Goal: Task Accomplishment & Management: Complete application form

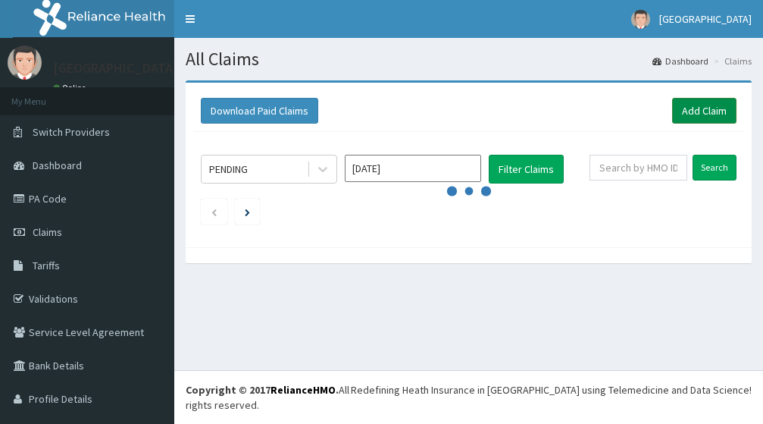
click at [683, 107] on link "Add Claim" at bounding box center [704, 111] width 64 height 26
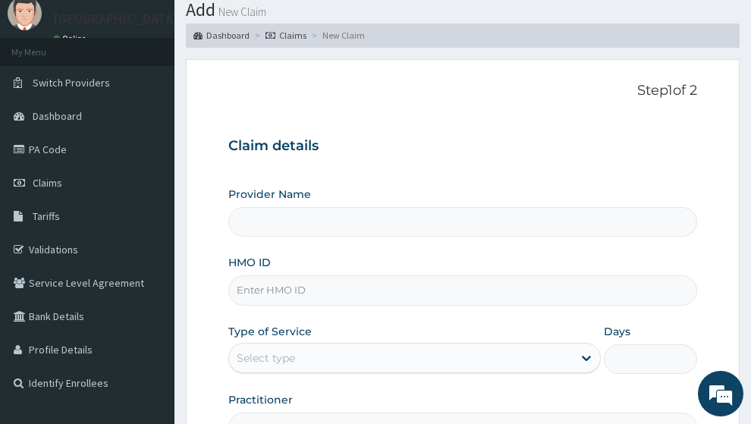
scroll to position [76, 0]
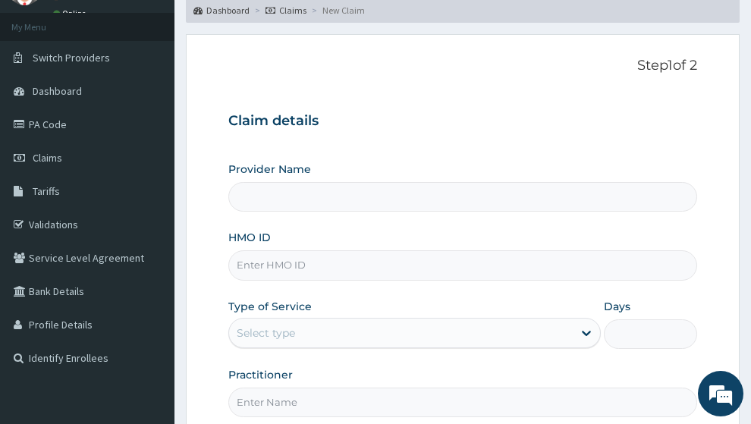
type input "[GEOGRAPHIC_DATA]"
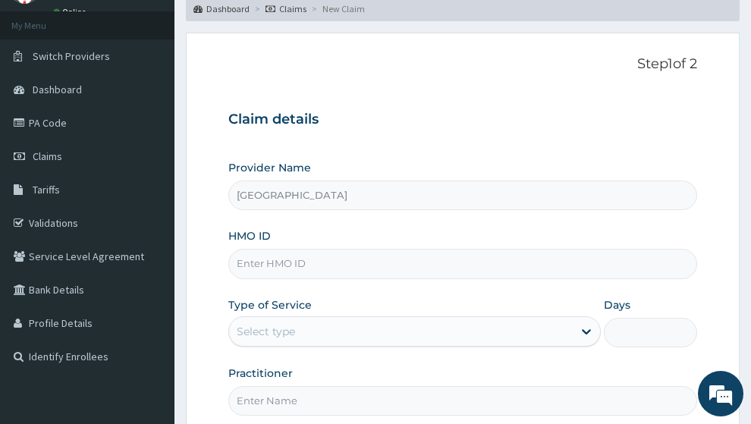
click at [312, 249] on input "HMO ID" at bounding box center [462, 264] width 469 height 30
paste input "DNS/10025/A"
type input "DNS/10025/A"
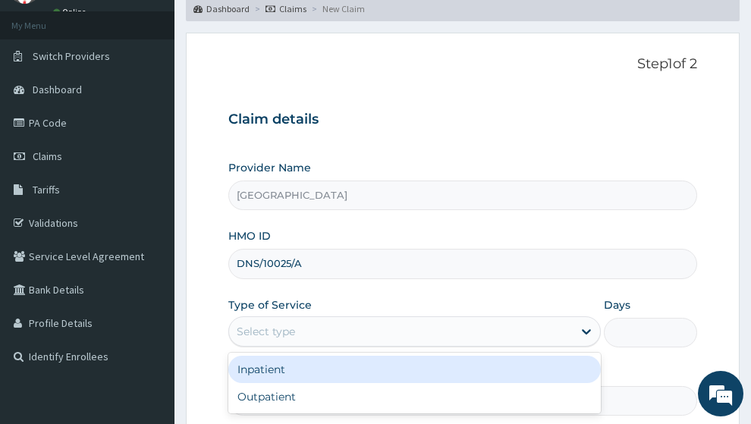
click at [291, 324] on div "Select type" at bounding box center [266, 331] width 58 height 15
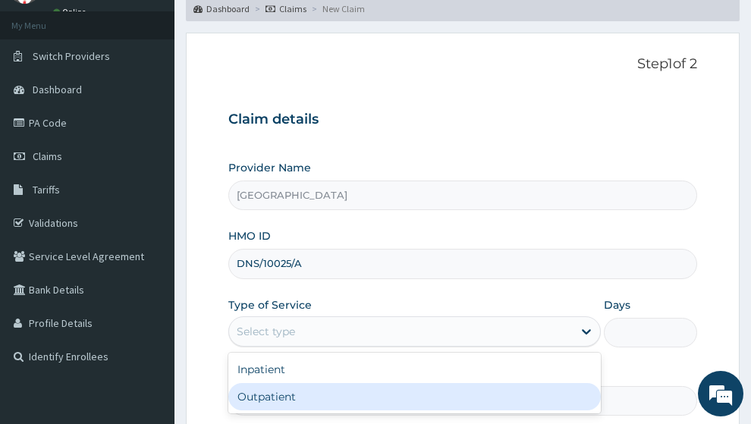
click at [253, 383] on div "Outpatient" at bounding box center [414, 396] width 373 height 27
type input "1"
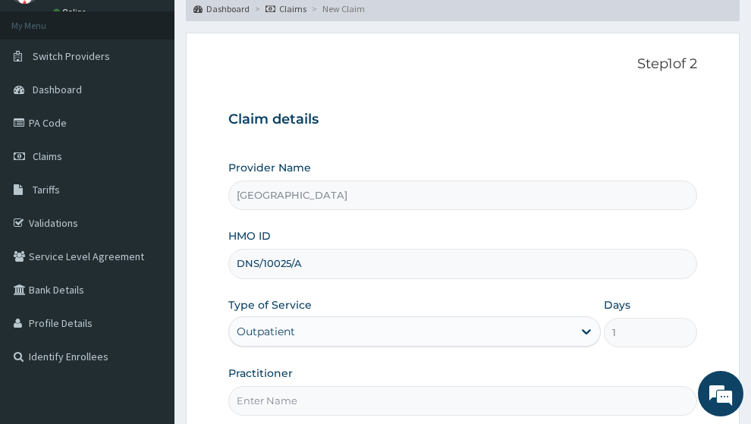
scroll to position [215, 0]
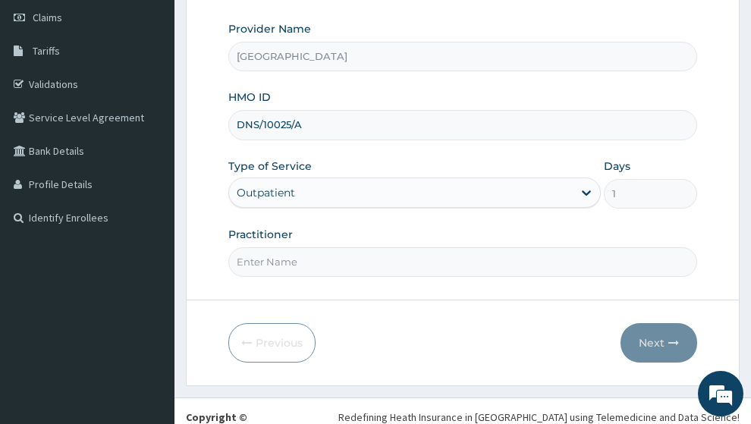
click at [324, 247] on input "Practitioner" at bounding box center [462, 262] width 469 height 30
type input "GP"
click at [678, 337] on icon "button" at bounding box center [673, 342] width 11 height 11
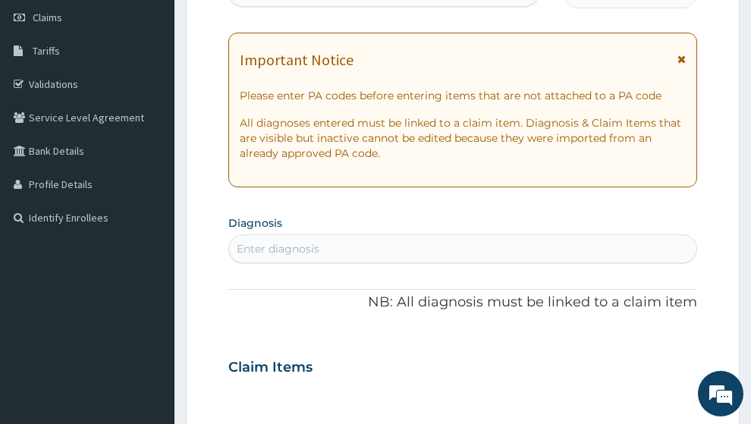
click at [682, 54] on icon at bounding box center [681, 59] width 8 height 11
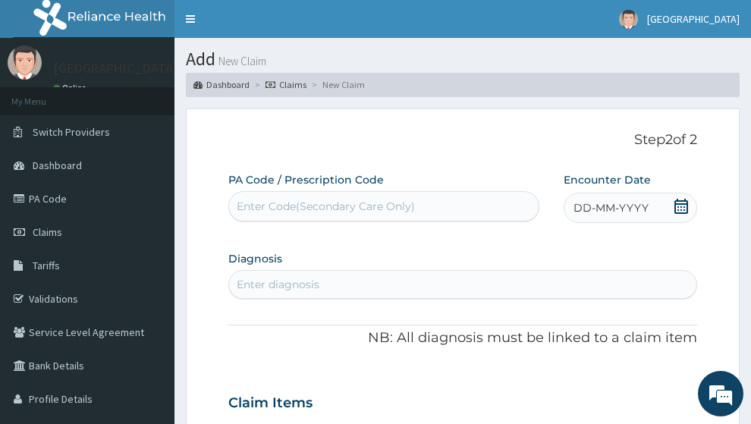
click at [676, 199] on icon at bounding box center [681, 206] width 14 height 15
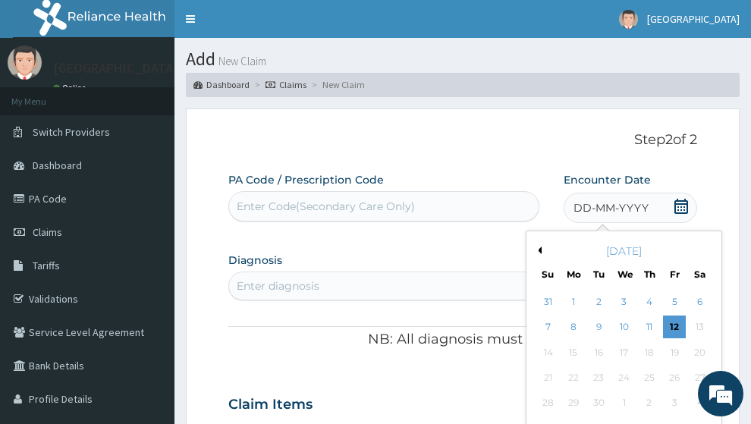
click at [538, 246] on button "Previous Month" at bounding box center [538, 250] width 8 height 8
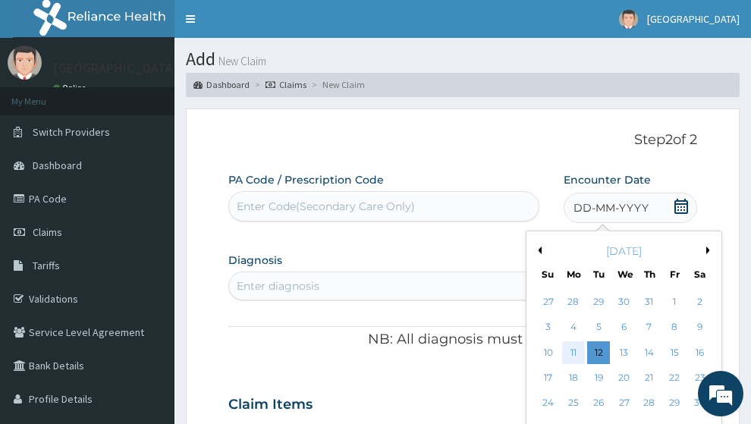
click at [578, 341] on div "11" at bounding box center [573, 352] width 23 height 23
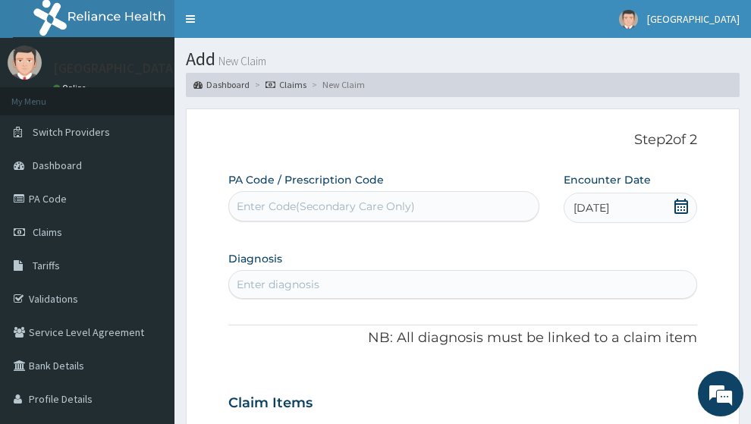
click at [307, 277] on div "Enter diagnosis" at bounding box center [278, 284] width 83 height 15
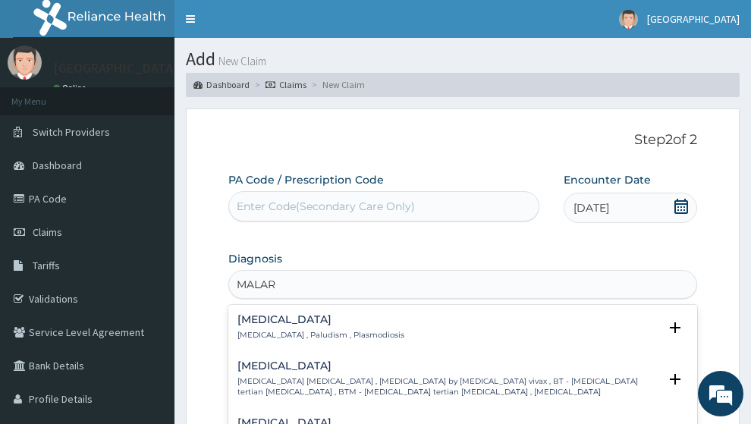
type input "MALARI"
click at [290, 330] on p "Malaria , Paludism , Plasmodiosis" at bounding box center [320, 335] width 167 height 11
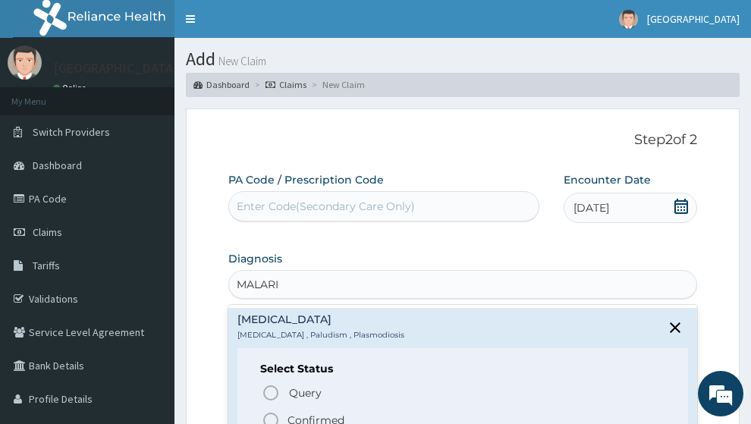
click at [270, 411] on icon "status option filled" at bounding box center [271, 420] width 18 height 18
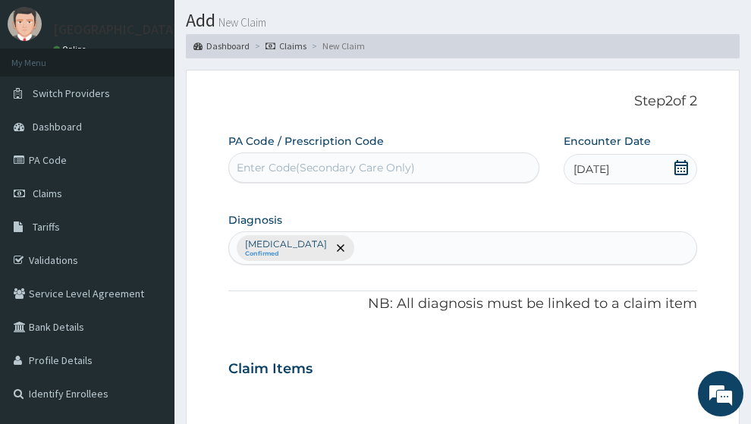
scroll to position [76, 0]
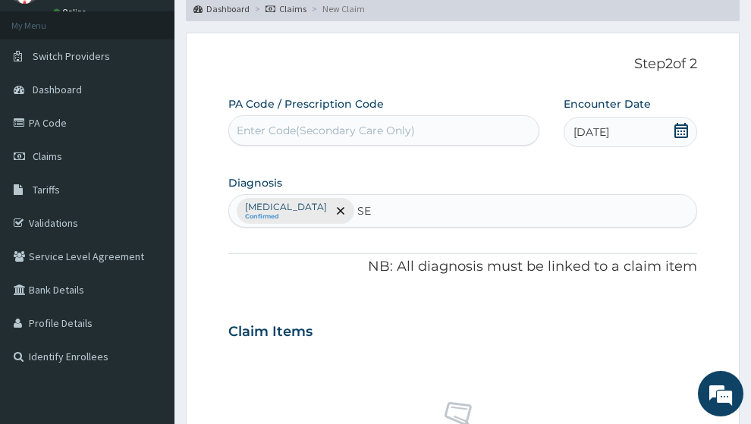
type input "SEP"
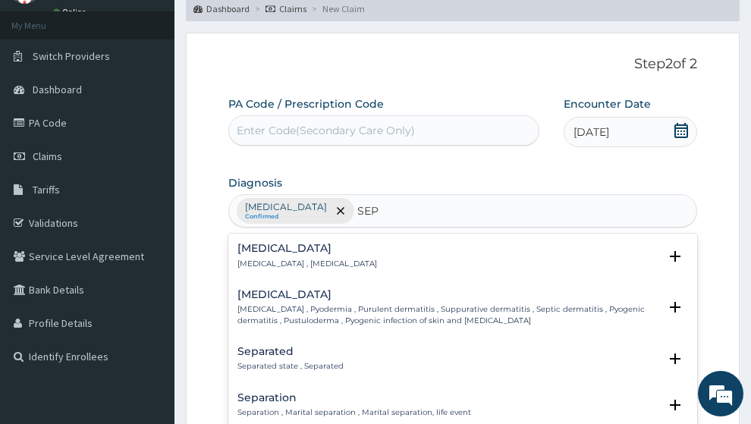
click at [303, 243] on h4 "[MEDICAL_DATA]" at bounding box center [307, 248] width 140 height 11
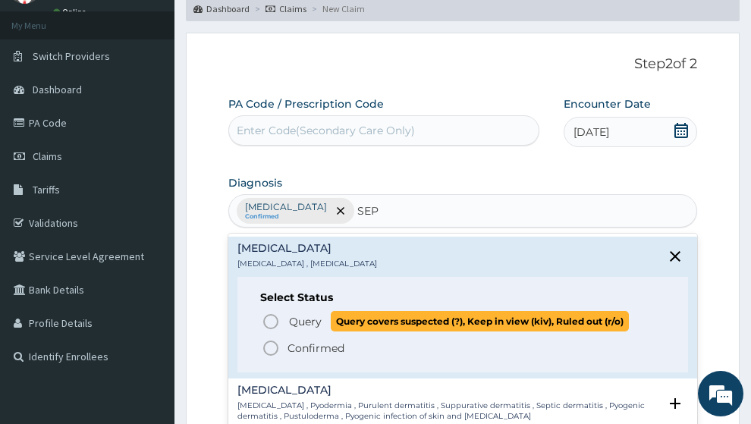
click at [270, 312] on icon "status option query" at bounding box center [271, 321] width 18 height 18
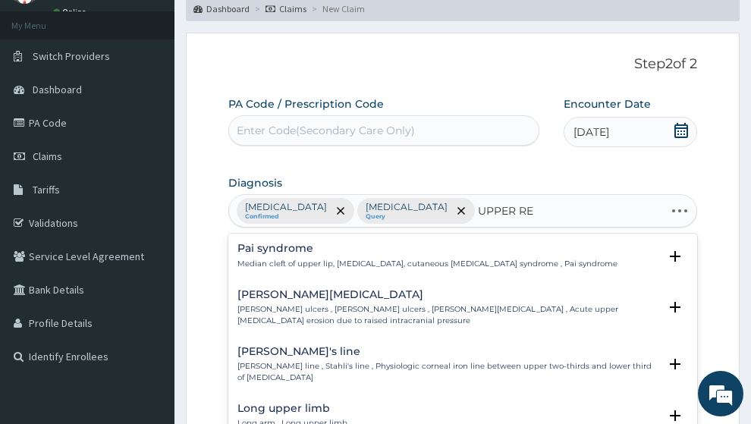
type input "UPPER RES"
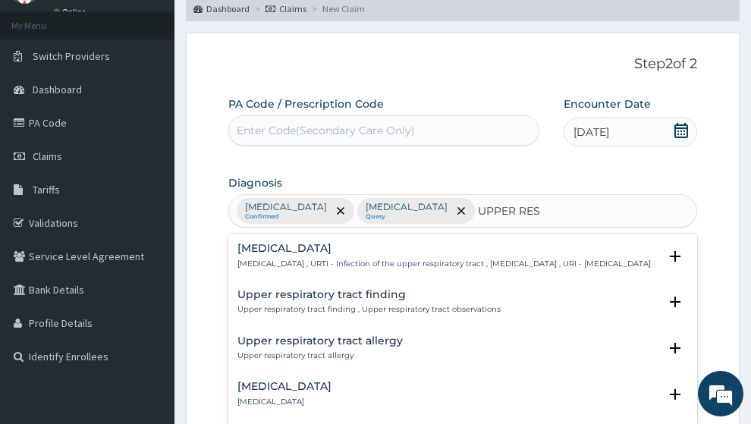
click at [465, 259] on p "[MEDICAL_DATA] , URTI - Infection of the upper respiratory tract , [MEDICAL_DAT…" at bounding box center [443, 264] width 413 height 11
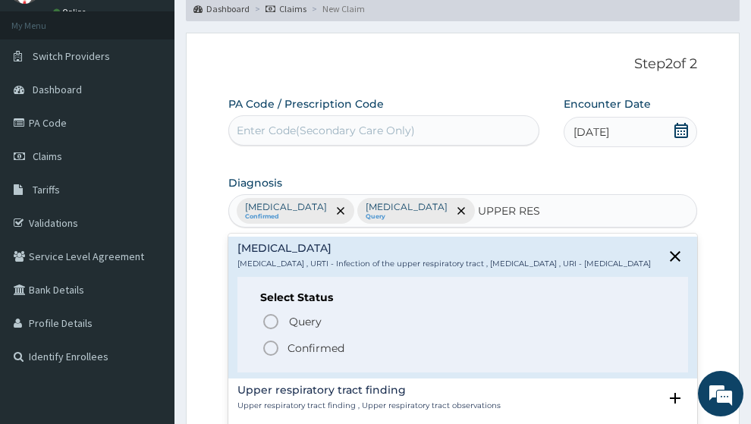
click at [268, 339] on icon "status option filled" at bounding box center [271, 348] width 18 height 18
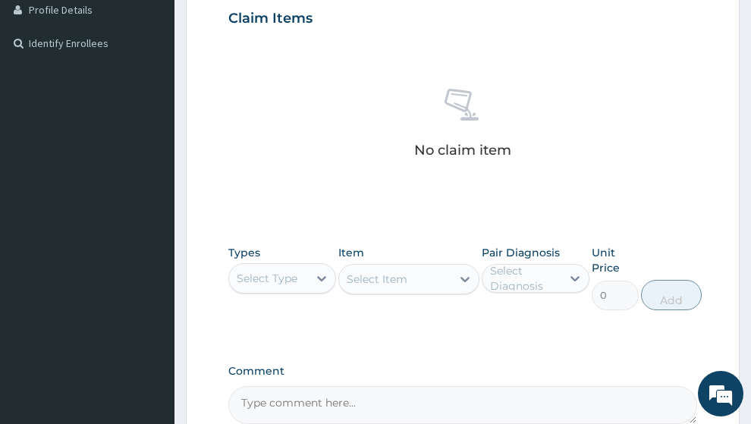
scroll to position [455, 0]
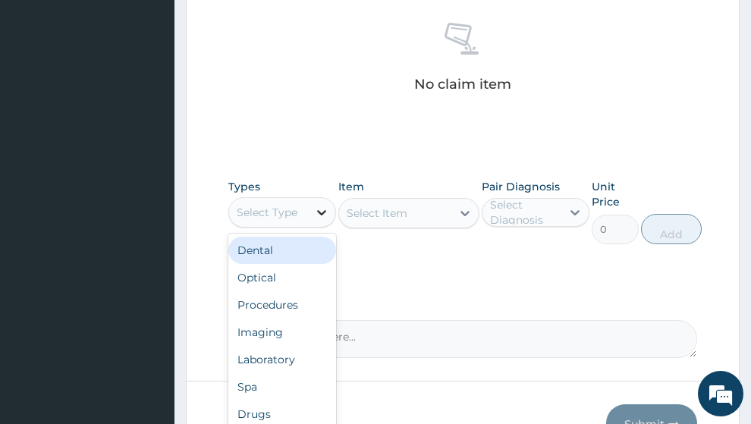
click at [320, 199] on div at bounding box center [321, 212] width 27 height 27
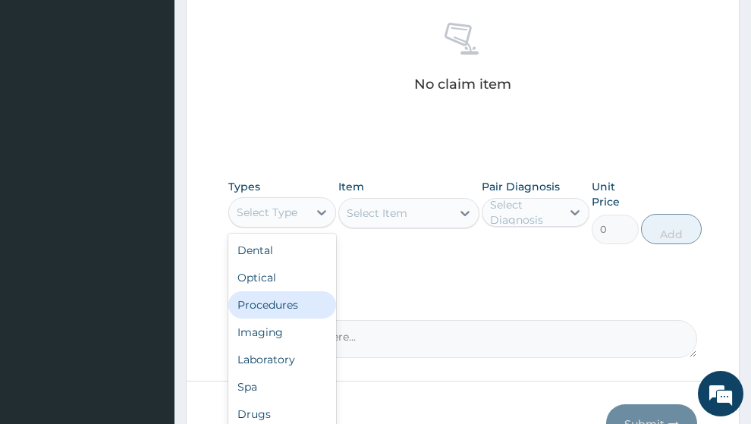
click at [285, 291] on div "Procedures" at bounding box center [282, 304] width 108 height 27
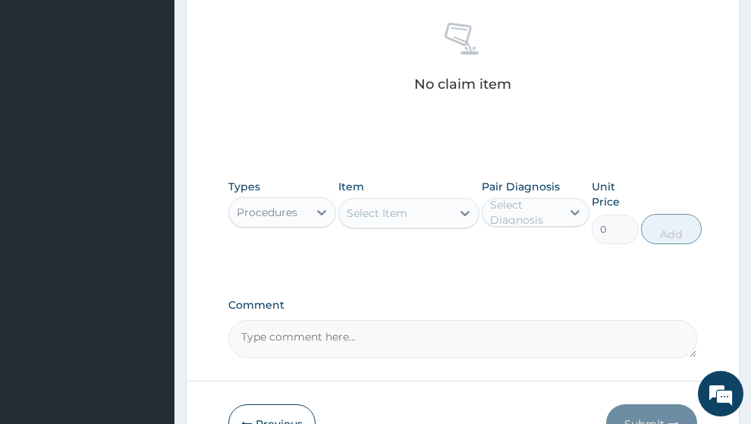
click at [392, 205] on div "Select Item" at bounding box center [376, 212] width 61 height 15
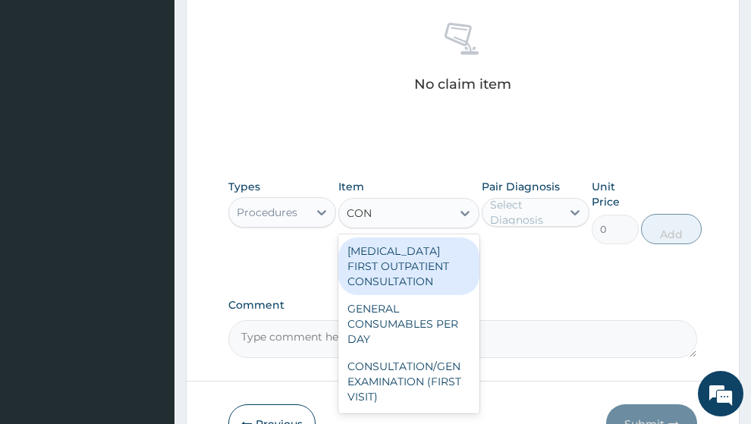
type input "CONS"
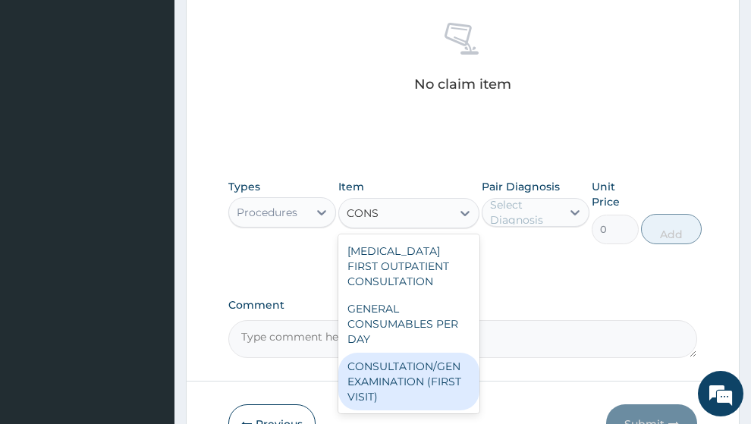
click at [413, 356] on div "CONSULTATION/GEN EXAMINATION (FIRST VISIT)" at bounding box center [408, 382] width 141 height 58
type input "5000"
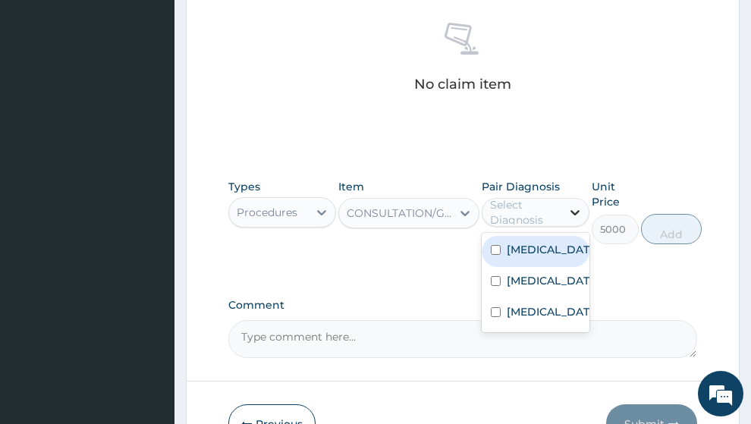
click at [567, 205] on icon at bounding box center [574, 212] width 15 height 15
click at [517, 242] on label "[MEDICAL_DATA]" at bounding box center [550, 249] width 89 height 15
checkbox input "true"
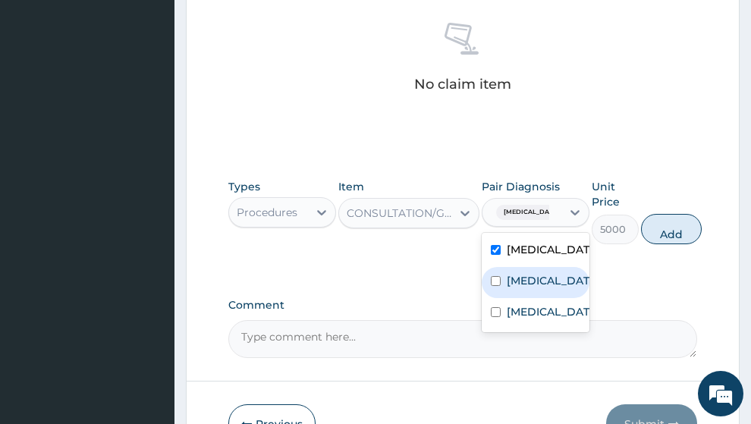
click at [500, 267] on div "Sepsis" at bounding box center [535, 282] width 108 height 31
checkbox input "true"
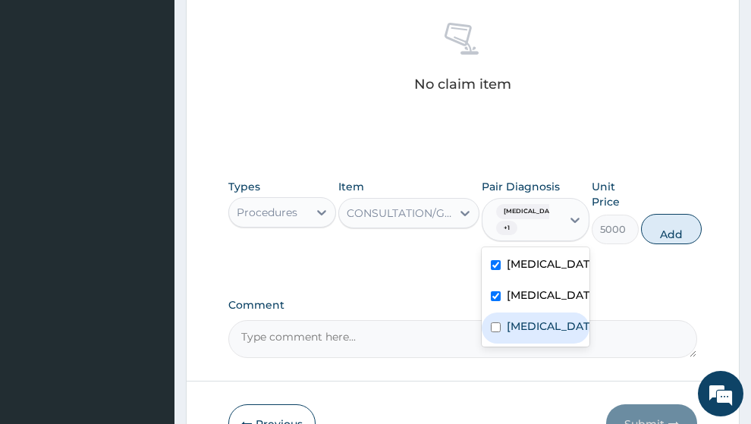
click at [499, 322] on input "checkbox" at bounding box center [496, 327] width 10 height 10
checkbox input "true"
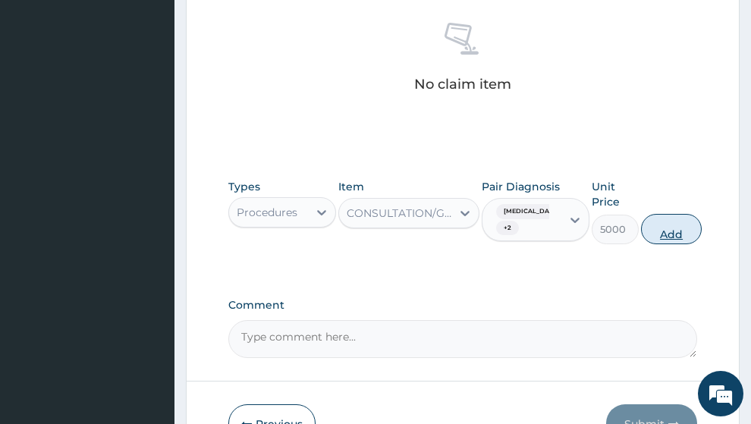
click at [660, 214] on button "Add" at bounding box center [671, 229] width 61 height 30
type input "0"
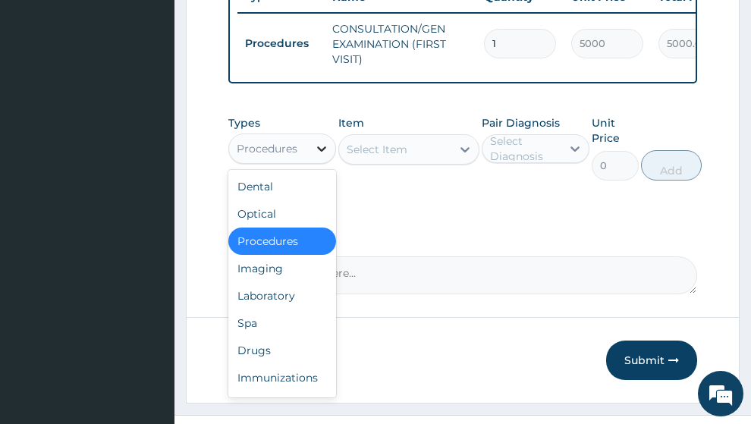
click at [321, 141] on icon at bounding box center [321, 148] width 15 height 15
click at [282, 282] on div "Laboratory" at bounding box center [282, 295] width 108 height 27
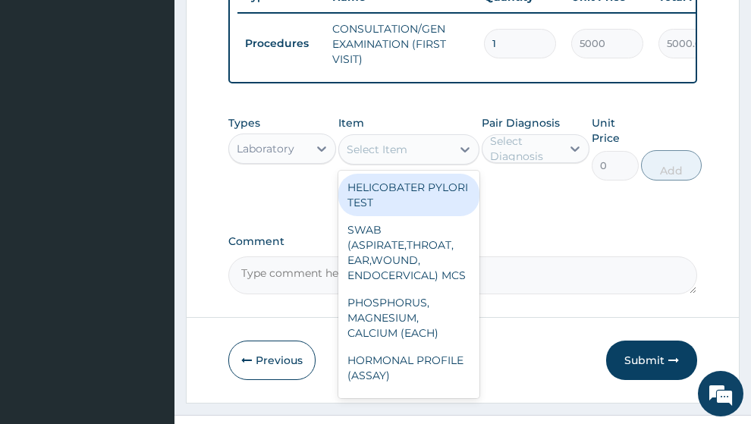
click at [431, 138] on div "Select Item" at bounding box center [395, 149] width 112 height 24
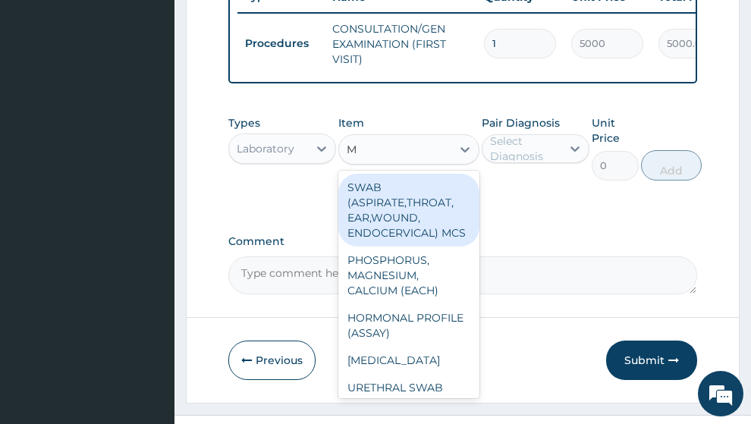
type input "MP"
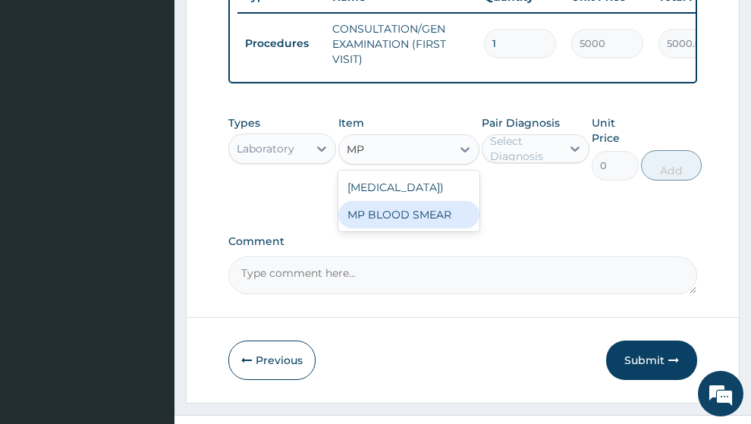
click at [426, 221] on div "MP BLOOD SMEAR" at bounding box center [408, 214] width 141 height 27
type input "2500"
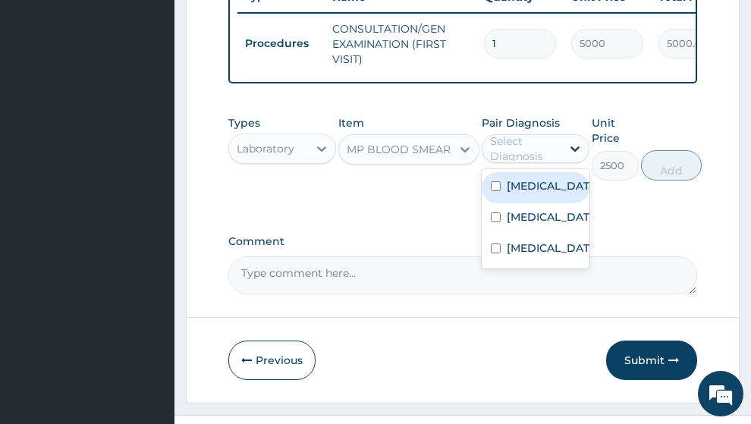
click at [573, 146] on icon at bounding box center [574, 148] width 9 height 5
click at [523, 180] on div "Malaria" at bounding box center [535, 187] width 108 height 31
checkbox input "true"
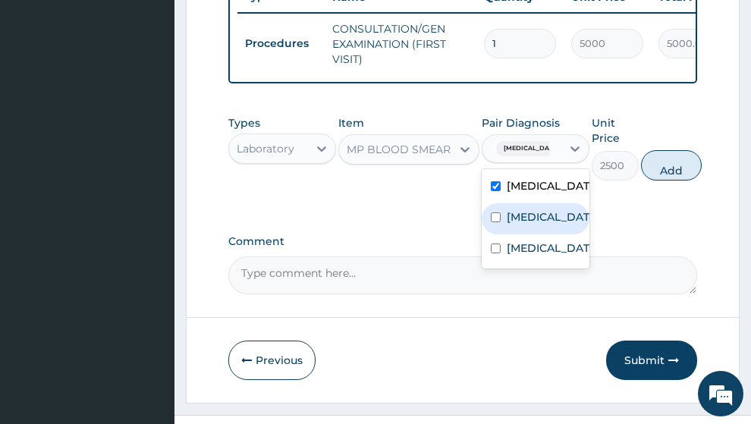
click at [515, 211] on div "Sepsis" at bounding box center [535, 218] width 108 height 31
checkbox input "true"
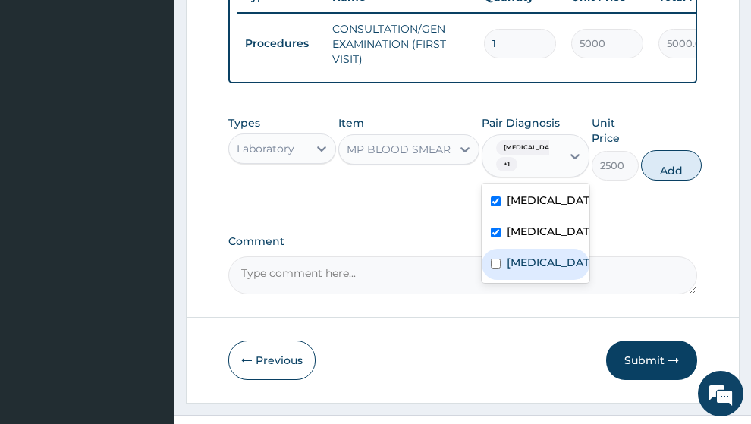
click at [496, 259] on input "checkbox" at bounding box center [496, 264] width 10 height 10
checkbox input "true"
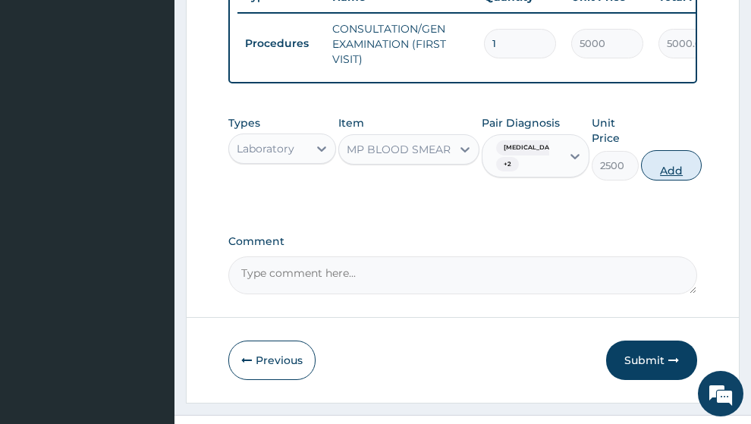
click at [664, 159] on button "Add" at bounding box center [671, 165] width 61 height 30
type input "0"
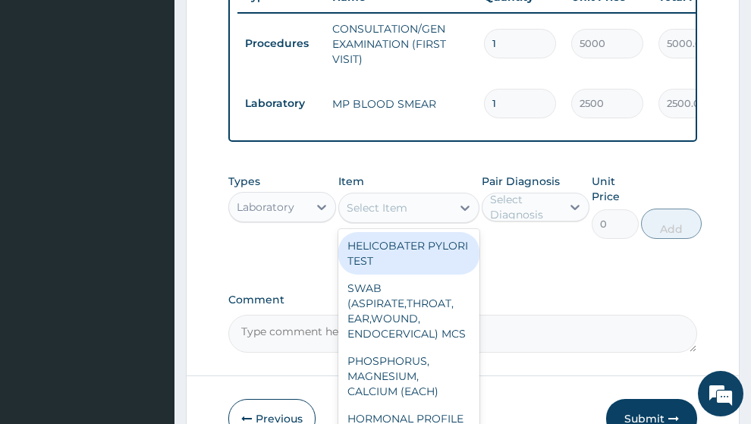
click at [397, 200] on div "Select Item" at bounding box center [376, 207] width 61 height 15
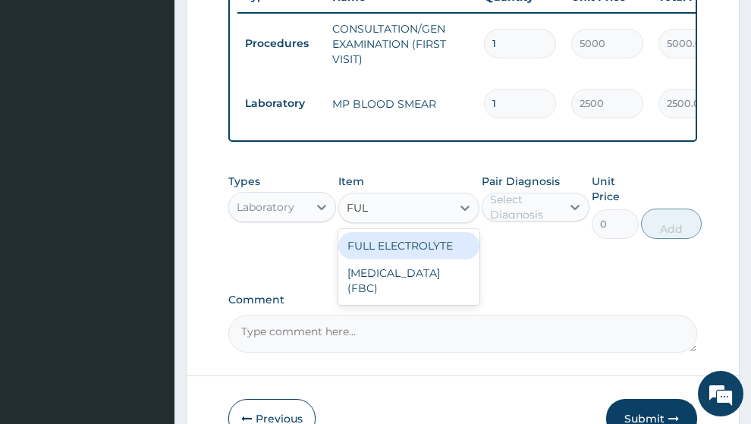
type input "FULL"
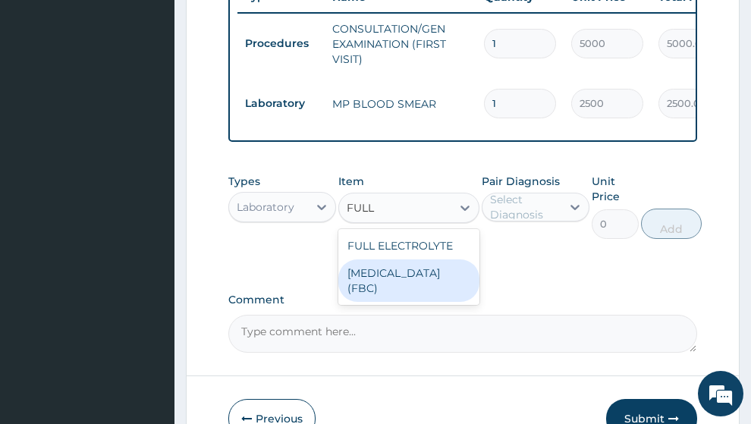
click at [379, 259] on div "FULL BLOOD COUNT (FBC)" at bounding box center [408, 280] width 141 height 42
type input "7000"
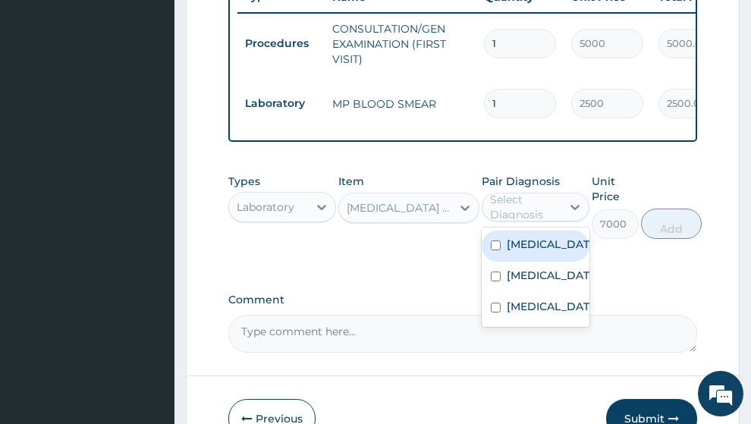
click at [552, 193] on div "Select Diagnosis" at bounding box center [525, 207] width 70 height 30
click at [525, 237] on label "Malaria" at bounding box center [550, 244] width 89 height 15
checkbox input "true"
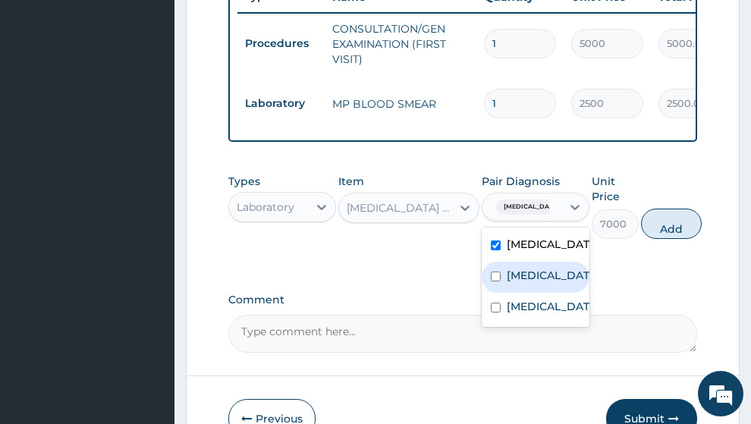
click at [511, 268] on label "Sepsis" at bounding box center [550, 275] width 89 height 15
checkbox input "true"
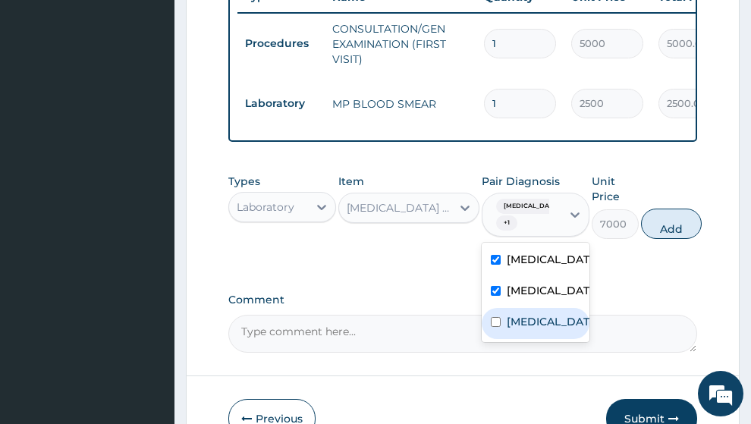
click at [493, 318] on input "checkbox" at bounding box center [496, 322] width 10 height 10
checkbox input "true"
click at [680, 208] on button "Add" at bounding box center [671, 223] width 61 height 30
type input "0"
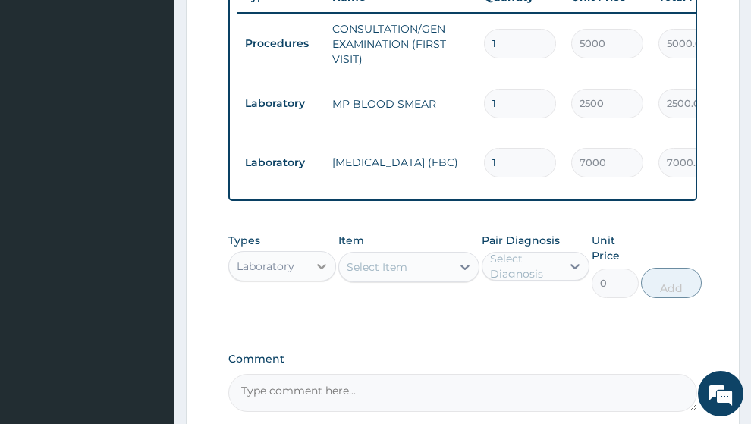
click at [314, 259] on icon at bounding box center [321, 266] width 15 height 15
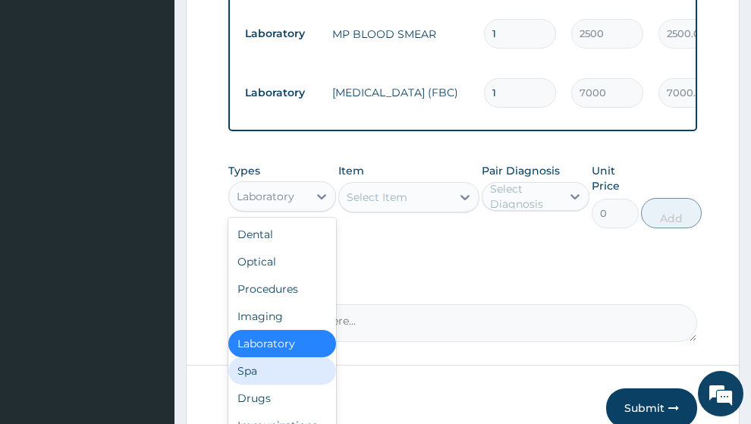
scroll to position [590, 0]
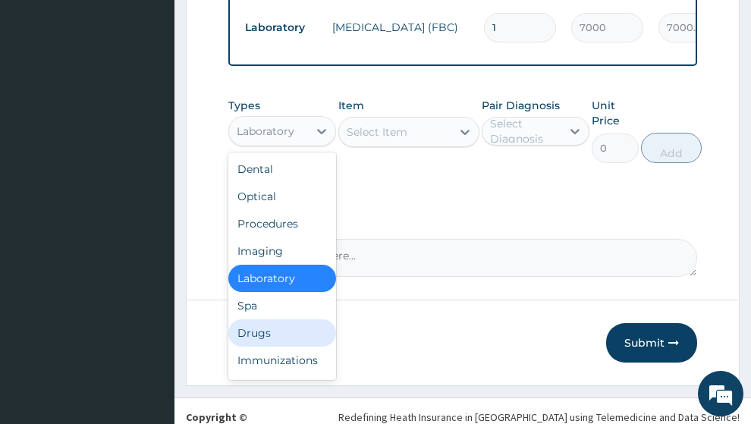
click at [273, 319] on div "Drugs" at bounding box center [282, 332] width 108 height 27
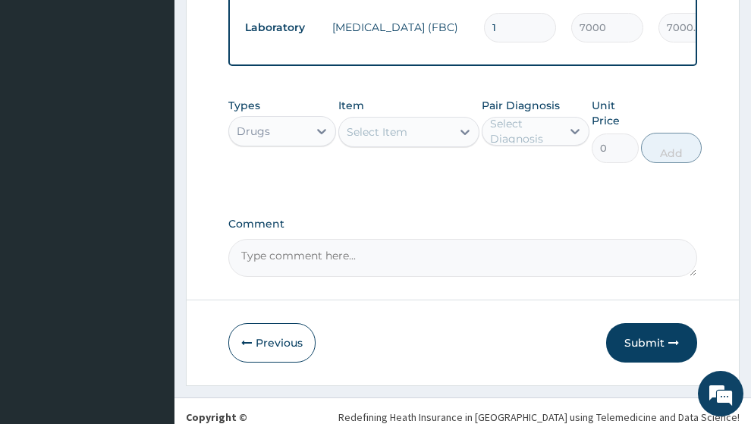
click at [384, 124] on div "Select Item" at bounding box center [376, 131] width 61 height 15
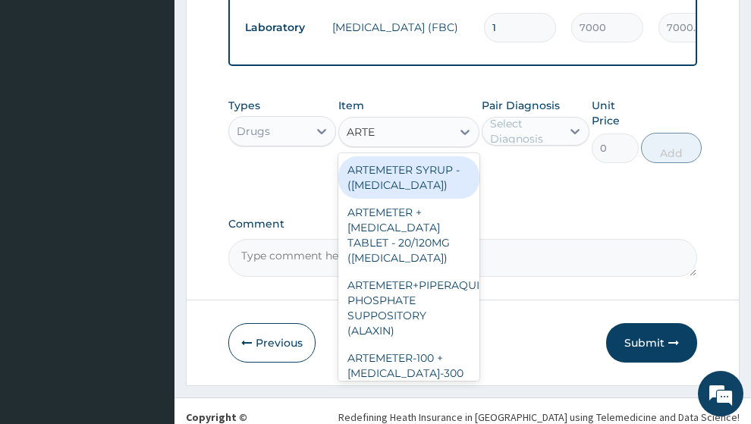
type input "ARTES"
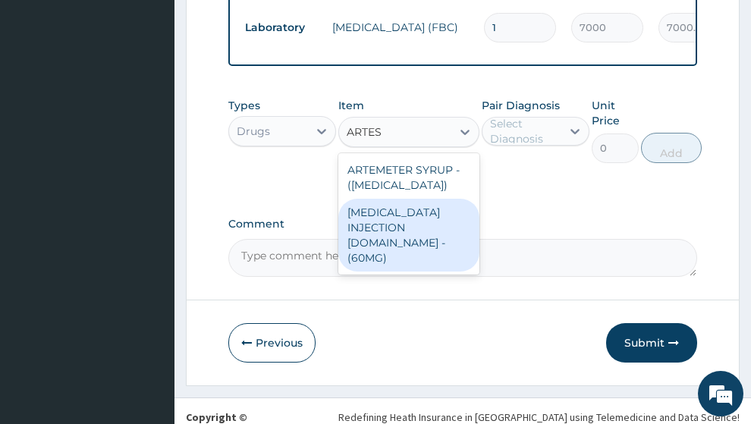
click at [380, 199] on div "ARTESUNATE INJECTION IV.IM - (60MG)" at bounding box center [408, 235] width 141 height 73
type input "2850"
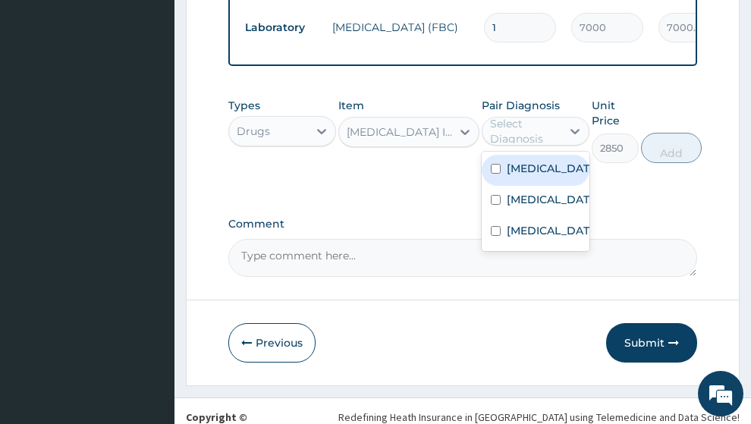
click at [561, 119] on div "Select Diagnosis" at bounding box center [521, 131] width 79 height 24
click at [513, 155] on div "[MEDICAL_DATA]" at bounding box center [535, 170] width 108 height 31
checkbox input "true"
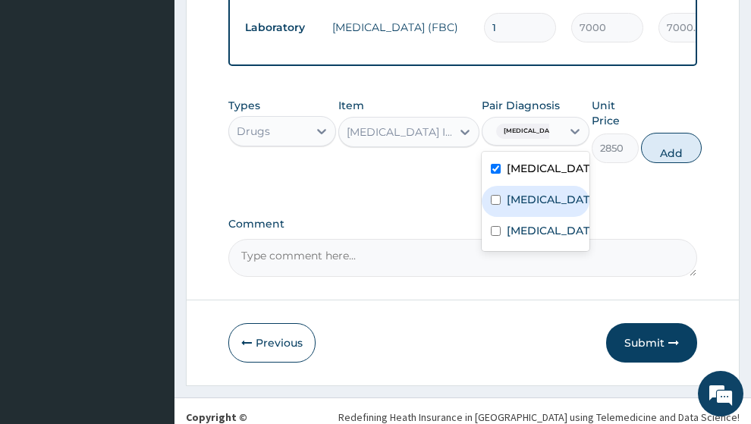
click at [509, 192] on label "Sepsis" at bounding box center [550, 199] width 89 height 15
checkbox input "true"
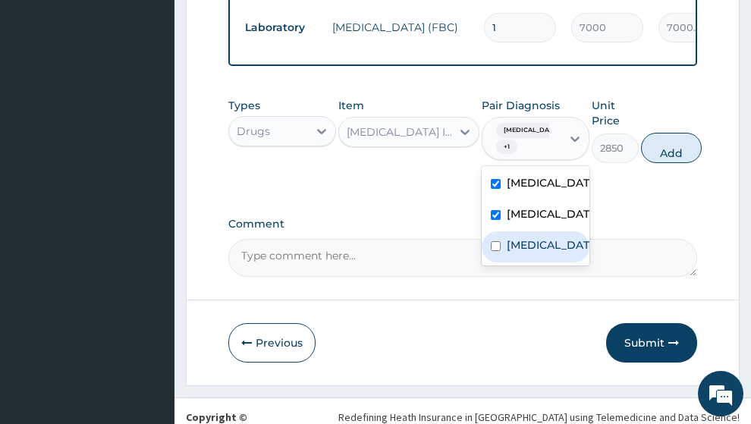
click at [496, 241] on input "checkbox" at bounding box center [496, 246] width 10 height 10
checkbox input "true"
click at [661, 133] on button "Add" at bounding box center [671, 148] width 61 height 30
type input "0"
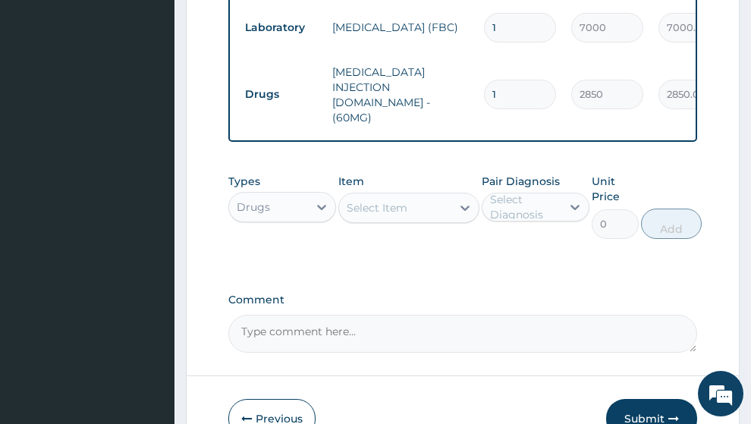
type input "0.00"
type input "6"
type input "17100.00"
type input "6"
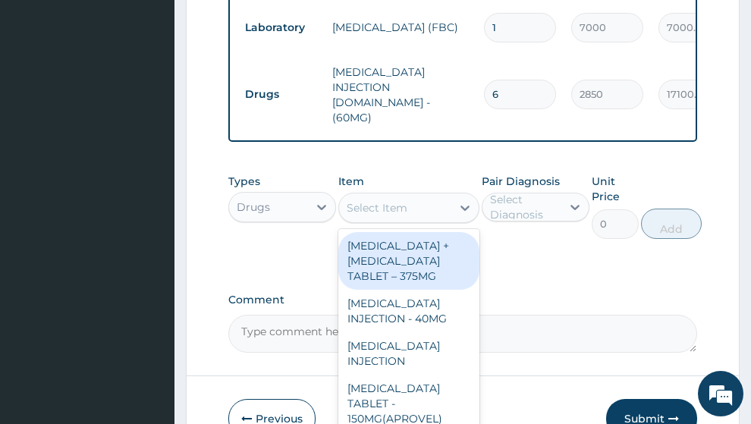
click at [387, 200] on div "Select Item" at bounding box center [376, 207] width 61 height 15
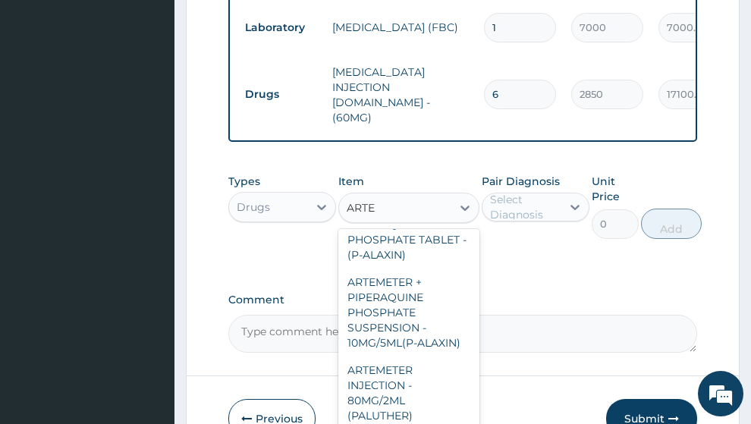
scroll to position [667, 0]
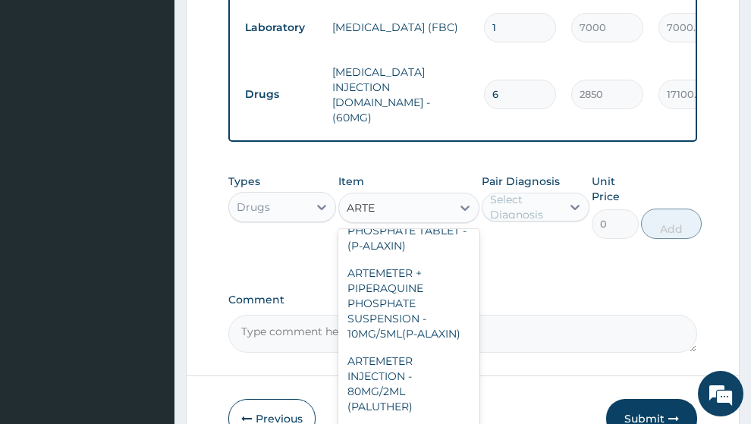
type input "ARTEM"
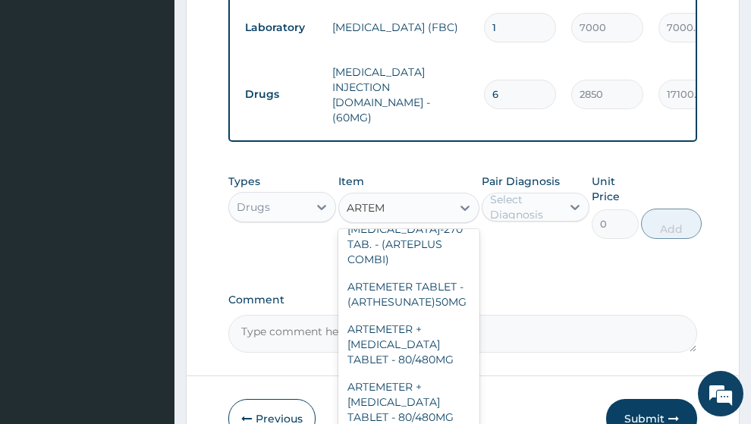
scroll to position [970, 0]
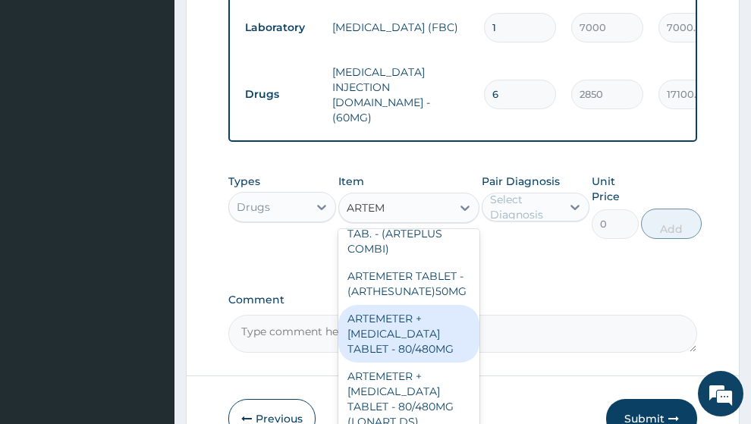
click at [413, 354] on div "ARTEMETER + [MEDICAL_DATA] TABLET - 80/480MG" at bounding box center [408, 334] width 141 height 58
type input "650"
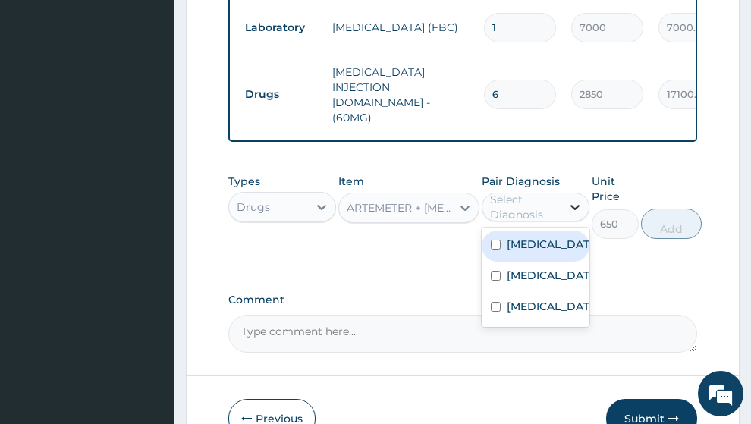
click at [575, 199] on icon at bounding box center [574, 206] width 15 height 15
click at [522, 237] on label "[MEDICAL_DATA]" at bounding box center [550, 244] width 89 height 15
checkbox input "true"
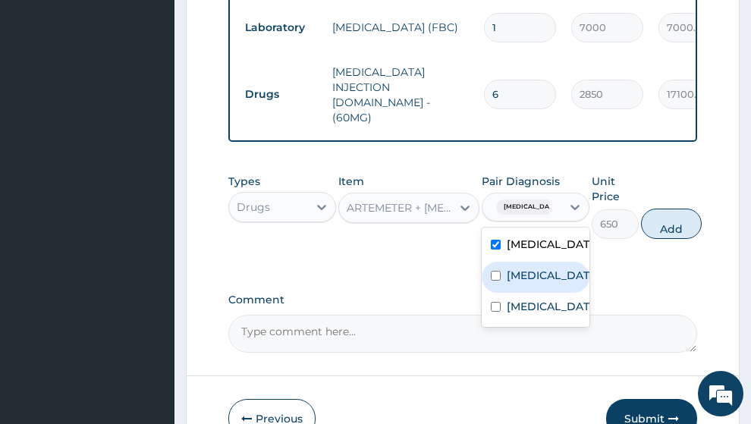
click at [508, 268] on label "Sepsis" at bounding box center [550, 275] width 89 height 15
checkbox input "true"
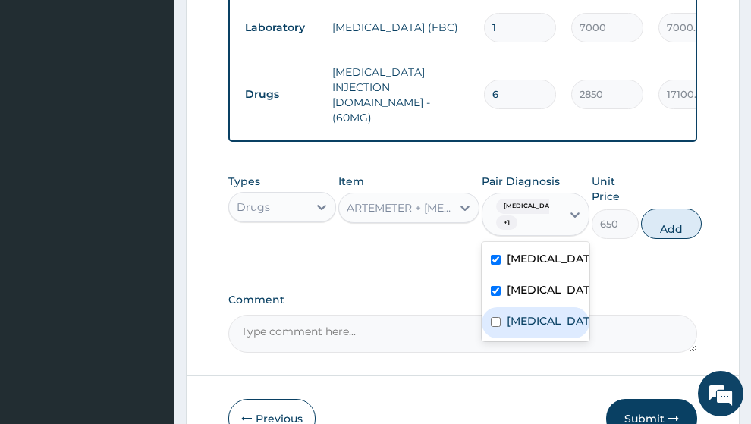
click at [503, 307] on div "[MEDICAL_DATA]" at bounding box center [535, 322] width 108 height 31
checkbox input "true"
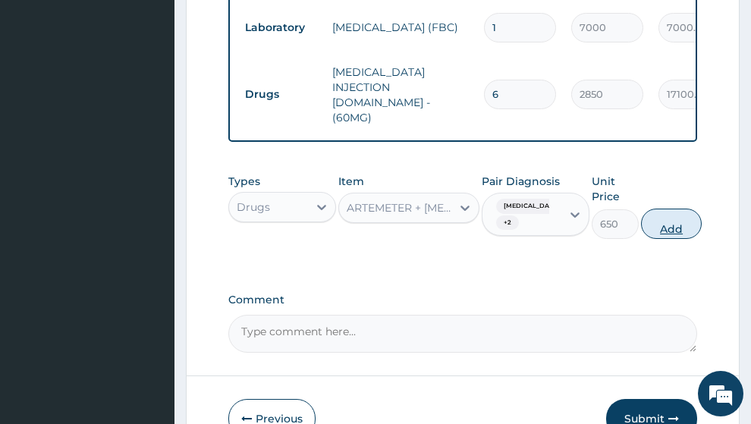
click at [668, 208] on button "Add" at bounding box center [671, 223] width 61 height 30
type input "0"
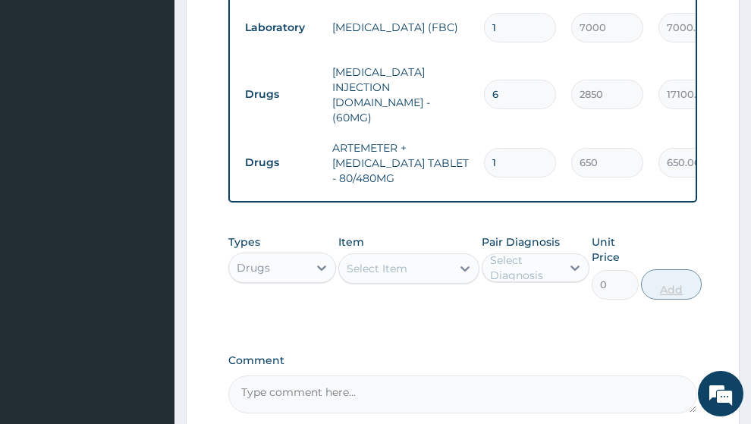
type input "0.00"
type input "6"
type input "3900.00"
type input "6"
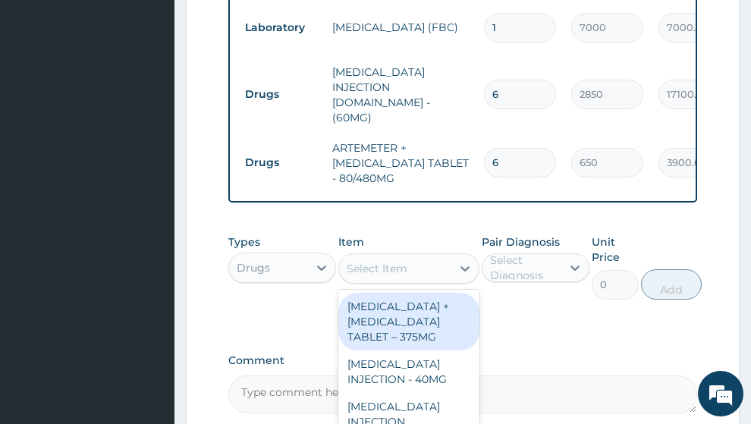
click at [396, 261] on div "Select Item" at bounding box center [376, 268] width 61 height 15
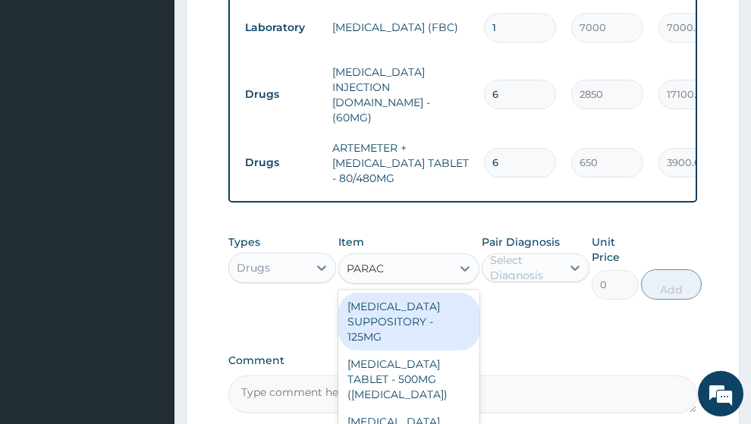
type input "PARACE"
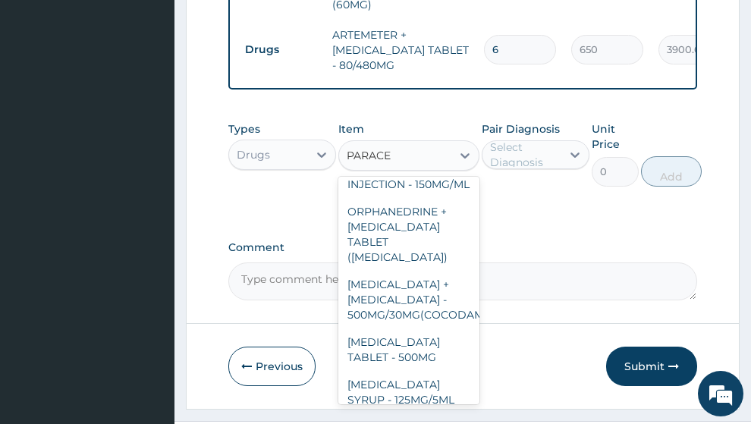
scroll to position [212, 0]
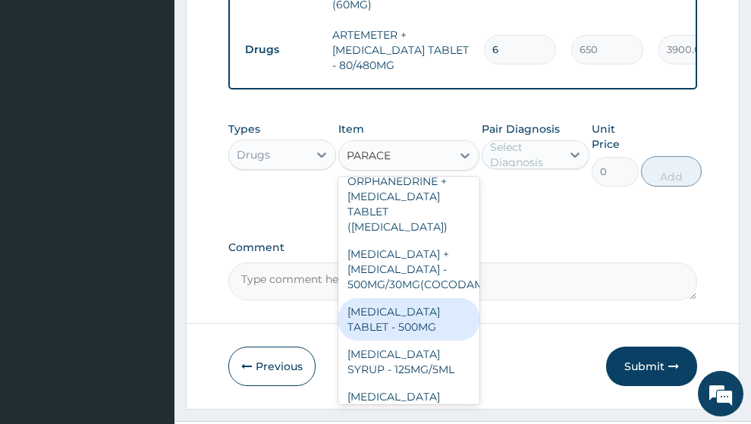
click at [406, 298] on div "[MEDICAL_DATA] TABLET - 500MG" at bounding box center [408, 319] width 141 height 42
type input "60"
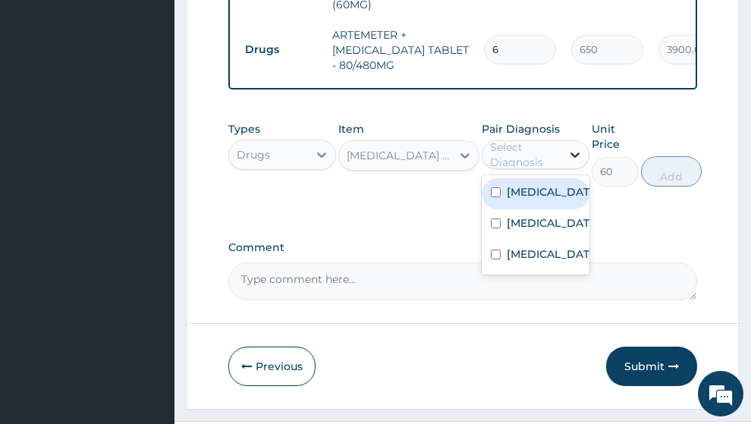
click at [575, 147] on icon at bounding box center [574, 154] width 15 height 15
click at [517, 184] on label "[MEDICAL_DATA]" at bounding box center [550, 191] width 89 height 15
checkbox input "true"
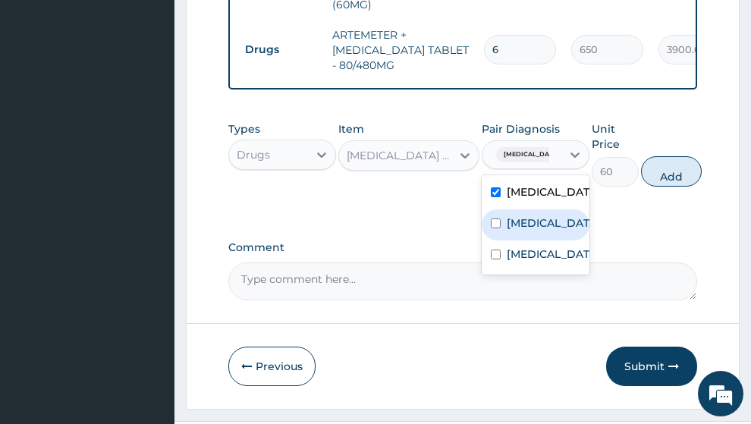
click at [496, 218] on input "checkbox" at bounding box center [496, 223] width 10 height 10
checkbox input "true"
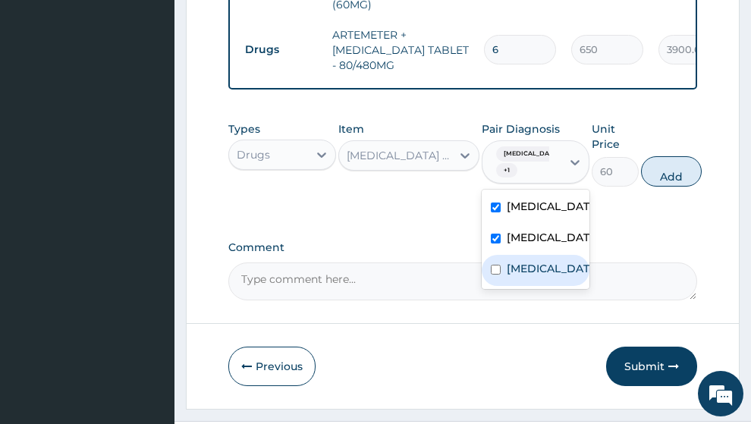
click at [498, 265] on input "checkbox" at bounding box center [496, 270] width 10 height 10
checkbox input "true"
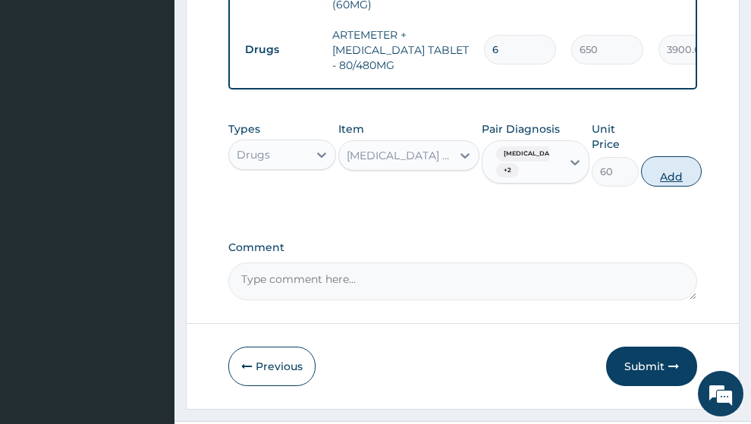
click at [666, 156] on button "Add" at bounding box center [671, 171] width 61 height 30
type input "0"
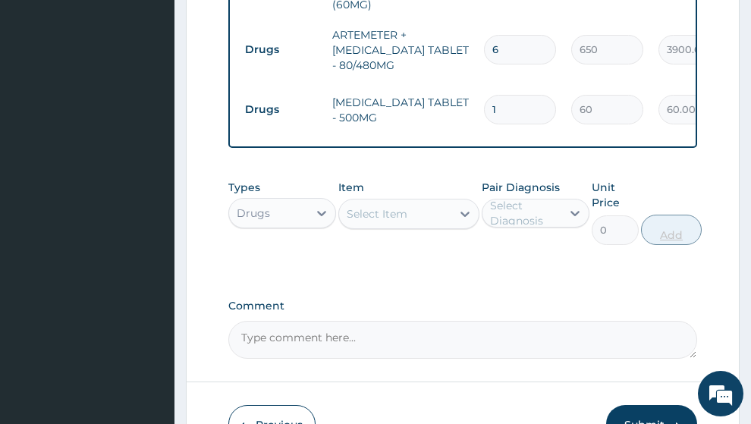
type input "18"
type input "1080.00"
type input "18"
click at [625, 405] on button "Submit" at bounding box center [651, 424] width 91 height 39
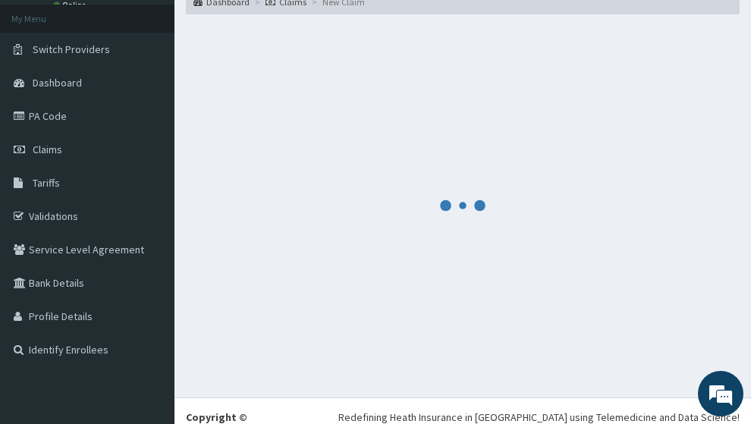
scroll to position [703, 0]
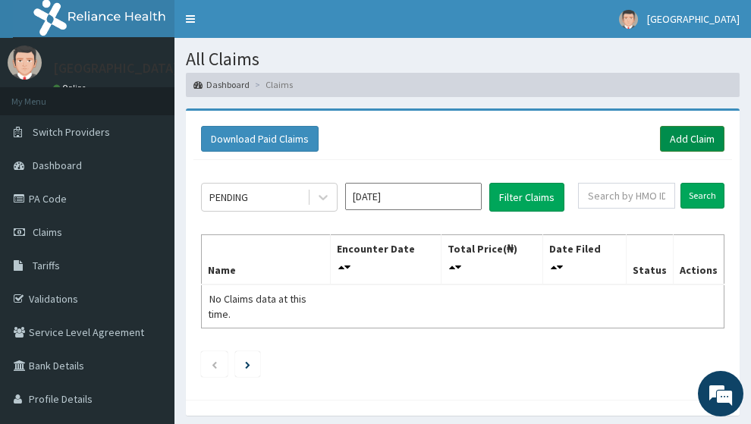
click at [660, 126] on link "Add Claim" at bounding box center [692, 139] width 64 height 26
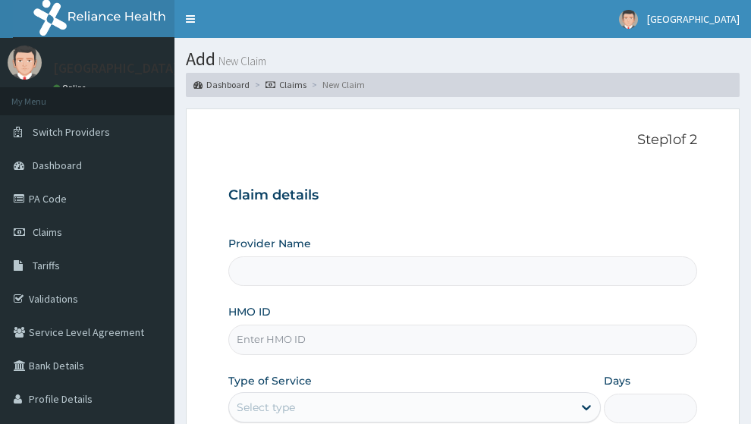
click at [340, 324] on input "HMO ID" at bounding box center [462, 339] width 469 height 30
paste input "DNS/10025/D"
type input "DNS/10025/D"
type input "First Rivers Hospital"
type input "DNS/10025/D"
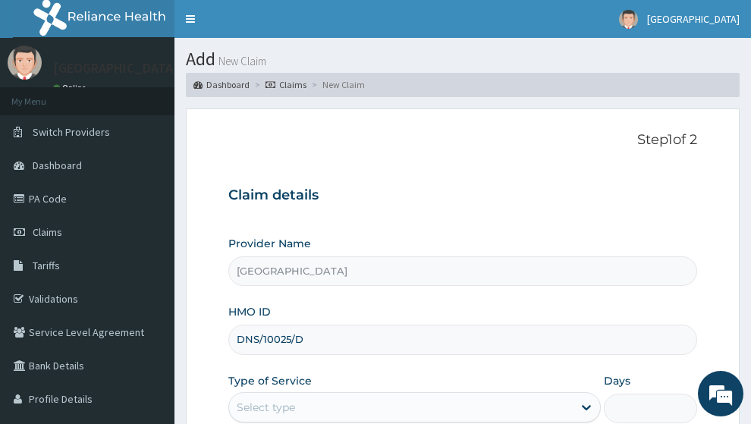
click at [347, 341] on div "Provider Name First Rivers Hospital HMO ID DNS/10025/D Type of Service Select t…" at bounding box center [462, 363] width 469 height 255
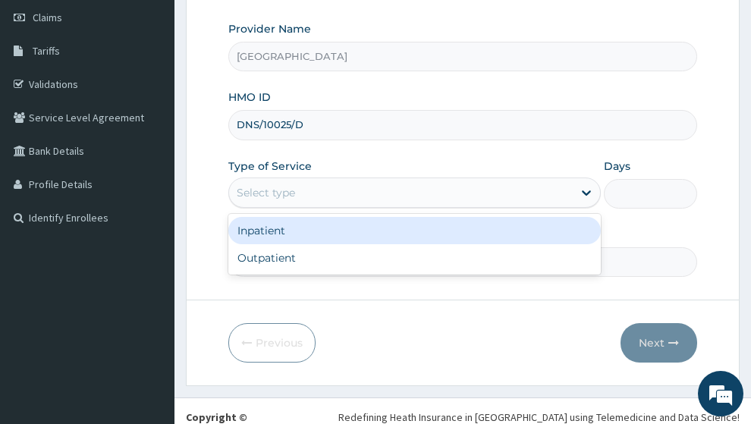
click at [566, 180] on div "Select type" at bounding box center [401, 192] width 344 height 24
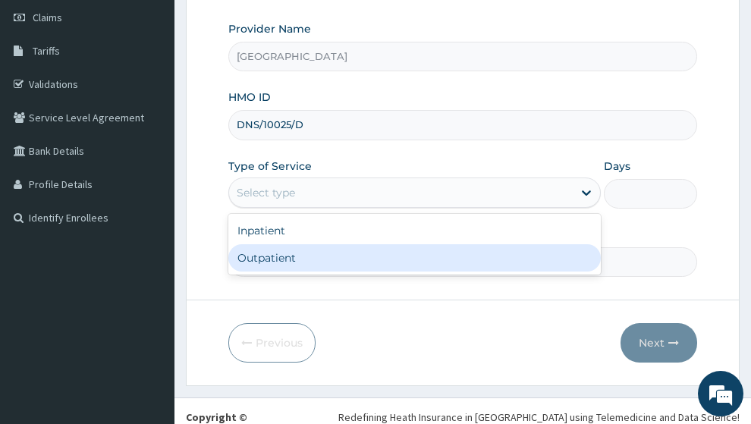
click at [411, 244] on div "Outpatient" at bounding box center [414, 257] width 373 height 27
type input "1"
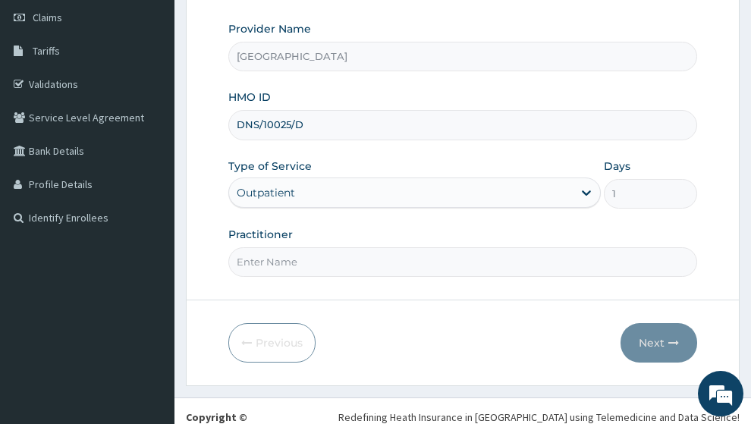
click at [433, 247] on input "Practitioner" at bounding box center [462, 262] width 469 height 30
type input "GP"
click at [656, 323] on button "Next" at bounding box center [658, 342] width 77 height 39
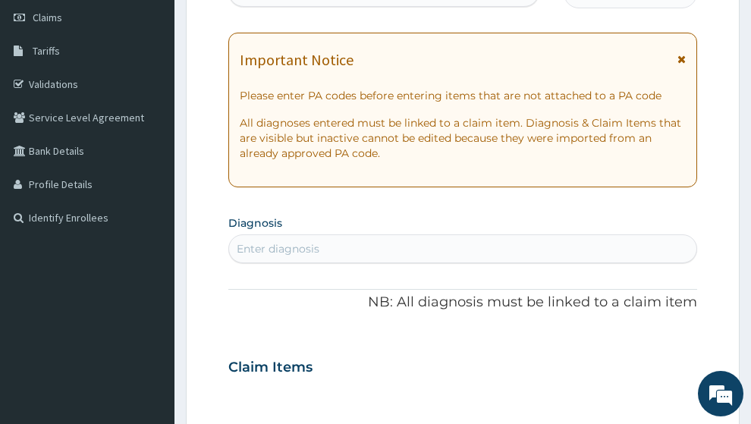
click at [682, 54] on icon at bounding box center [681, 59] width 8 height 11
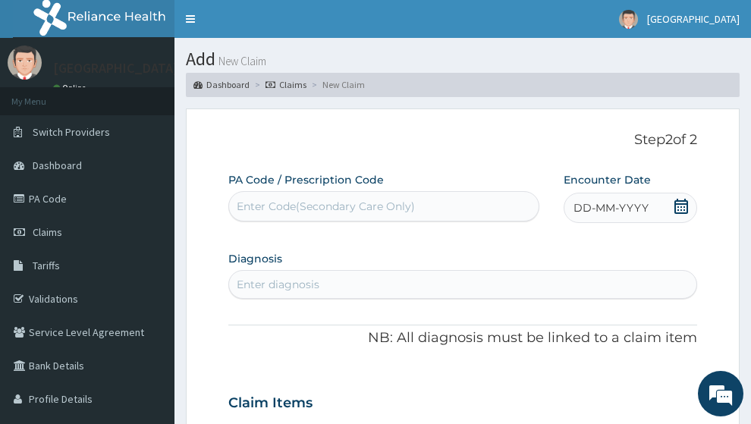
click at [679, 199] on icon at bounding box center [680, 206] width 15 height 15
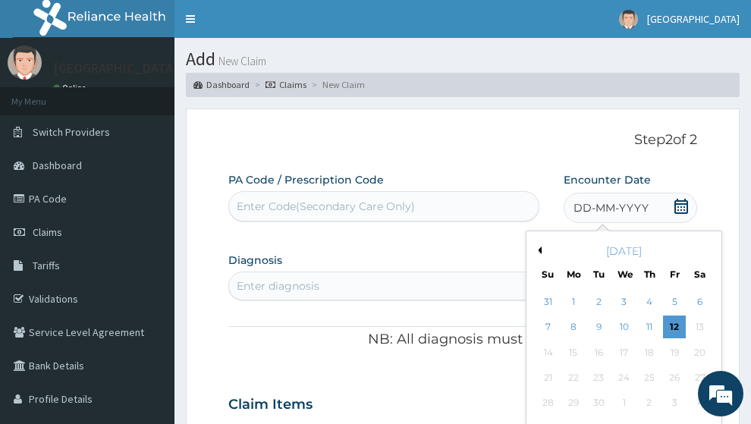
click at [540, 246] on button "Previous Month" at bounding box center [538, 250] width 8 height 8
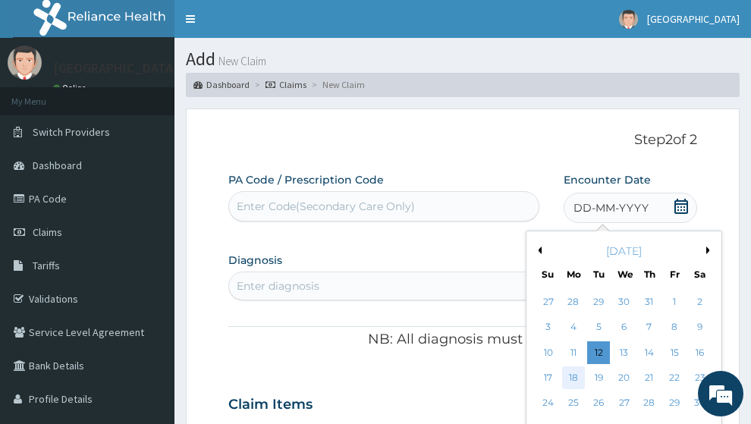
click at [571, 366] on div "18" at bounding box center [573, 377] width 23 height 23
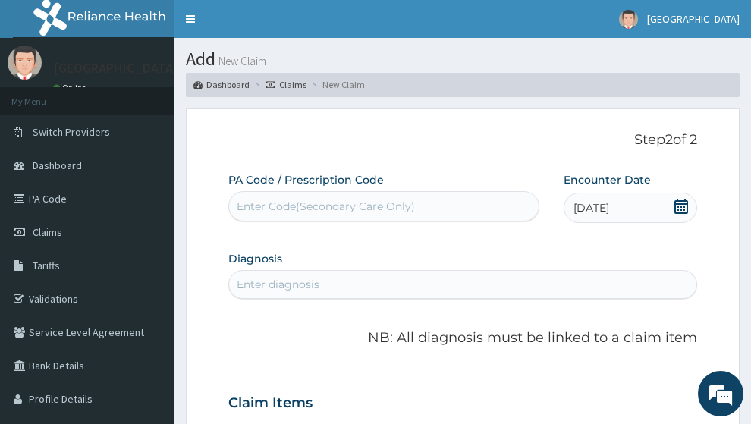
click at [347, 272] on div "Enter diagnosis" at bounding box center [463, 284] width 468 height 24
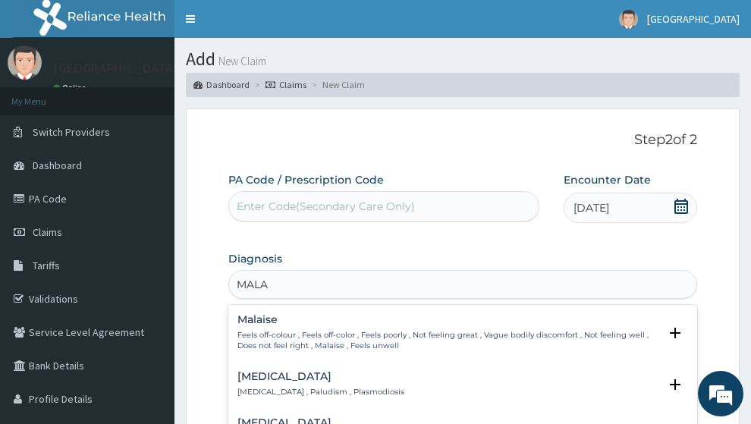
type input "MALAR"
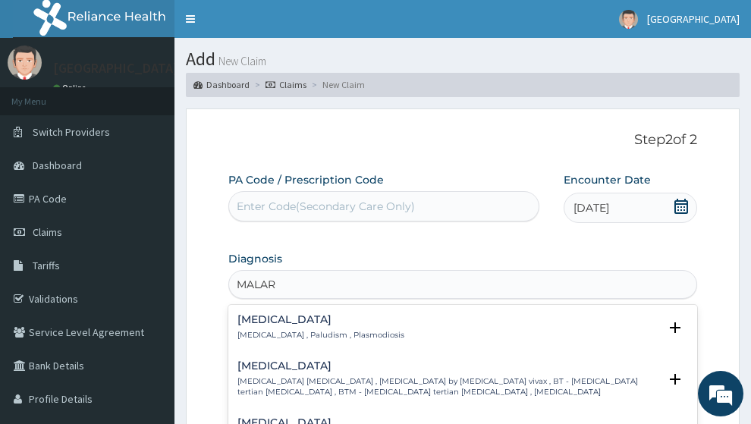
click at [318, 314] on h4 "Malaria" at bounding box center [320, 319] width 167 height 11
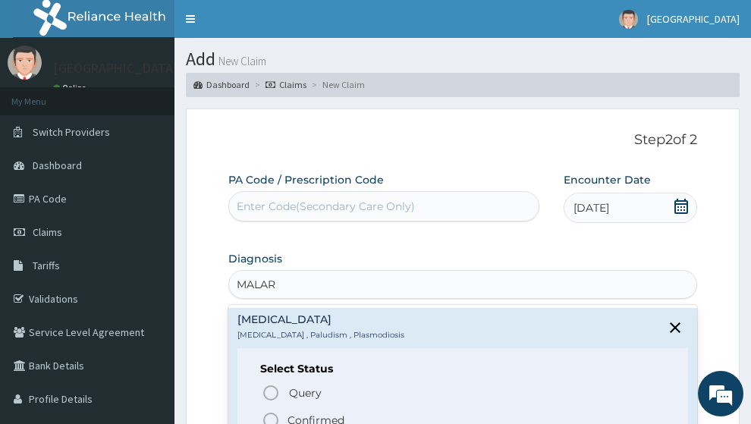
click at [271, 411] on icon "status option filled" at bounding box center [271, 420] width 18 height 18
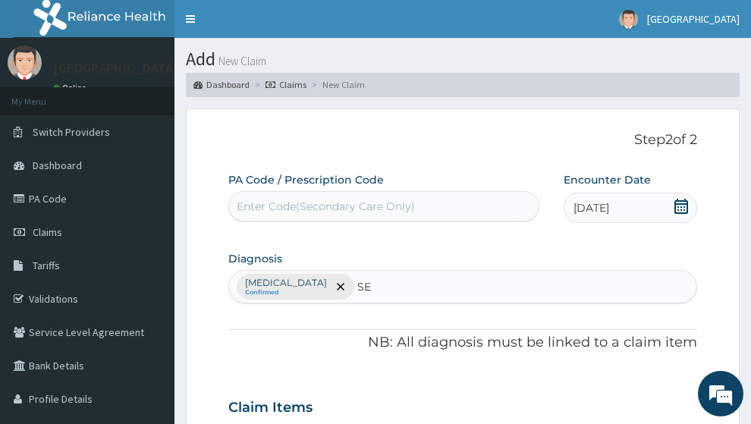
type input "SEP"
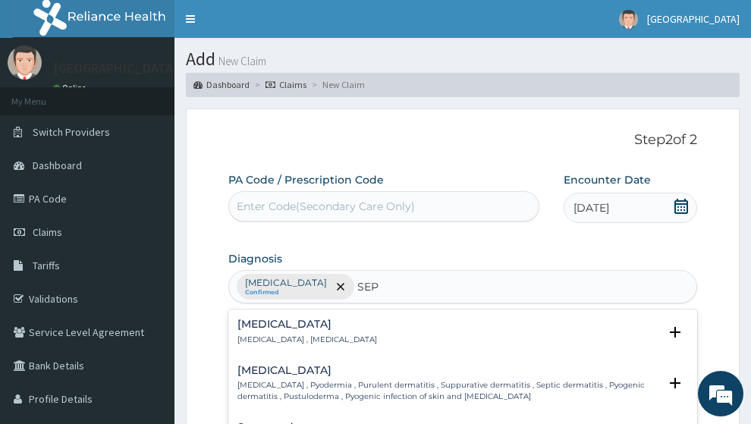
click at [306, 318] on h4 "[MEDICAL_DATA]" at bounding box center [307, 323] width 140 height 11
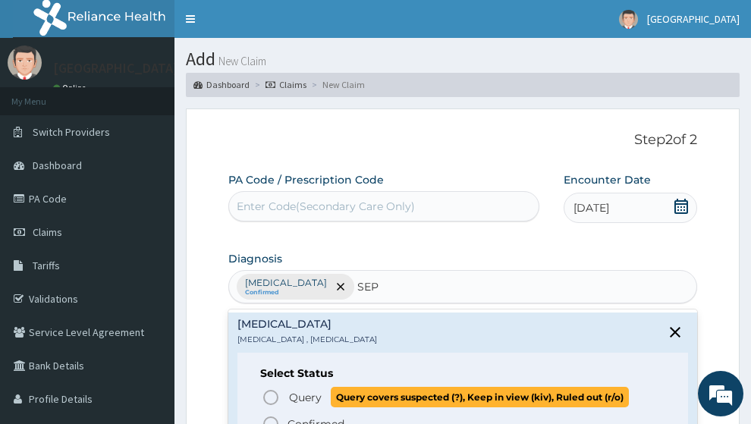
click at [270, 388] on icon "status option query" at bounding box center [271, 397] width 18 height 18
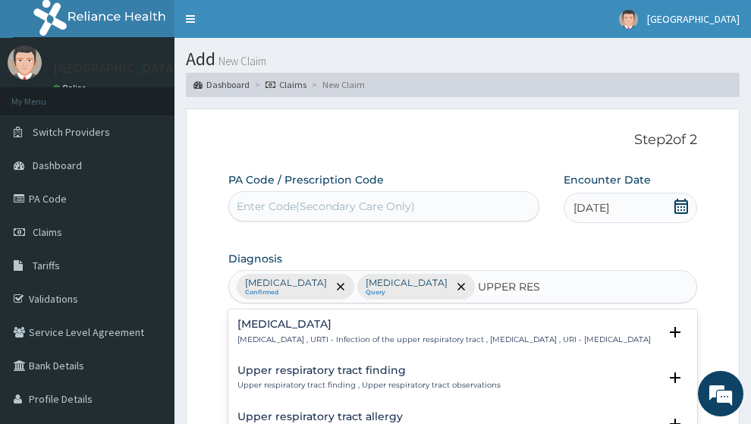
type input "UPPER RES"
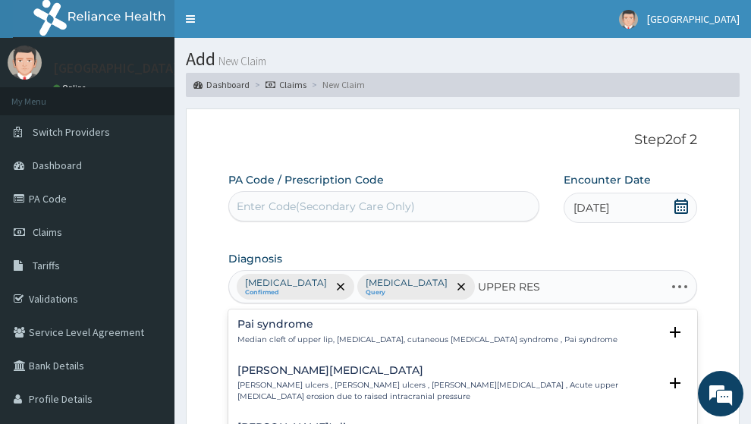
type input "UPPER RESP"
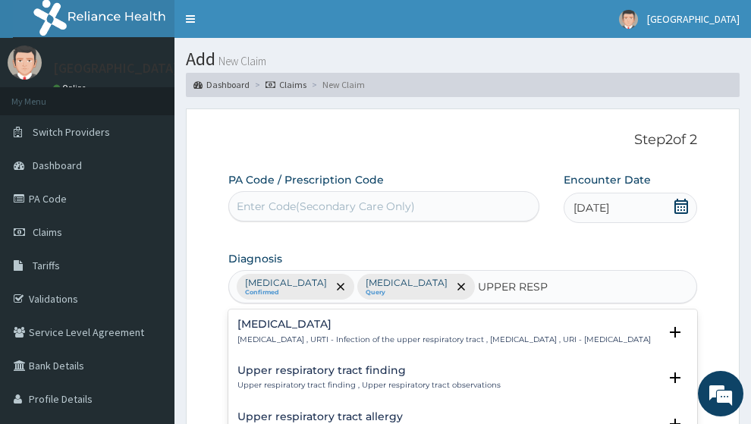
click at [373, 334] on p "[MEDICAL_DATA] , URTI - Infection of the upper respiratory tract , [MEDICAL_DAT…" at bounding box center [443, 339] width 413 height 11
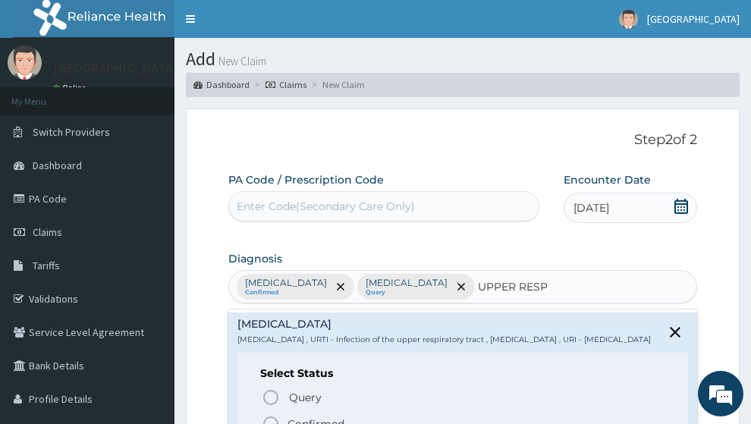
click at [266, 415] on icon "status option filled" at bounding box center [271, 424] width 18 height 18
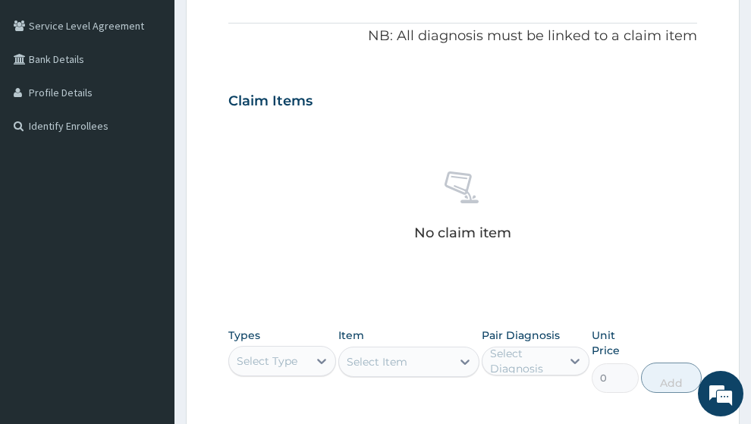
scroll to position [379, 0]
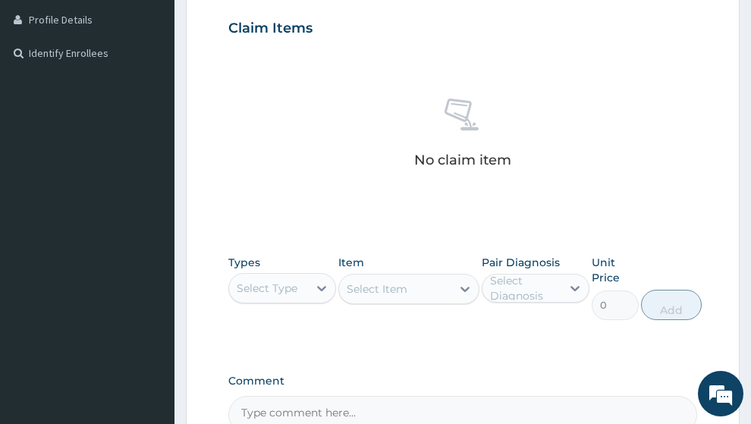
click at [295, 276] on div "Select Type" at bounding box center [268, 288] width 79 height 24
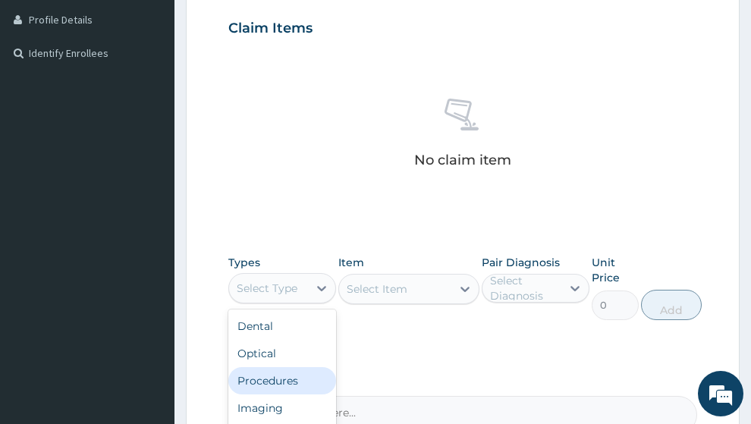
click at [303, 367] on div "Procedures" at bounding box center [282, 380] width 108 height 27
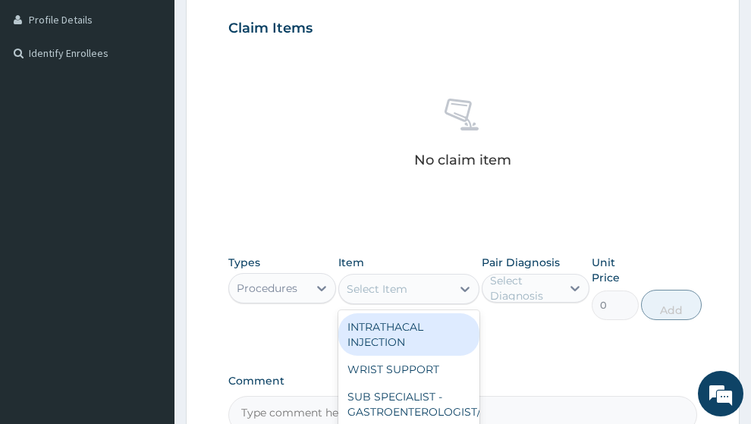
click at [375, 281] on div "Select Item" at bounding box center [376, 288] width 61 height 15
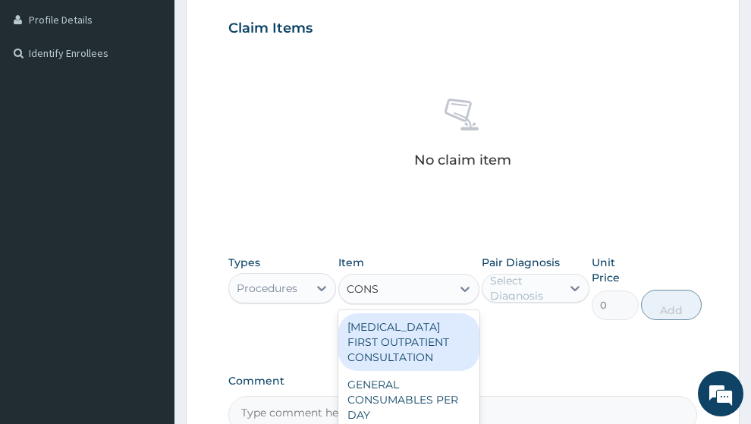
type input "CONSU"
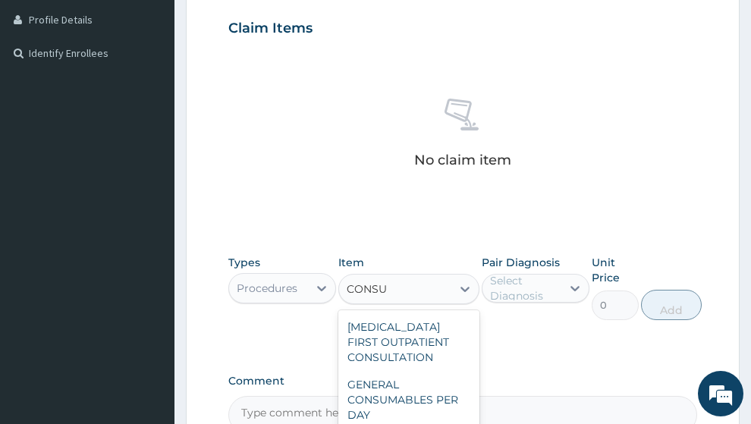
type input "5000"
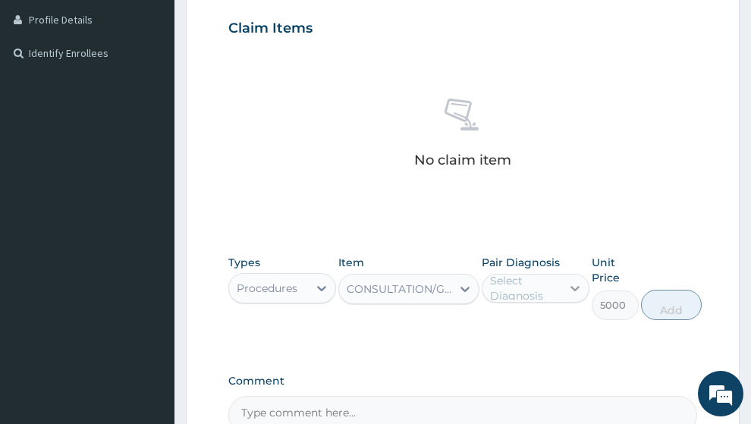
click at [578, 286] on icon at bounding box center [574, 288] width 9 height 5
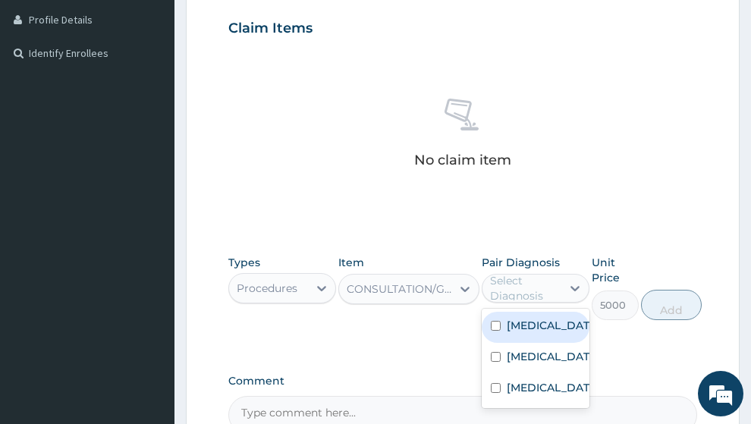
click at [538, 318] on label "[MEDICAL_DATA]" at bounding box center [550, 325] width 89 height 15
checkbox input "true"
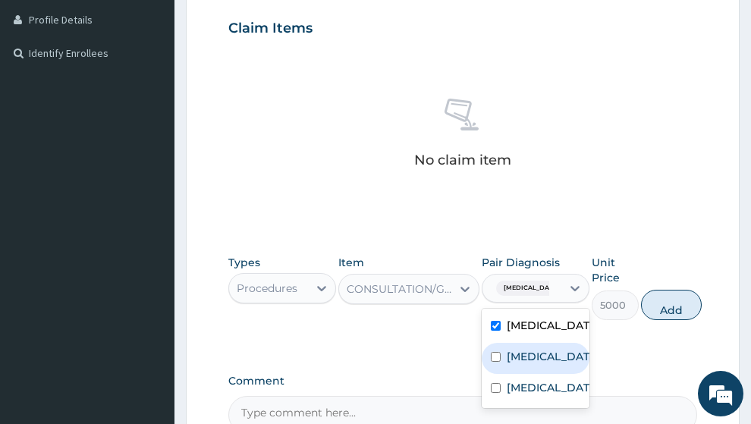
click at [513, 349] on label "[MEDICAL_DATA]" at bounding box center [550, 356] width 89 height 15
checkbox input "true"
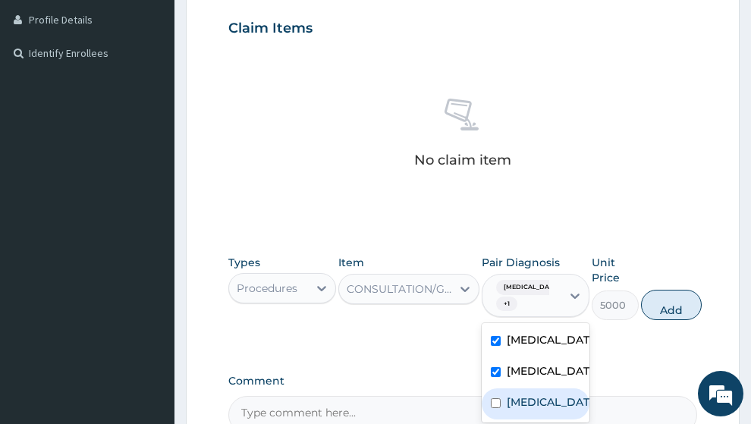
click at [497, 398] on input "checkbox" at bounding box center [496, 403] width 10 height 10
checkbox input "true"
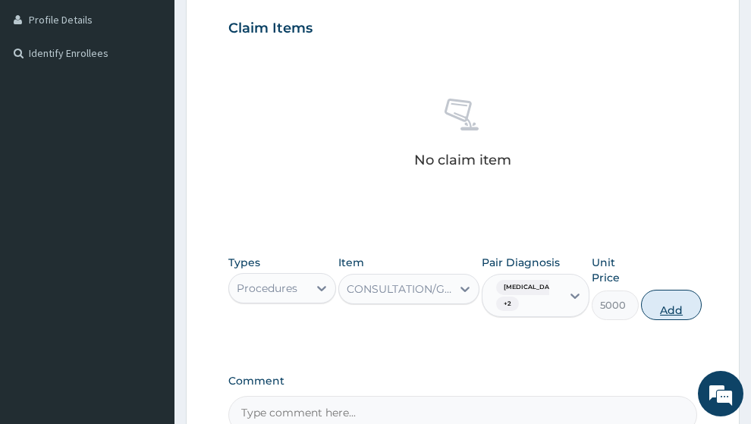
click at [653, 290] on button "Add" at bounding box center [671, 305] width 61 height 30
type input "0"
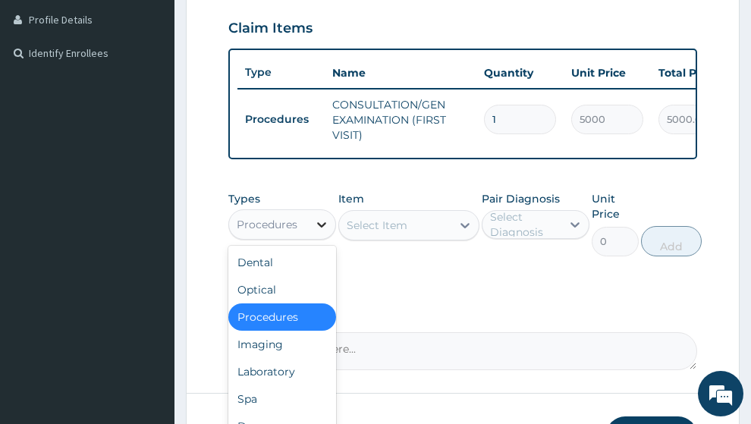
click at [309, 212] on div at bounding box center [321, 224] width 27 height 27
click at [276, 358] on div "Laboratory" at bounding box center [282, 371] width 108 height 27
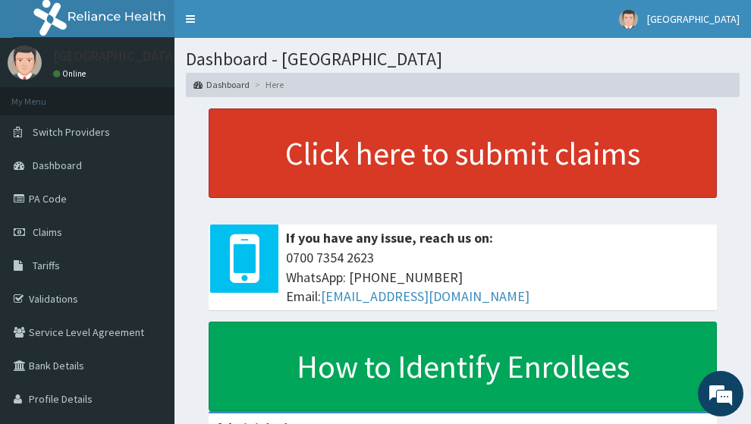
scroll to position [152, 0]
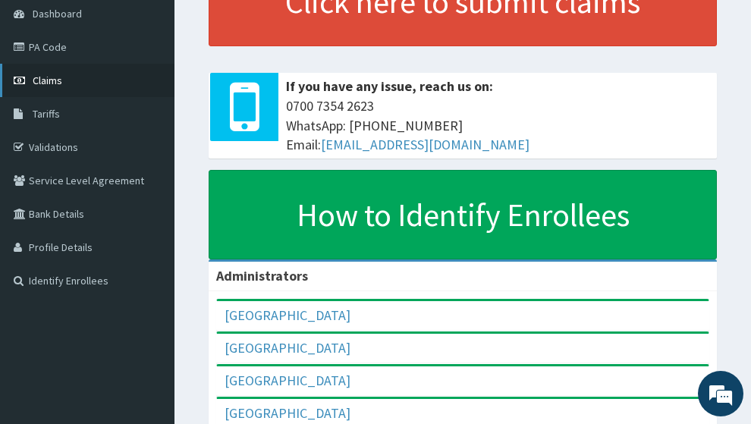
click at [45, 80] on span "Claims" at bounding box center [48, 81] width 30 height 14
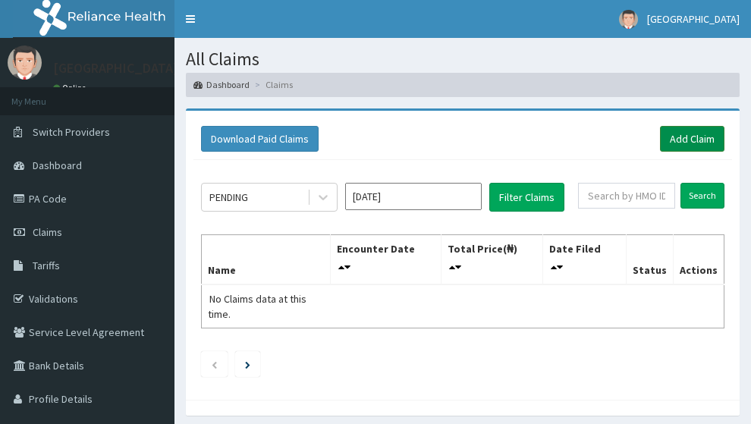
click at [664, 126] on link "Add Claim" at bounding box center [692, 139] width 64 height 26
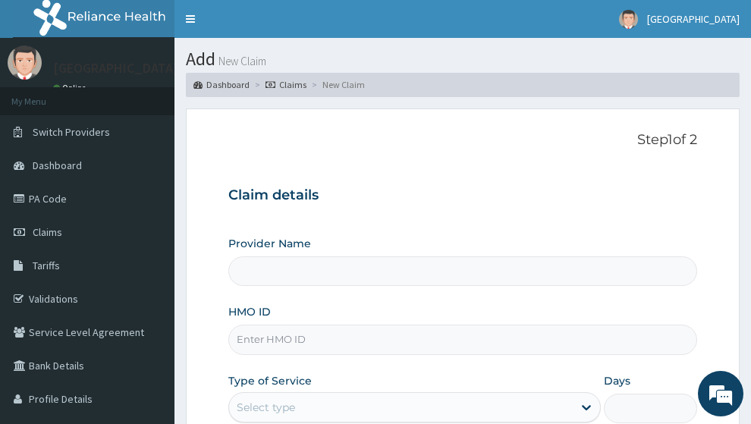
type input "[GEOGRAPHIC_DATA]"
click at [294, 324] on input "HMO ID" at bounding box center [462, 339] width 469 height 30
paste input "DNS/10025/D"
type input "DNS/10025/D"
click at [350, 395] on div "Select type" at bounding box center [401, 407] width 344 height 24
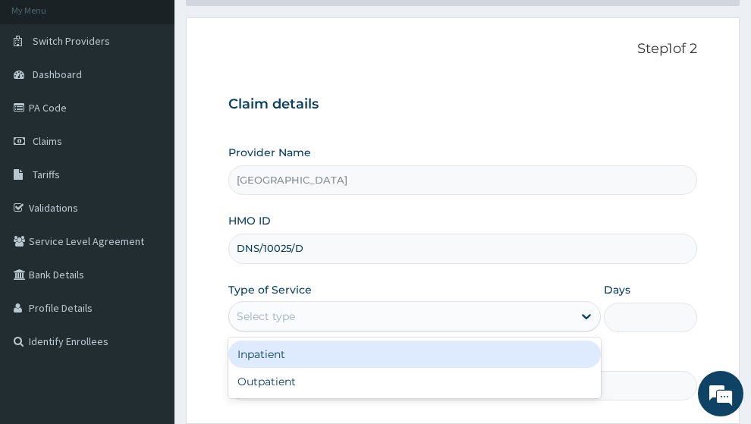
scroll to position [152, 0]
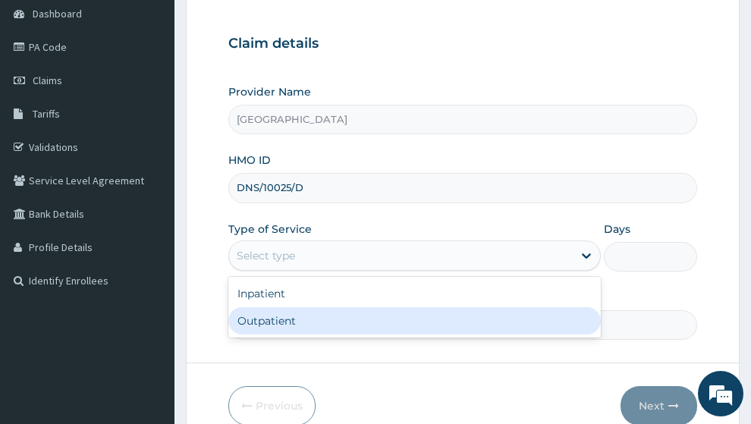
click at [261, 307] on div "Outpatient" at bounding box center [414, 320] width 373 height 27
type input "1"
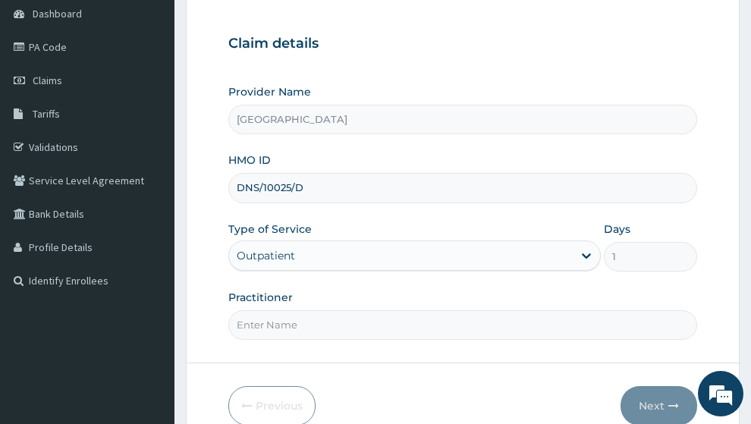
click at [363, 310] on input "Practitioner" at bounding box center [462, 325] width 469 height 30
type input "GP"
click at [654, 386] on button "Next" at bounding box center [658, 405] width 77 height 39
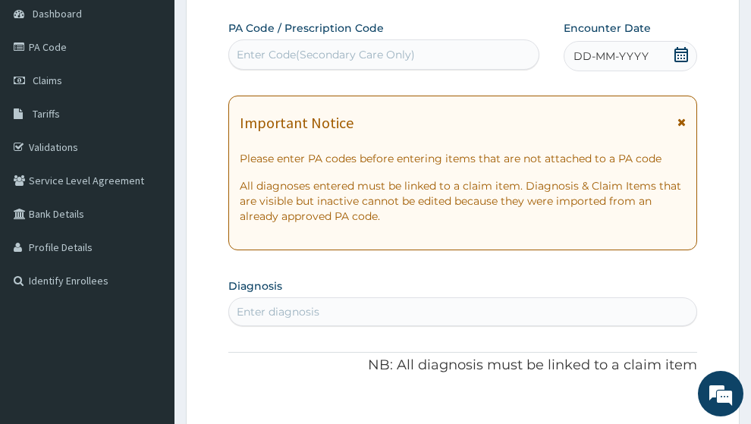
click at [685, 117] on icon at bounding box center [681, 122] width 8 height 11
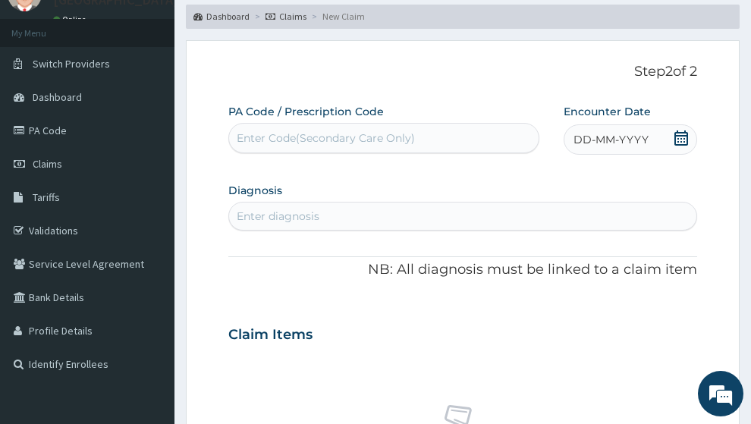
scroll to position [0, 0]
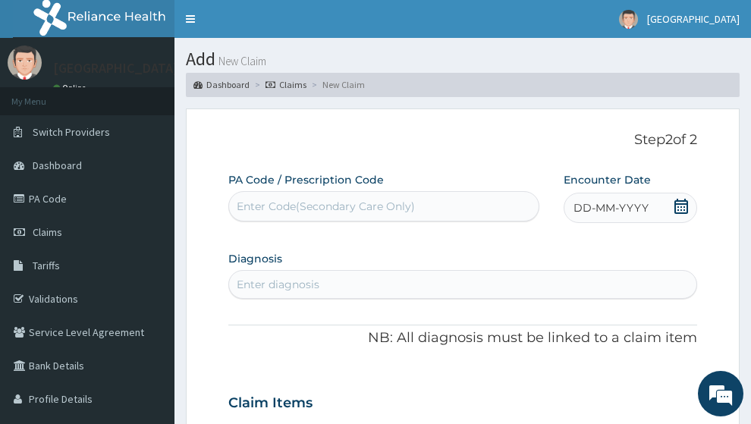
click at [680, 199] on icon at bounding box center [680, 206] width 15 height 15
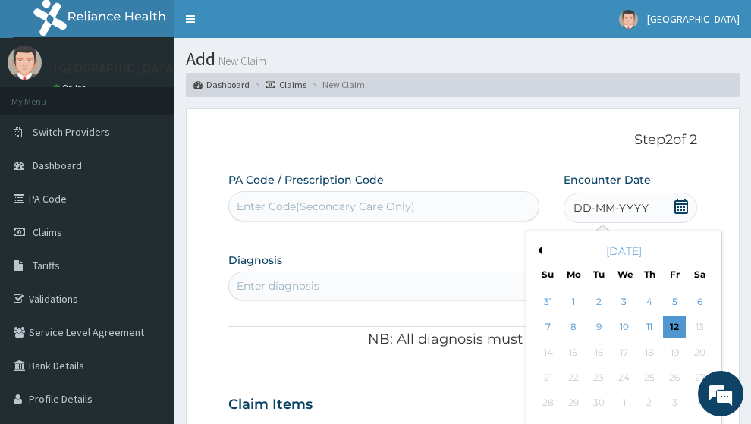
click at [541, 246] on button "Previous Month" at bounding box center [538, 250] width 8 height 8
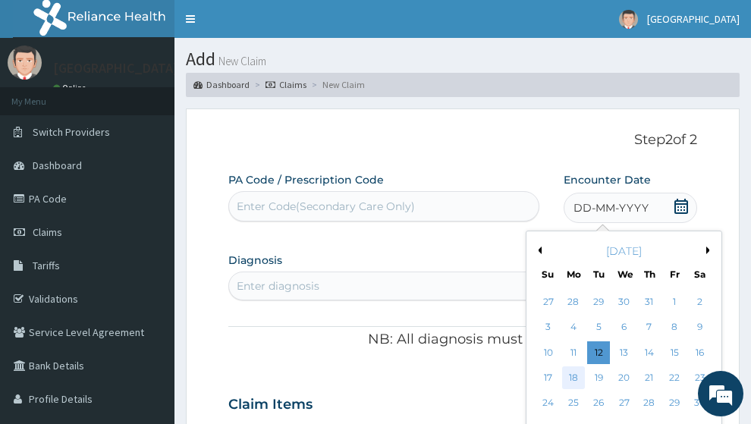
click at [572, 366] on div "18" at bounding box center [573, 377] width 23 height 23
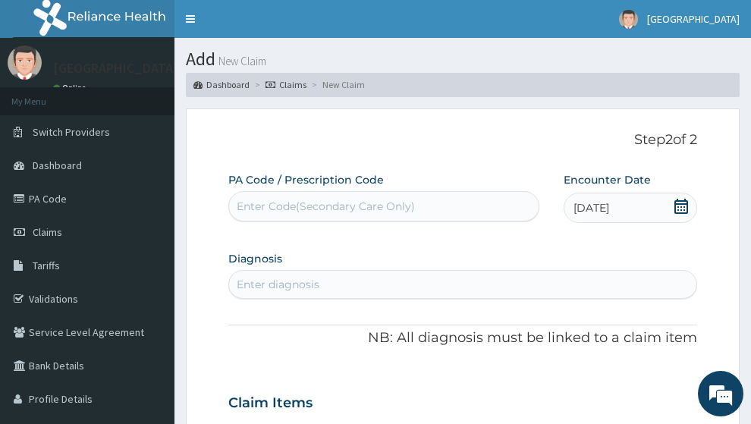
click at [349, 272] on div "Enter diagnosis" at bounding box center [463, 284] width 468 height 24
type input "MALARIA"
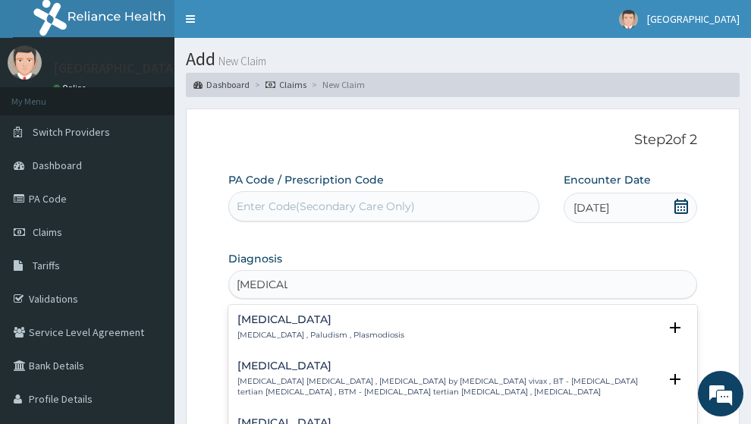
click at [331, 330] on p "Malaria , Paludism , Plasmodiosis" at bounding box center [320, 335] width 167 height 11
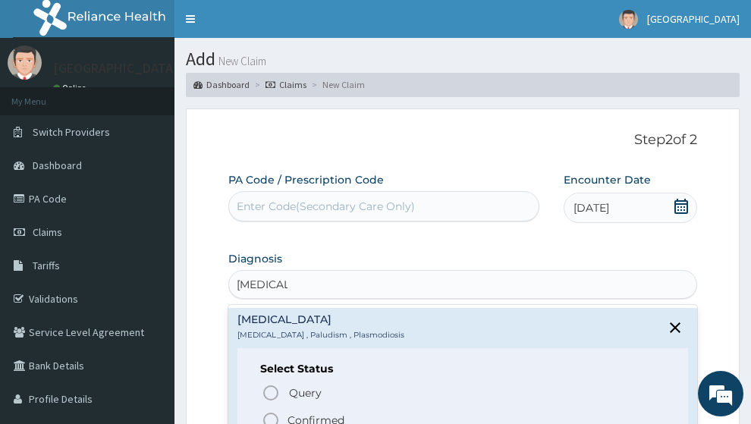
click at [267, 411] on icon "status option filled" at bounding box center [271, 420] width 18 height 18
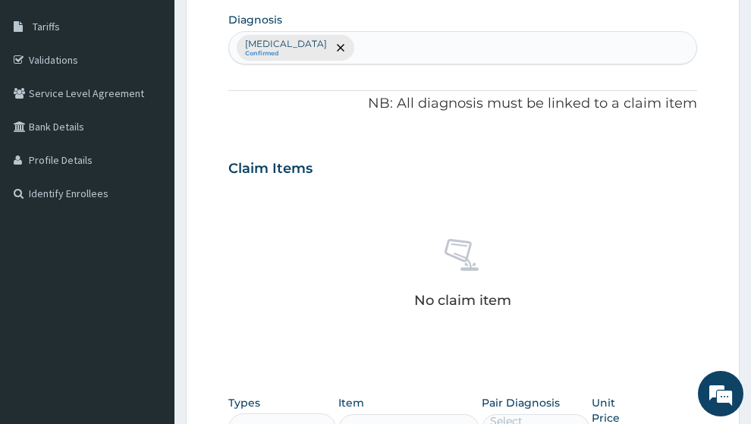
scroll to position [303, 0]
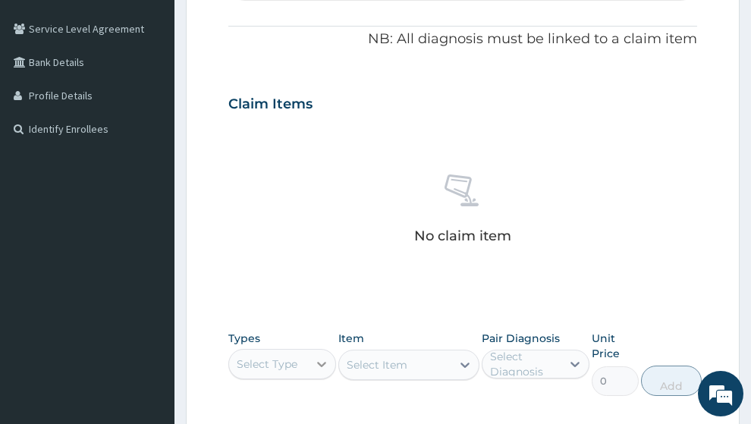
click at [312, 350] on div at bounding box center [321, 363] width 27 height 27
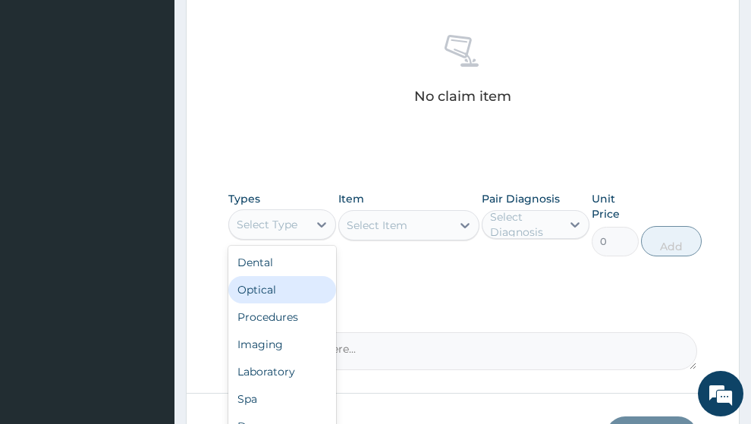
scroll to position [531, 0]
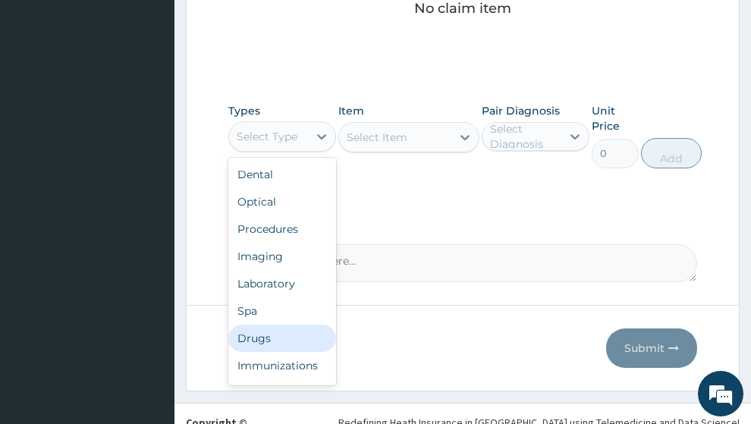
click at [255, 324] on div "Drugs" at bounding box center [282, 337] width 108 height 27
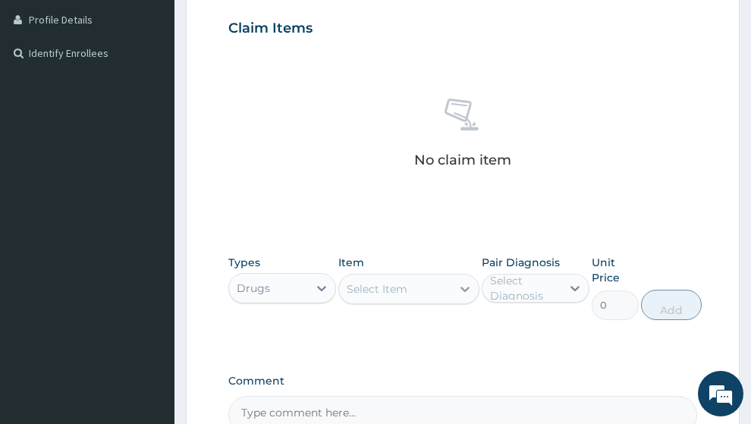
scroll to position [152, 0]
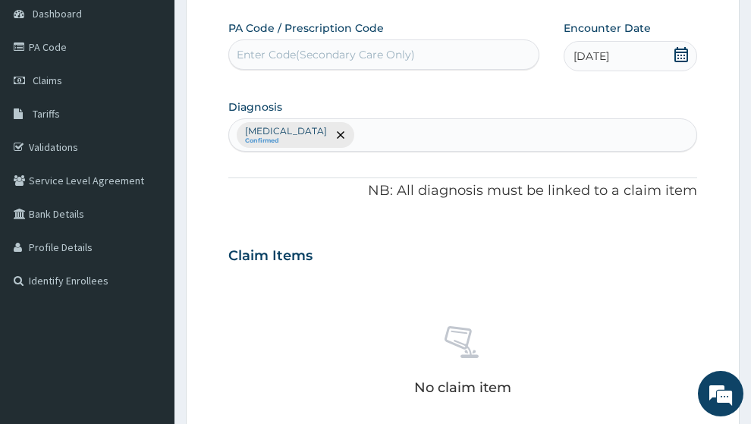
click at [403, 119] on div "Malaria Confirmed" at bounding box center [463, 135] width 468 height 32
type input "SEP"
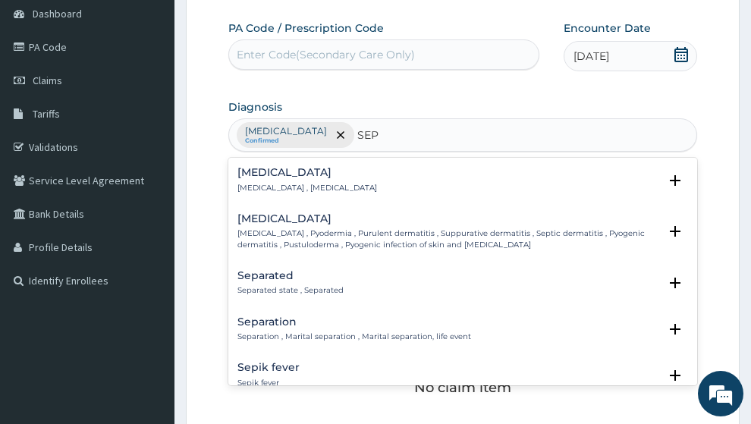
click at [333, 167] on h4 "Sepsis" at bounding box center [307, 172] width 140 height 11
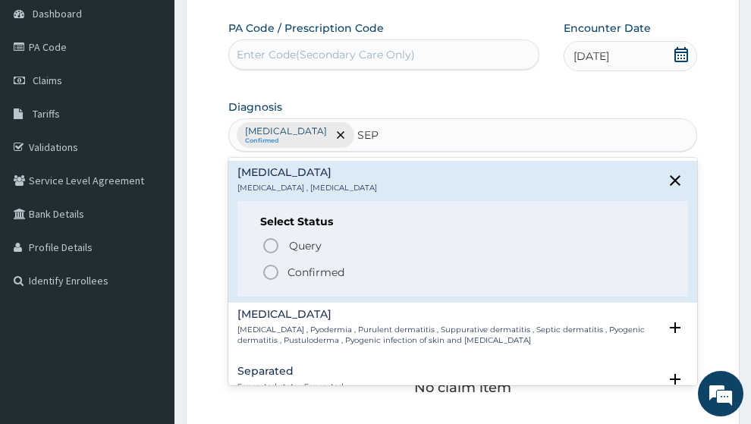
click at [274, 263] on icon "status option filled" at bounding box center [271, 272] width 18 height 18
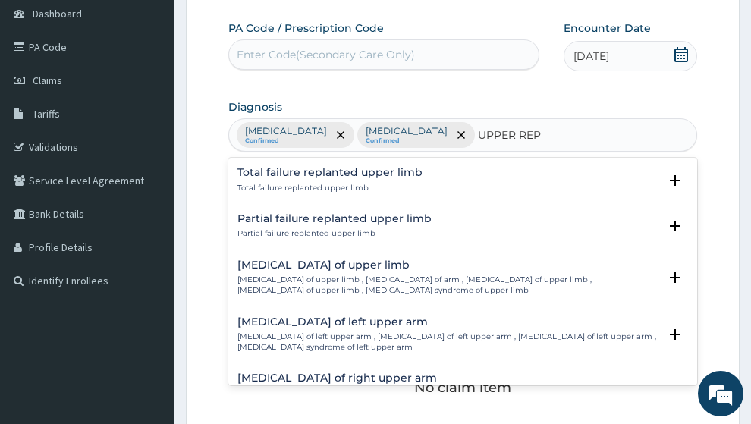
scroll to position [30, 0]
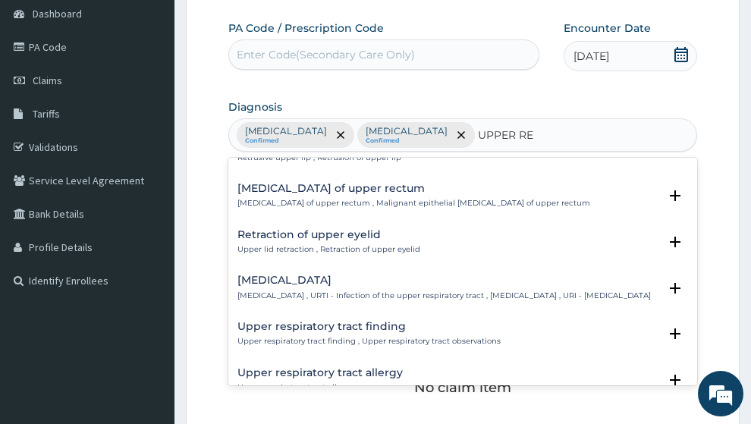
type input "UPPER RES"
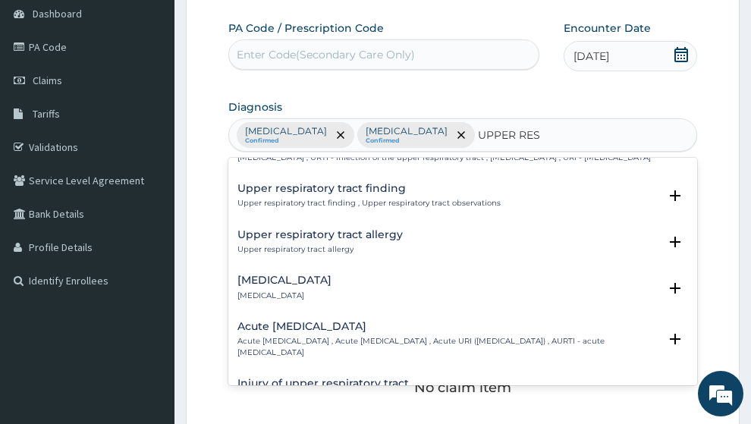
scroll to position [0, 0]
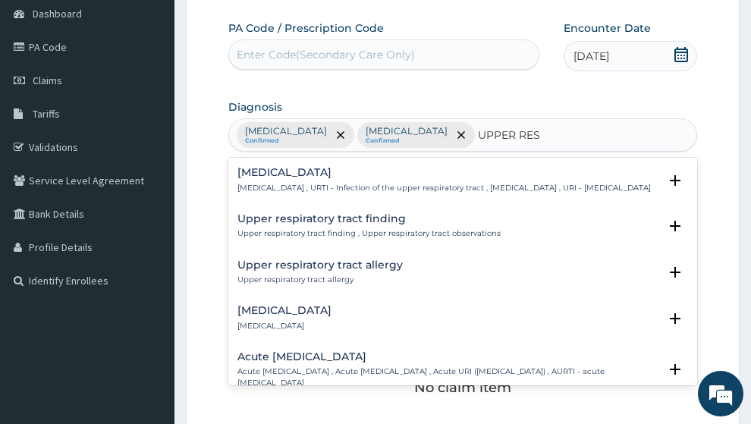
click at [481, 183] on p "Upper respiratory infection , URTI - Infection of the upper respiratory tract ,…" at bounding box center [443, 188] width 413 height 11
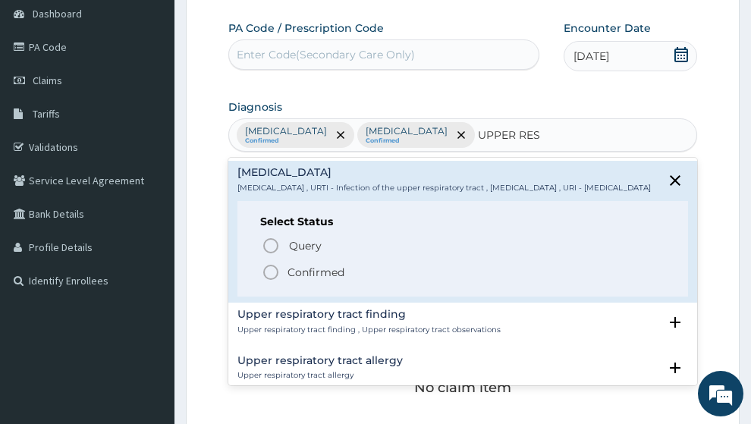
click at [267, 263] on icon "status option filled" at bounding box center [271, 272] width 18 height 18
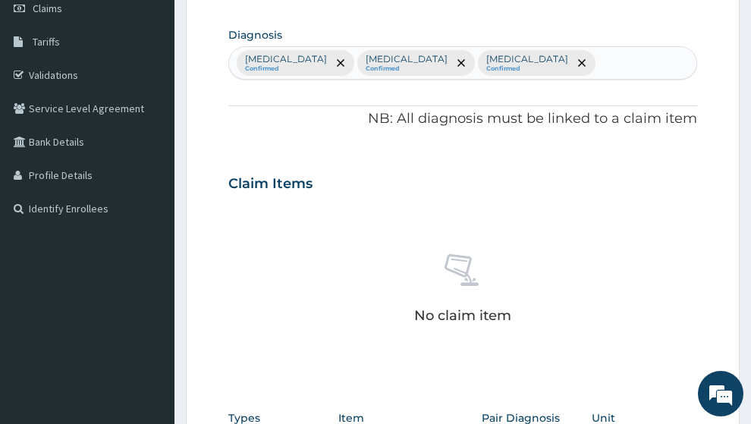
scroll to position [303, 0]
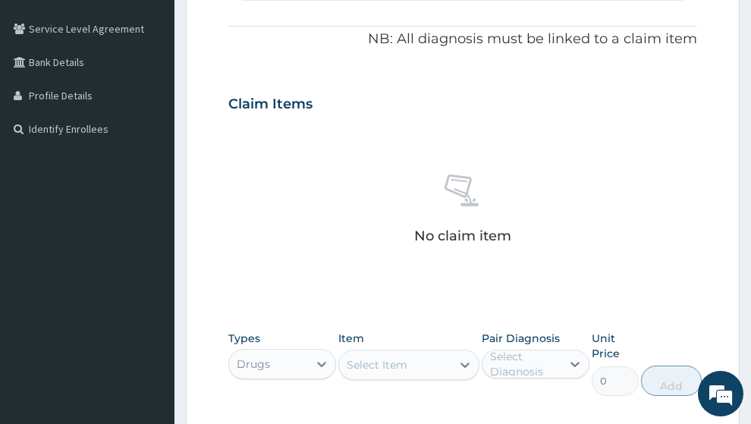
click at [306, 352] on div "Drugs" at bounding box center [268, 364] width 79 height 24
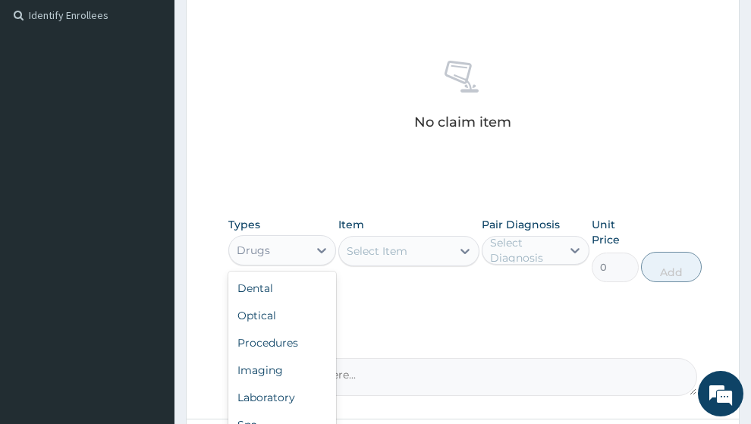
scroll to position [531, 0]
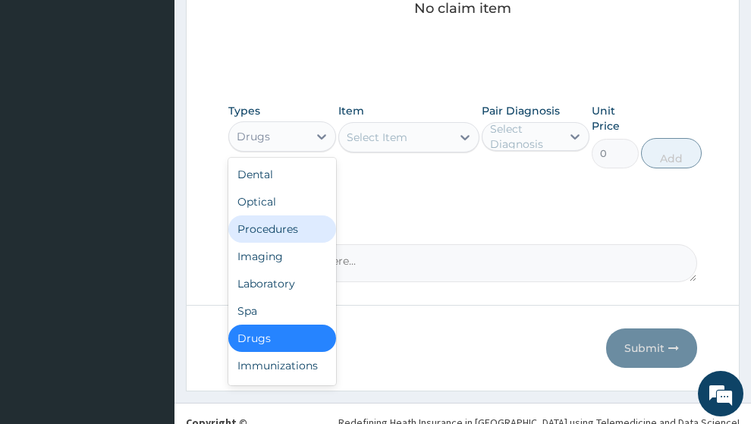
click at [277, 215] on div "Procedures" at bounding box center [282, 228] width 108 height 27
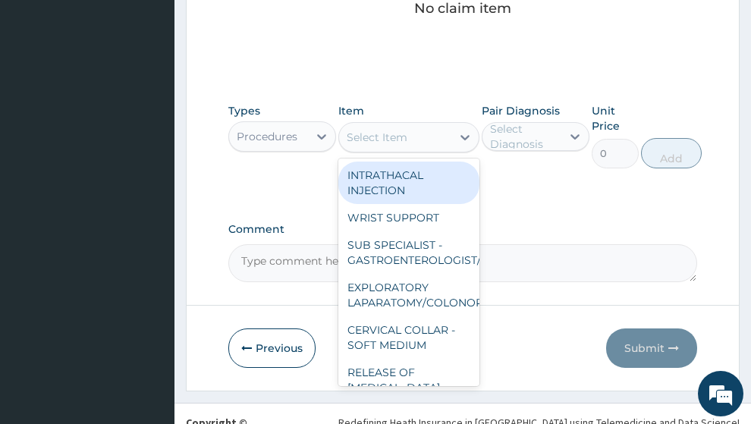
click at [434, 125] on div "Select Item" at bounding box center [395, 137] width 112 height 24
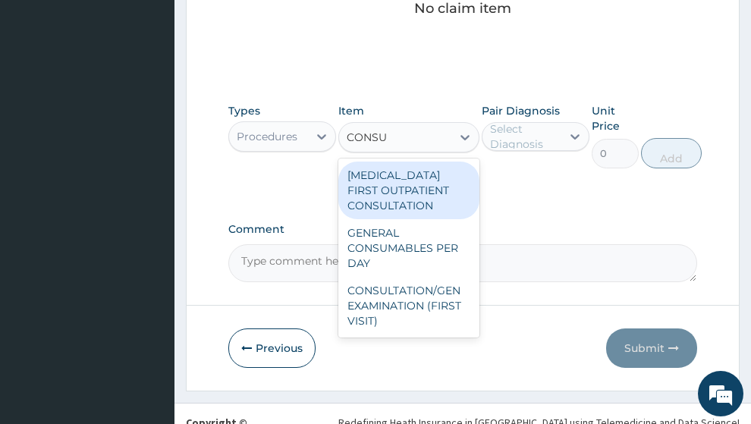
type input "CONSUL"
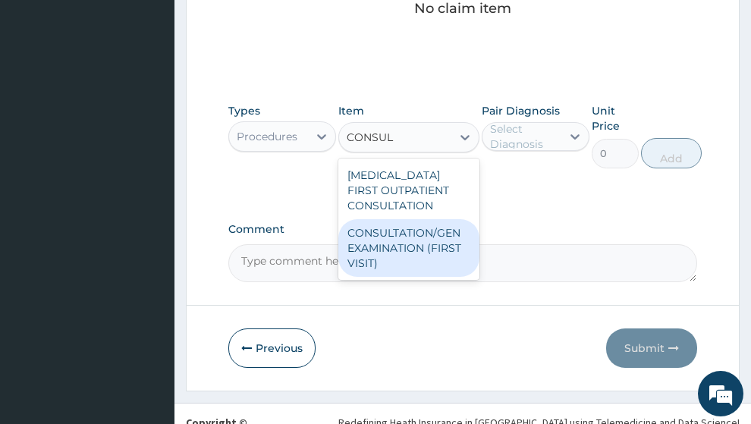
click at [428, 219] on div "CONSULTATION/GEN EXAMINATION (FIRST VISIT)" at bounding box center [408, 248] width 141 height 58
type input "5000"
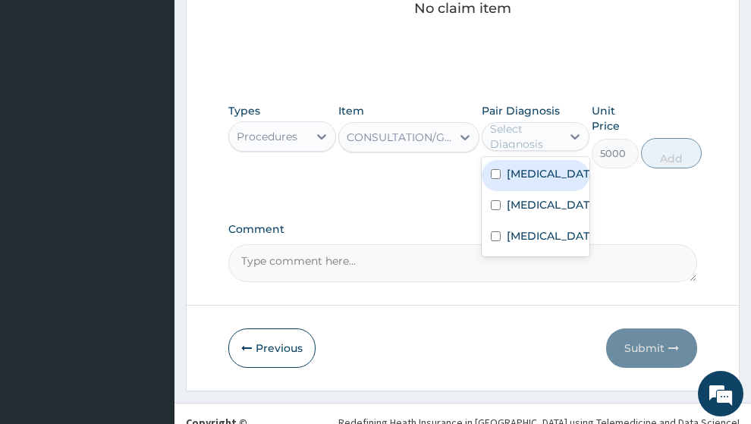
click at [545, 121] on div "Select Diagnosis" at bounding box center [525, 136] width 70 height 30
click at [528, 166] on label "Malaria" at bounding box center [550, 173] width 89 height 15
checkbox input "true"
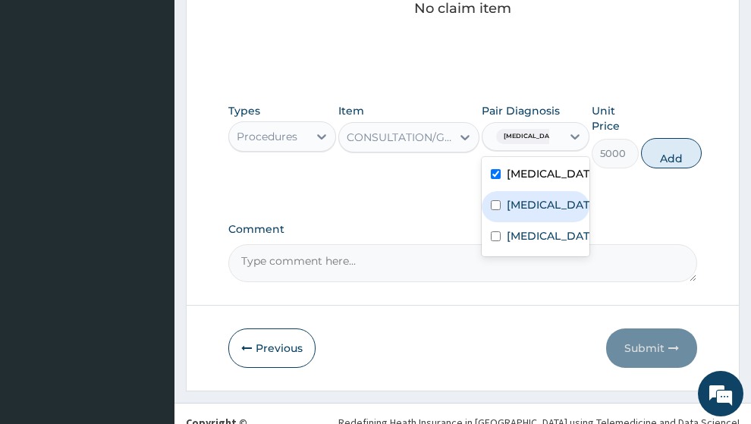
click at [517, 197] on label "Sepsis" at bounding box center [550, 204] width 89 height 15
checkbox input "true"
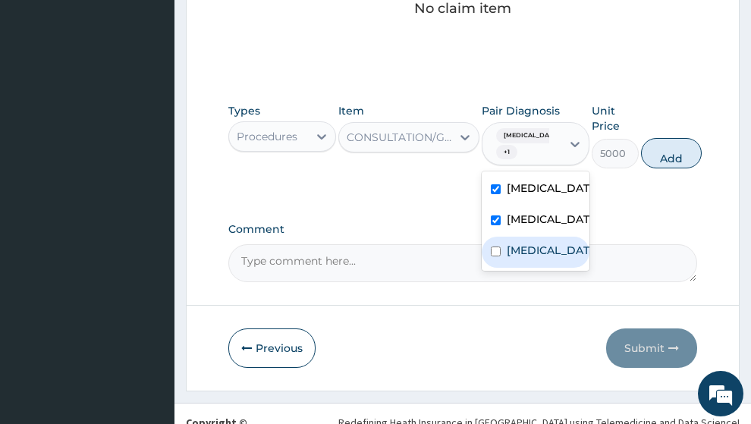
click at [507, 243] on label "Upper respiratory infection" at bounding box center [550, 250] width 89 height 15
checkbox input "true"
click at [666, 138] on button "Add" at bounding box center [671, 153] width 61 height 30
type input "0"
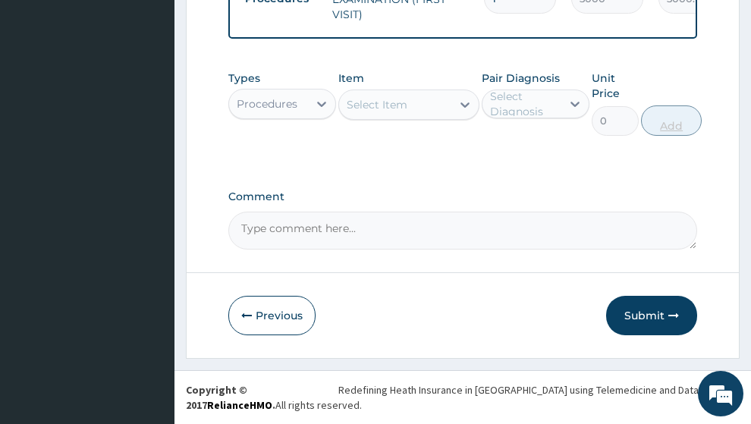
scroll to position [456, 0]
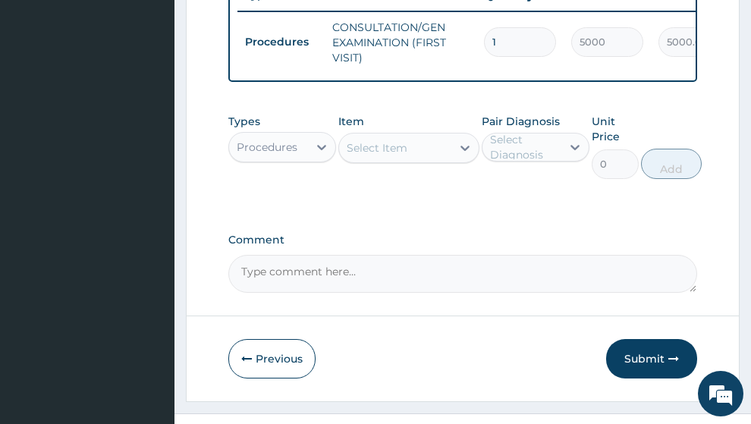
click at [271, 140] on div "Procedures" at bounding box center [267, 147] width 61 height 15
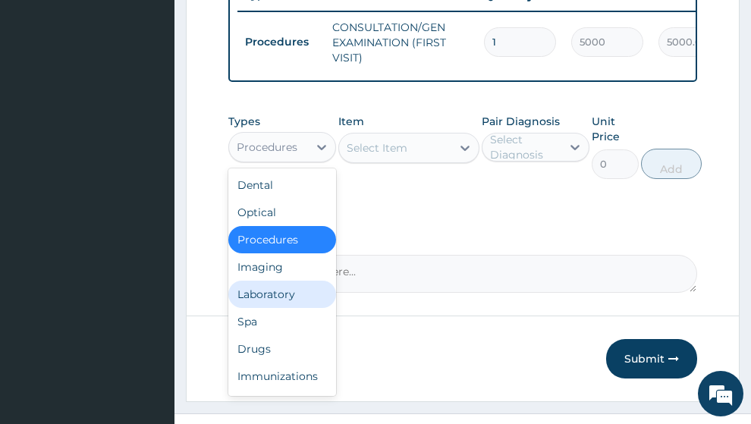
click at [267, 281] on div "Laboratory" at bounding box center [282, 294] width 108 height 27
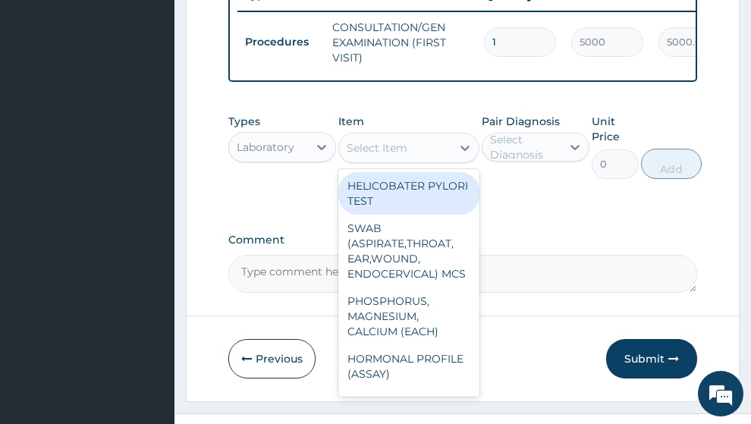
click at [398, 143] on div "Select Item" at bounding box center [395, 148] width 112 height 24
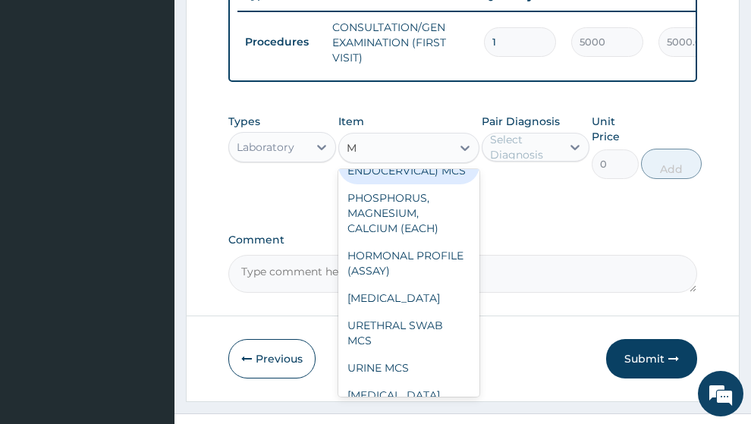
scroll to position [18, 0]
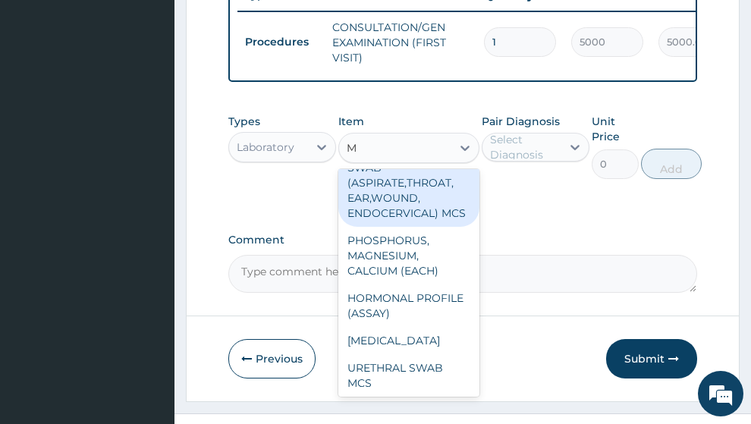
type input "MP"
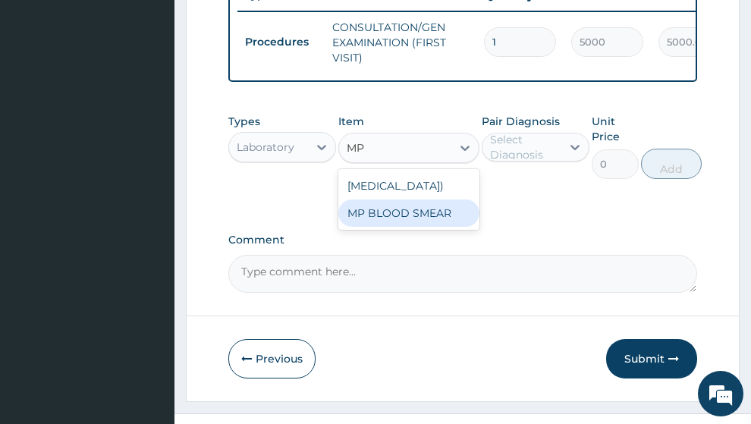
click at [424, 224] on div "MP BLOOD SMEAR" at bounding box center [408, 212] width 141 height 27
type input "2500"
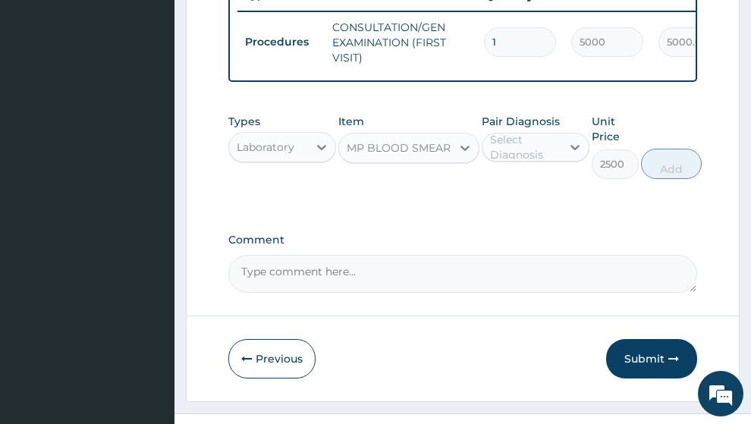
click at [551, 141] on div "Select Diagnosis" at bounding box center [525, 147] width 70 height 30
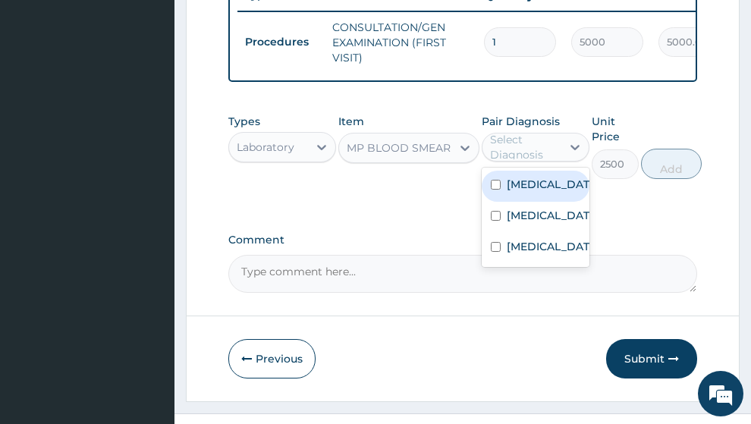
click at [522, 177] on label "Malaria" at bounding box center [550, 184] width 89 height 15
checkbox input "true"
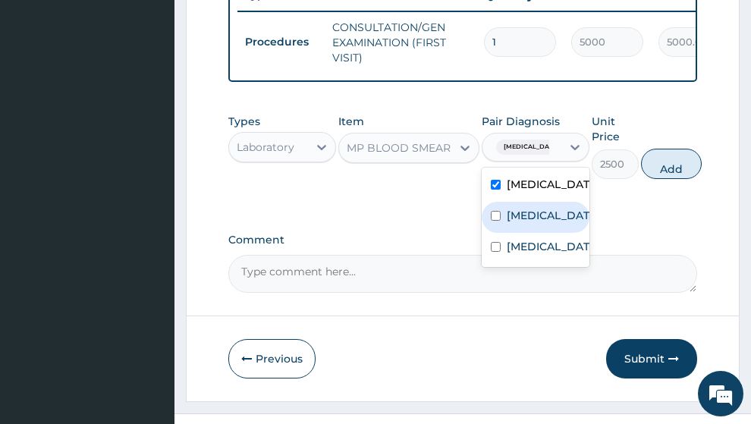
click at [493, 211] on input "checkbox" at bounding box center [496, 216] width 10 height 10
checkbox input "true"
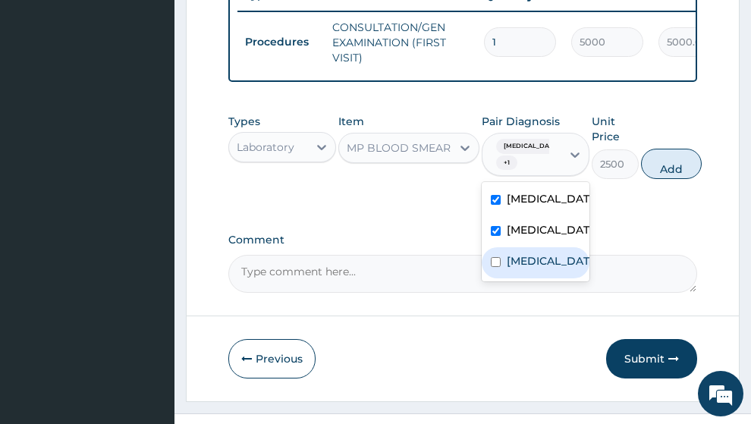
click at [494, 272] on div "Upper respiratory infection" at bounding box center [535, 262] width 108 height 31
checkbox input "true"
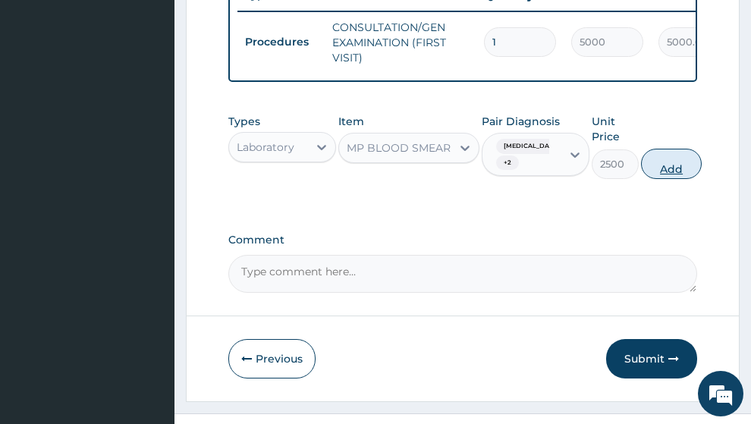
click at [676, 152] on button "Add" at bounding box center [671, 164] width 61 height 30
type input "0"
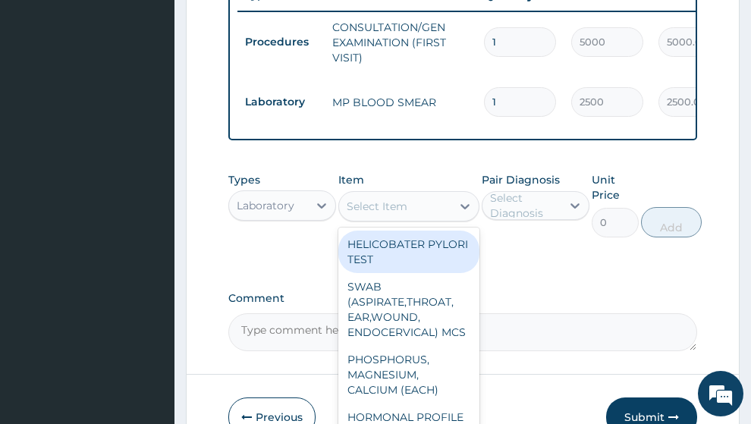
click at [419, 194] on div "Select Item" at bounding box center [395, 206] width 112 height 24
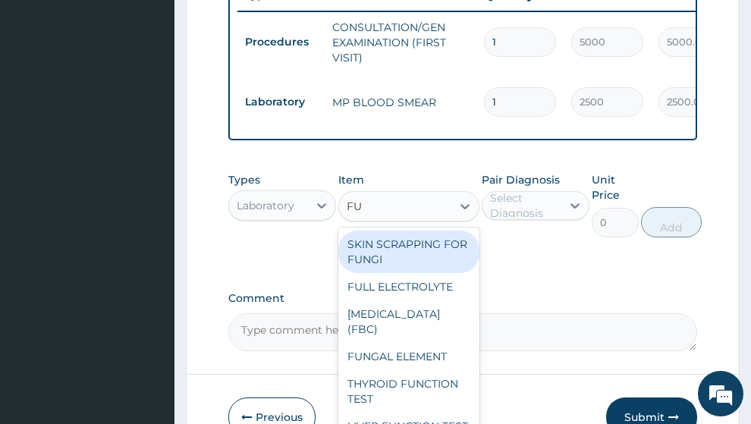
type input "FUL"
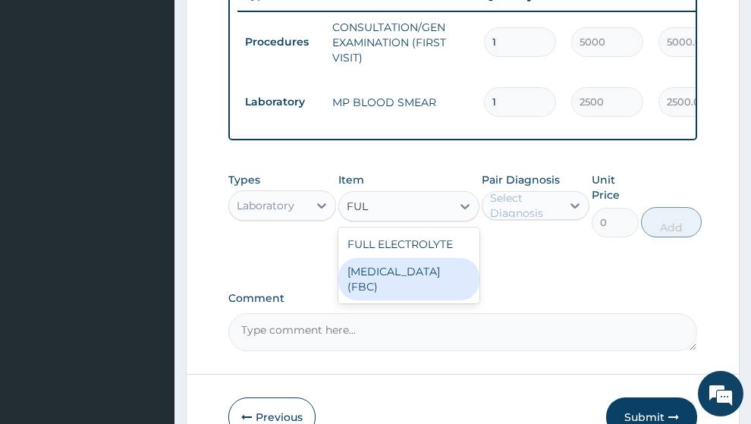
click at [404, 258] on div "FULL BLOOD COUNT (FBC)" at bounding box center [408, 279] width 141 height 42
type input "7000"
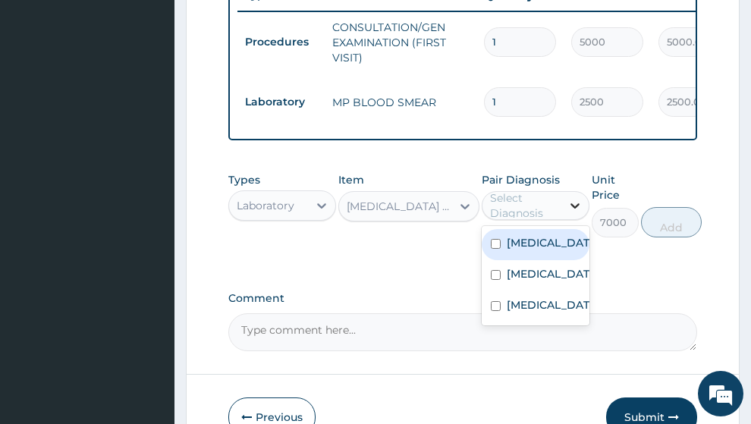
click at [566, 192] on div at bounding box center [574, 205] width 27 height 27
click at [549, 229] on div "Malaria" at bounding box center [535, 244] width 108 height 31
checkbox input "true"
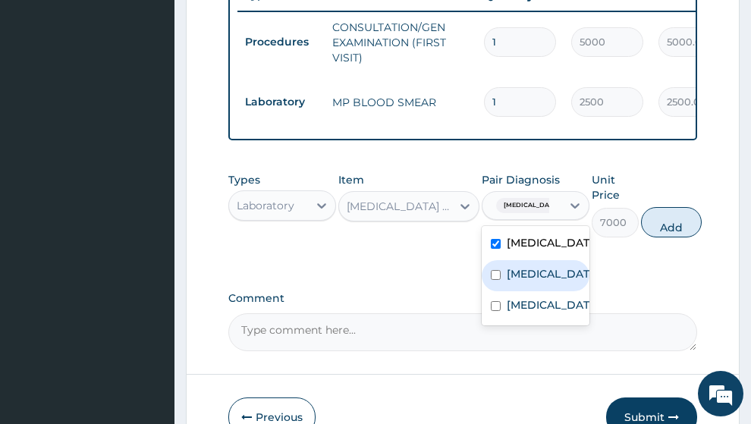
click at [524, 266] on label "Sepsis" at bounding box center [550, 273] width 89 height 15
checkbox input "true"
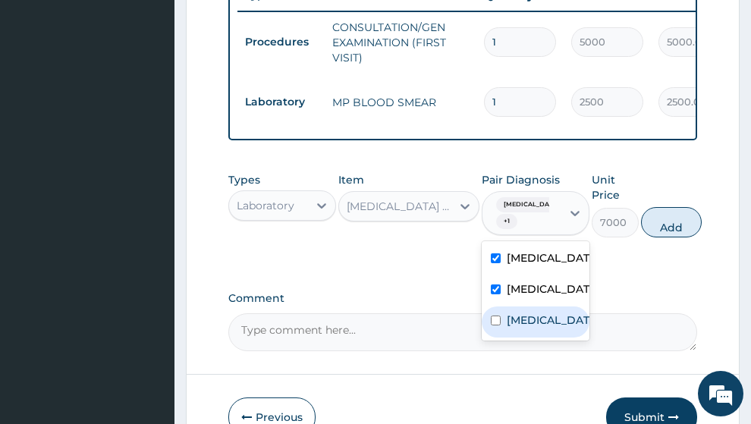
click at [509, 315] on label "Upper respiratory infection" at bounding box center [550, 319] width 89 height 15
checkbox input "true"
click at [676, 207] on button "Add" at bounding box center [671, 222] width 61 height 30
type input "0"
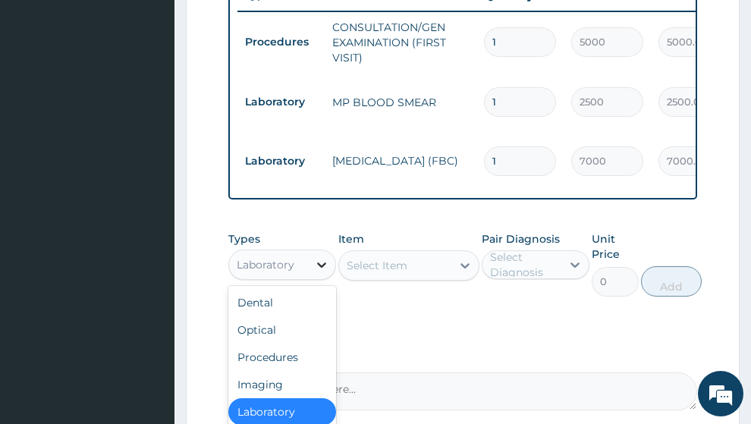
click at [325, 262] on icon at bounding box center [321, 264] width 9 height 5
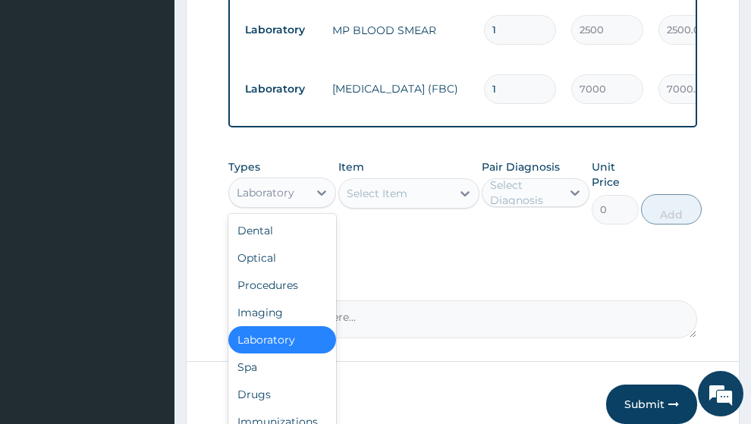
scroll to position [590, 0]
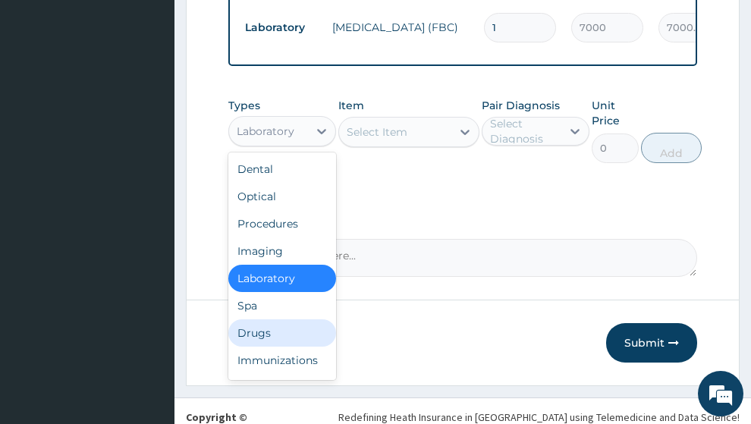
click at [263, 319] on div "Drugs" at bounding box center [282, 332] width 108 height 27
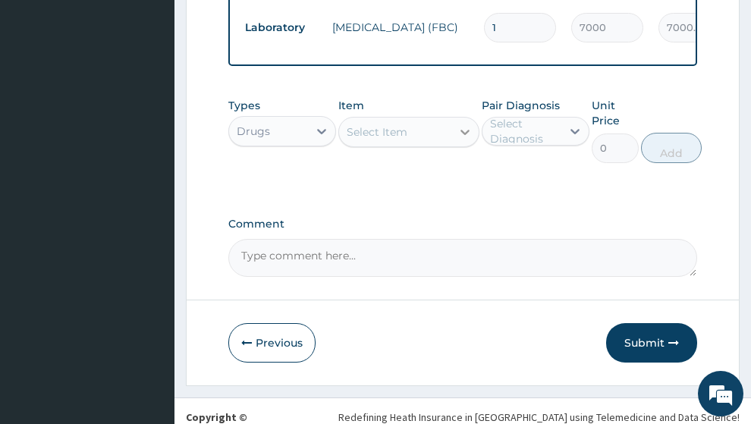
click at [462, 124] on icon at bounding box center [464, 131] width 15 height 15
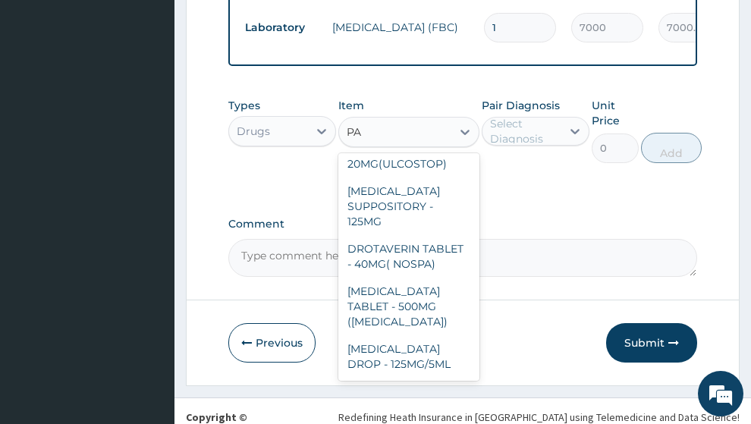
scroll to position [0, 0]
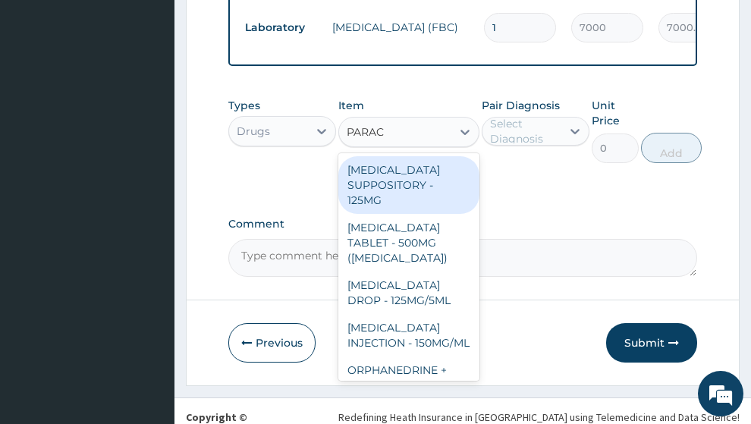
type input "PARACE"
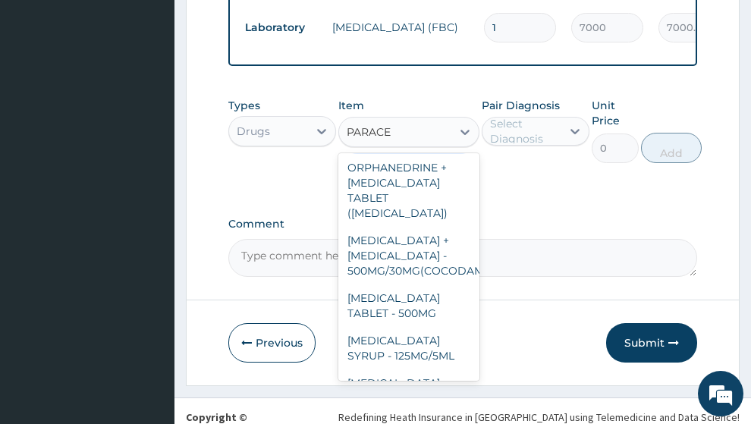
scroll to position [212, 0]
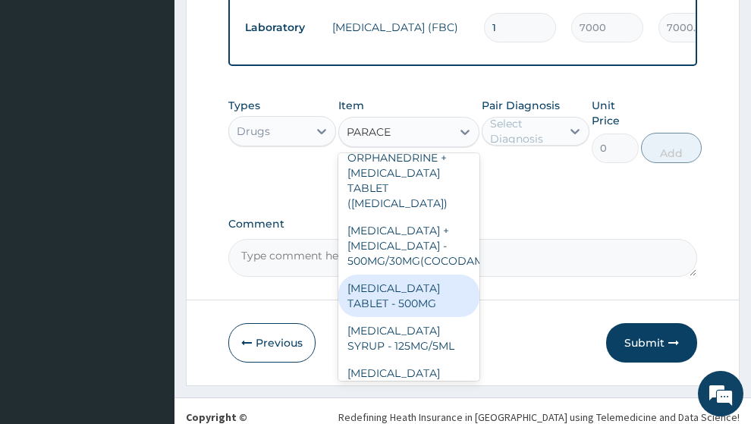
click at [433, 287] on div "PARACETAMOL TABLET - 500MG" at bounding box center [408, 295] width 141 height 42
type input "60"
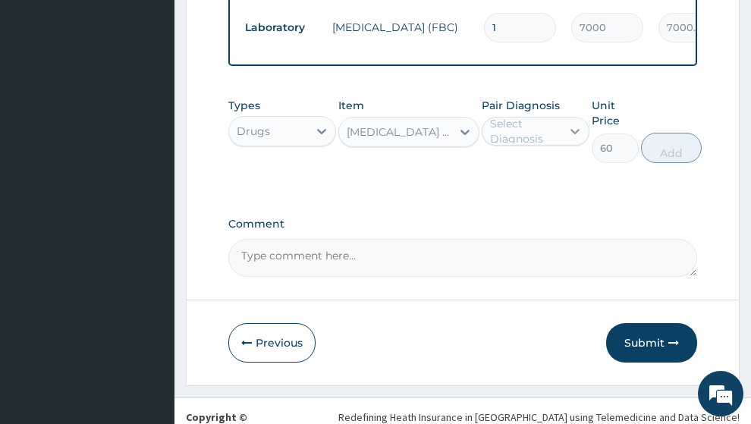
click at [576, 129] on icon at bounding box center [574, 131] width 9 height 5
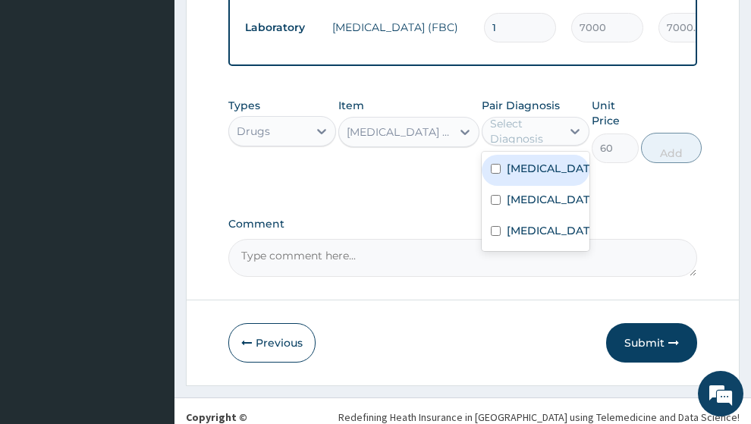
click at [549, 155] on div "Malaria" at bounding box center [535, 170] width 108 height 31
checkbox input "true"
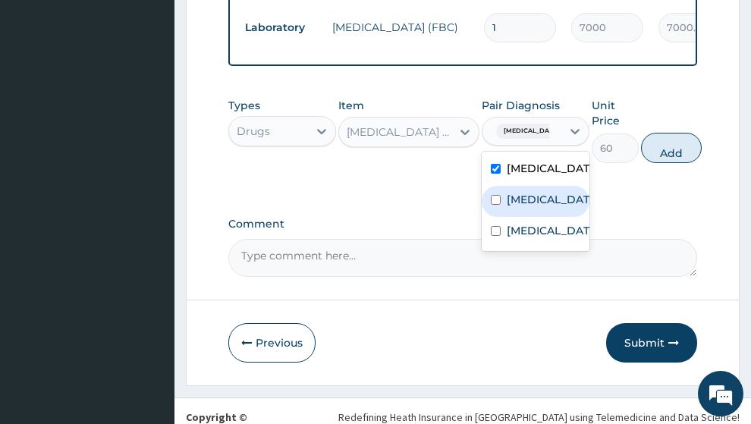
click at [522, 192] on label "Sepsis" at bounding box center [550, 199] width 89 height 15
checkbox input "true"
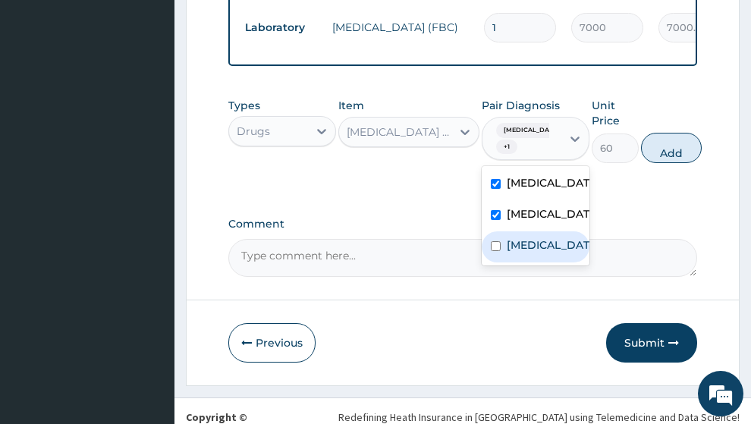
click at [517, 237] on label "Upper respiratory infection" at bounding box center [550, 244] width 89 height 15
checkbox input "true"
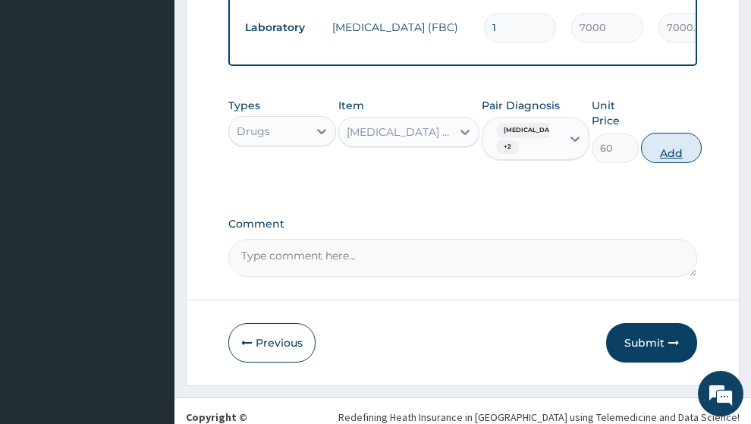
click at [649, 133] on button "Add" at bounding box center [671, 148] width 61 height 30
type input "0"
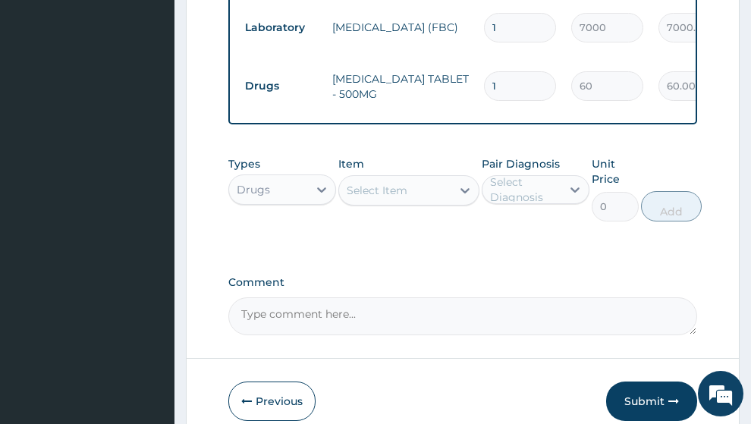
type input "0.00"
type input "9"
type input "540.00"
type input "9"
click at [395, 183] on div "Select Item" at bounding box center [376, 190] width 61 height 15
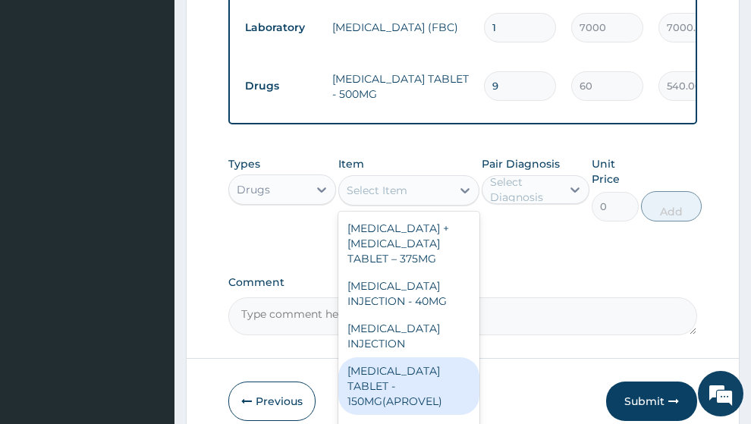
type input "A"
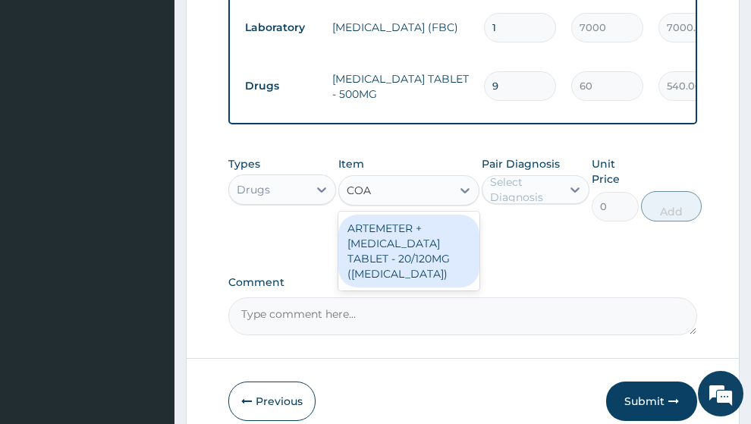
type input "COAR"
click at [415, 230] on div "ARTEMETER + LUMEFANTRINE TABLET - 20/120MG (COARTEM)" at bounding box center [408, 251] width 141 height 73
type input "375"
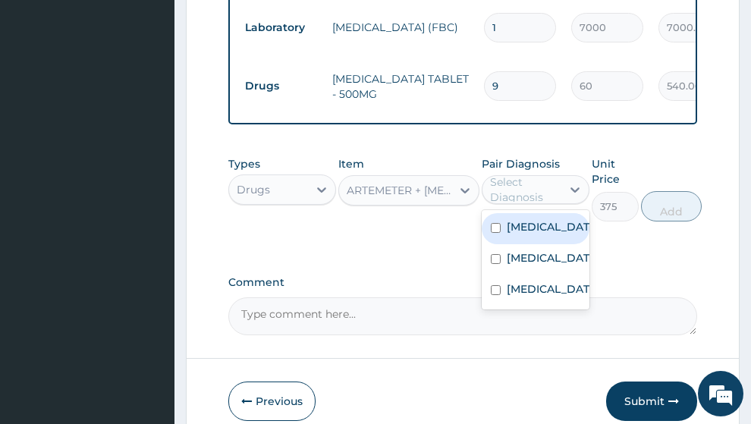
click at [537, 174] on div "Select Diagnosis" at bounding box center [525, 189] width 70 height 30
click at [542, 219] on label "Malaria" at bounding box center [550, 226] width 89 height 15
checkbox input "true"
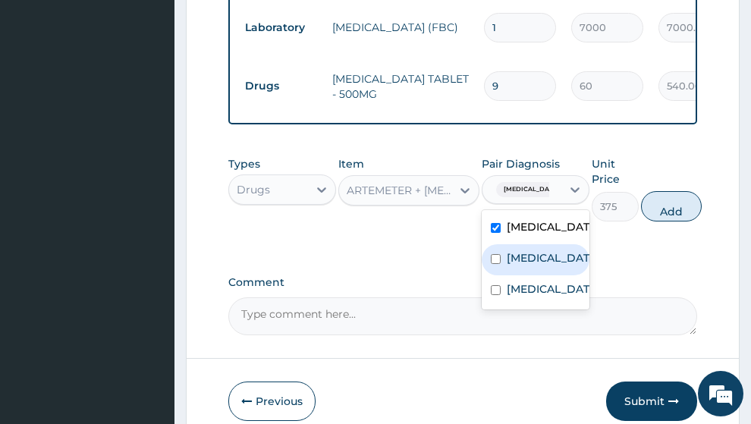
click at [520, 250] on label "Sepsis" at bounding box center [550, 257] width 89 height 15
checkbox input "true"
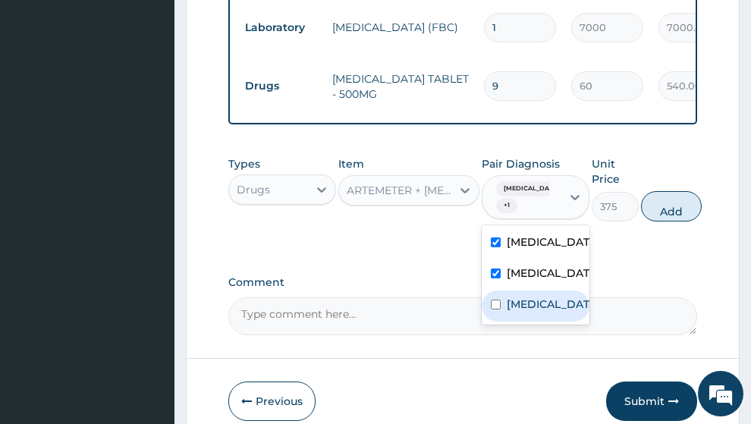
click at [510, 296] on label "Upper respiratory infection" at bounding box center [550, 303] width 89 height 15
checkbox input "true"
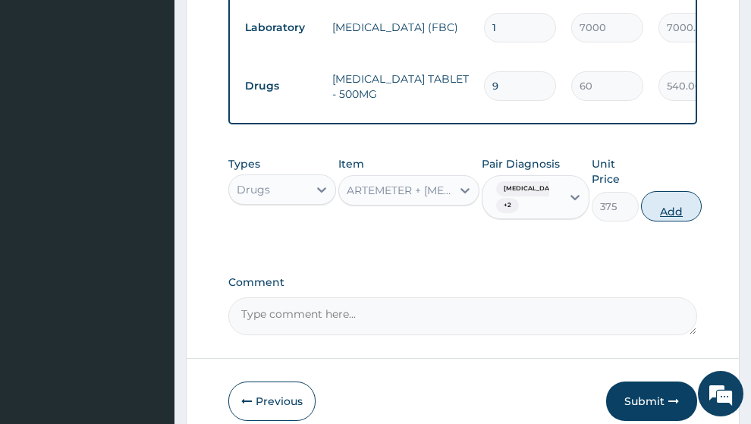
click at [664, 191] on button "Add" at bounding box center [671, 206] width 61 height 30
type input "0"
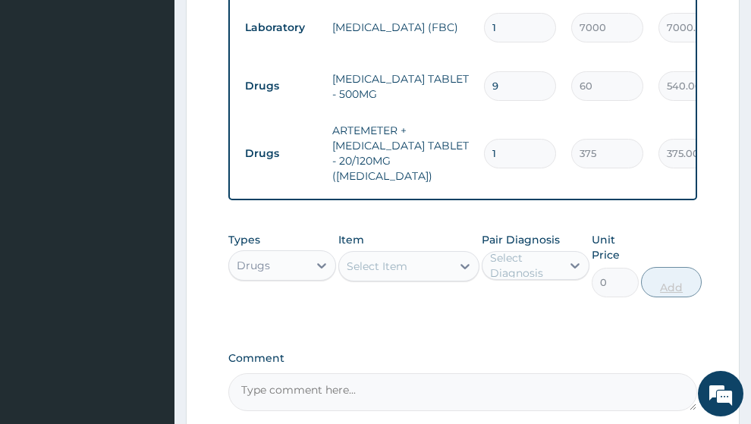
type input "18"
type input "6750.00"
type input "18"
click at [401, 259] on div "Select Item" at bounding box center [376, 266] width 61 height 15
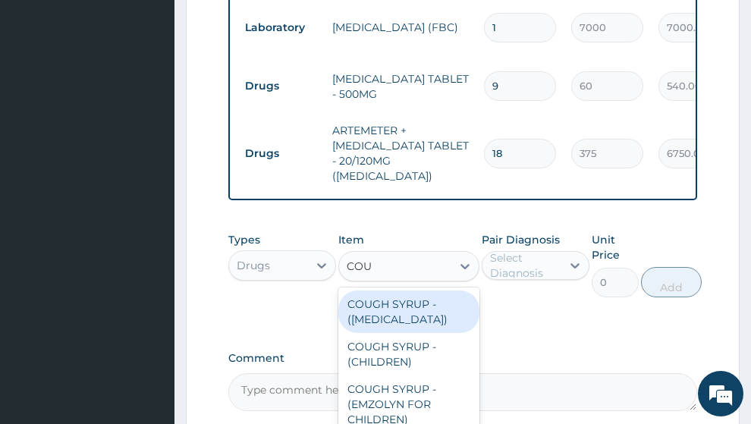
type input "COUG"
click at [378, 290] on div "COUGH SYRUP - (EXPECTORANT)" at bounding box center [408, 311] width 141 height 42
type input "2000"
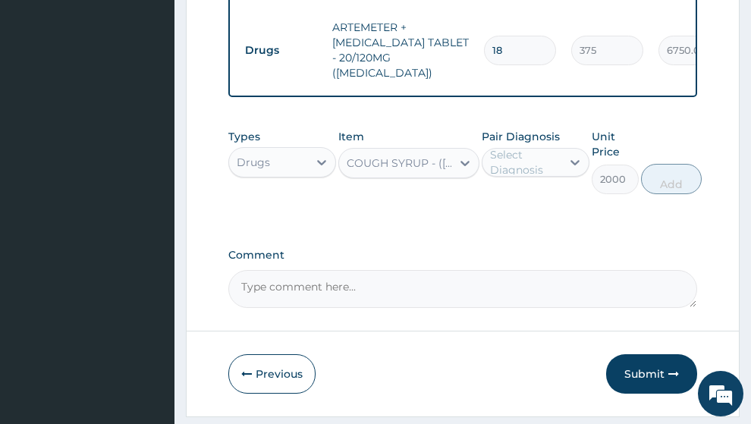
scroll to position [703, 0]
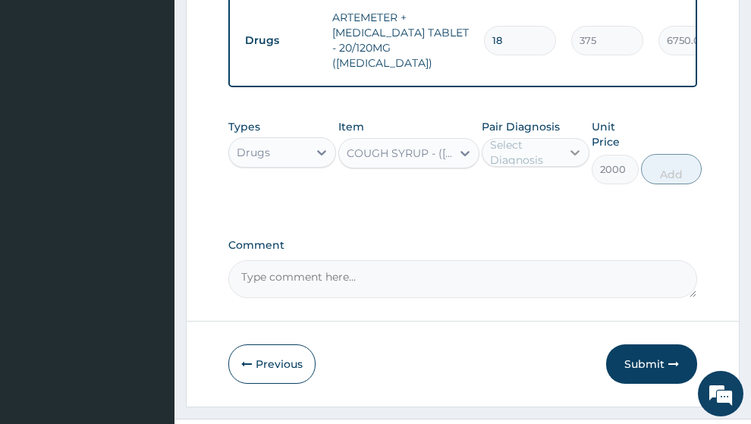
click at [575, 151] on icon at bounding box center [574, 153] width 9 height 5
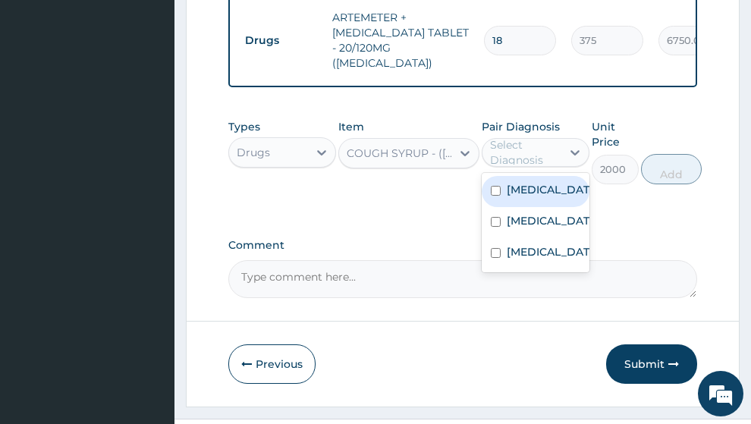
click at [553, 176] on div "Malaria" at bounding box center [535, 191] width 108 height 31
checkbox input "true"
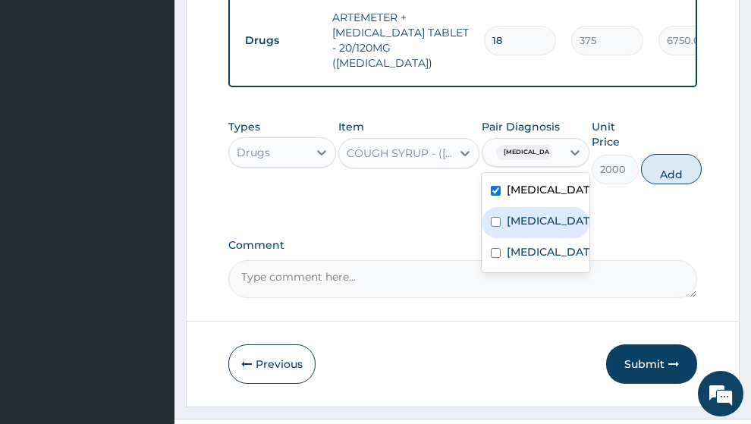
click at [535, 213] on label "Sepsis" at bounding box center [550, 220] width 89 height 15
checkbox input "true"
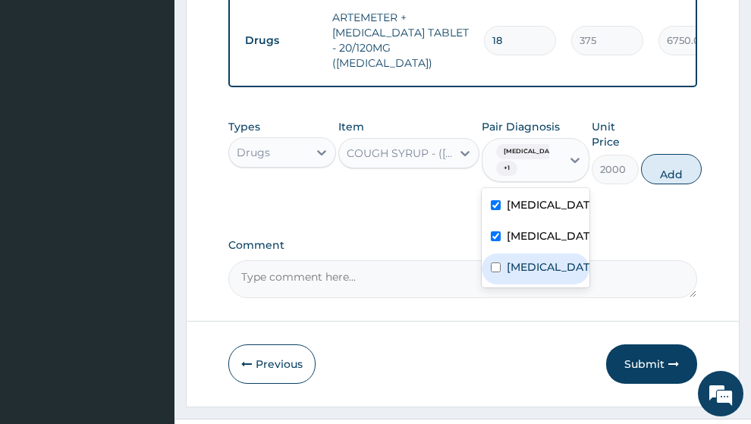
click at [525, 259] on label "Upper respiratory infection" at bounding box center [550, 266] width 89 height 15
checkbox input "true"
click at [667, 154] on button "Add" at bounding box center [671, 169] width 61 height 30
type input "0"
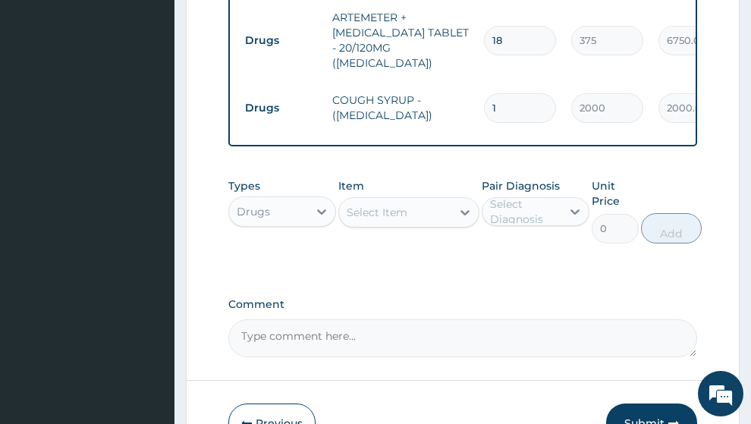
click at [645, 403] on button "Submit" at bounding box center [651, 422] width 91 height 39
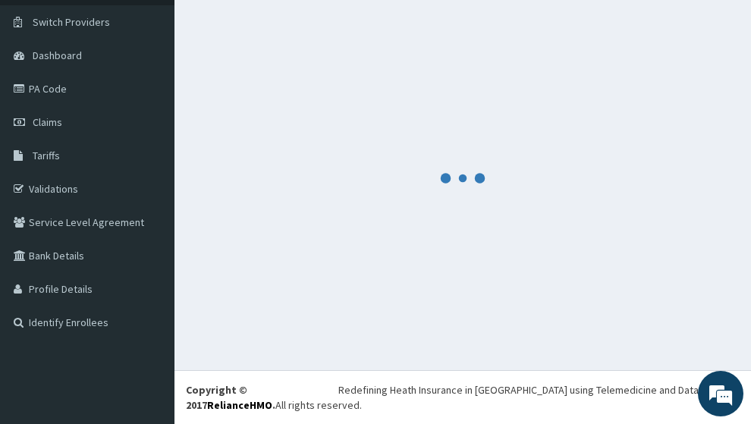
scroll to position [83, 0]
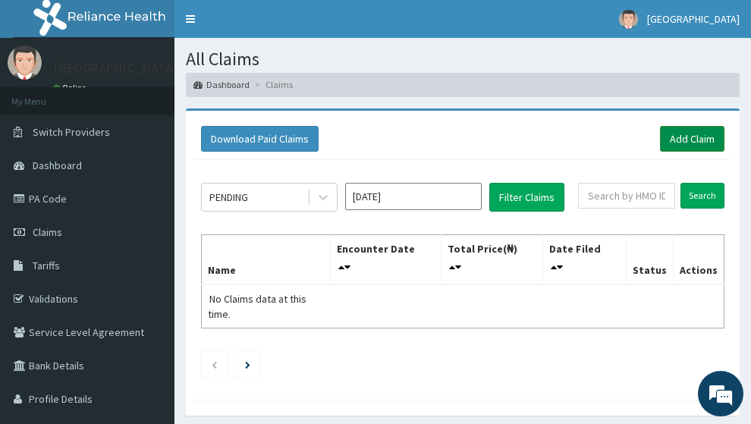
click at [693, 126] on link "Add Claim" at bounding box center [692, 139] width 64 height 26
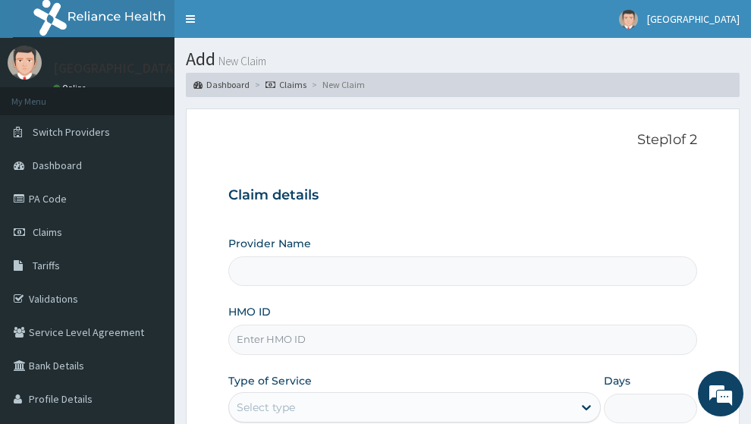
click at [293, 324] on input "HMO ID" at bounding box center [462, 339] width 469 height 30
type input "First Rivers Hospital"
paste input "DNS/10025/B"
type input "DNS/10025/B"
click at [304, 395] on div "Select type" at bounding box center [401, 407] width 344 height 24
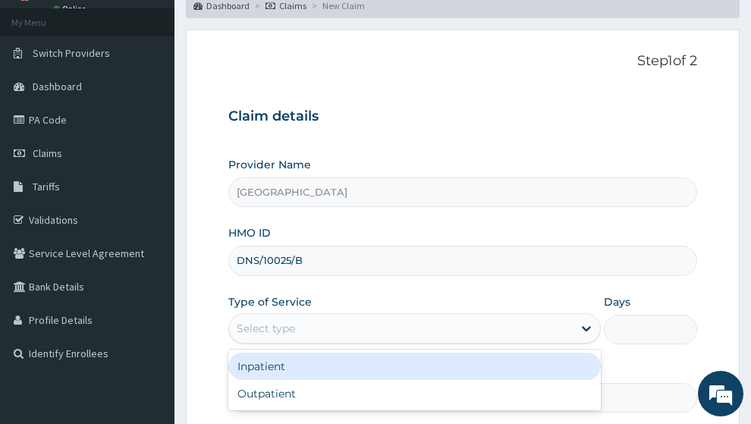
scroll to position [152, 0]
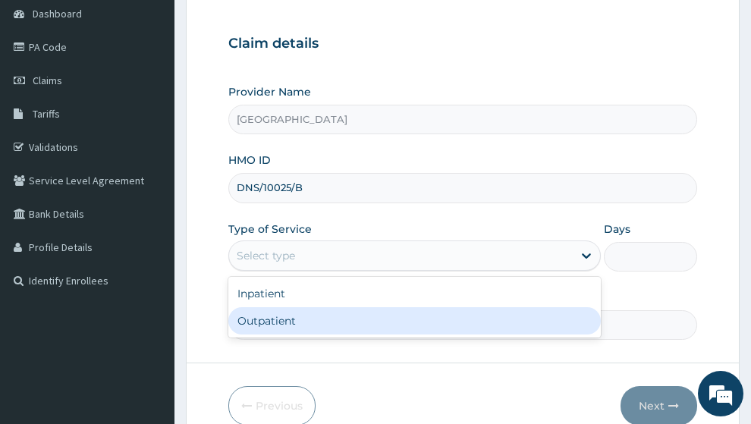
click at [292, 307] on div "Outpatient" at bounding box center [414, 320] width 373 height 27
type input "1"
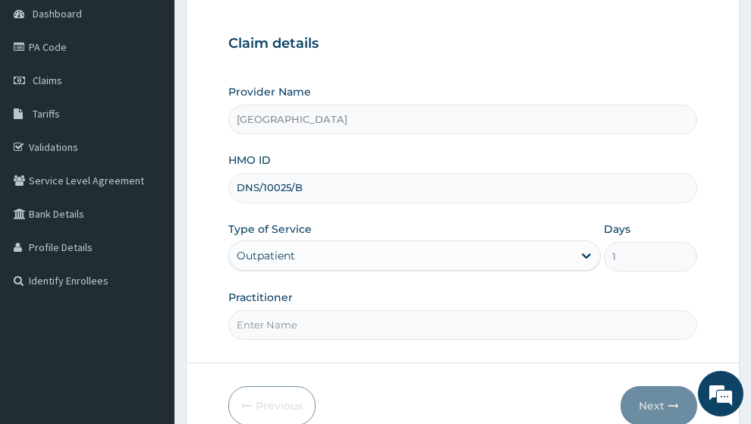
click at [335, 310] on input "Practitioner" at bounding box center [462, 325] width 469 height 30
type input "GP"
click at [653, 386] on button "Next" at bounding box center [658, 405] width 77 height 39
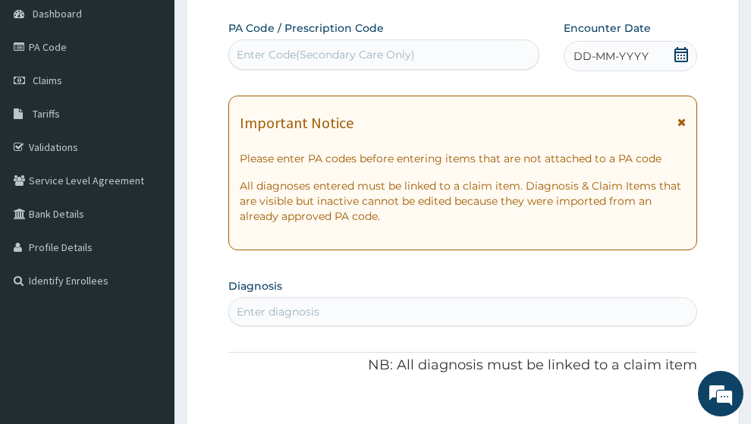
click at [678, 117] on icon at bounding box center [681, 122] width 8 height 11
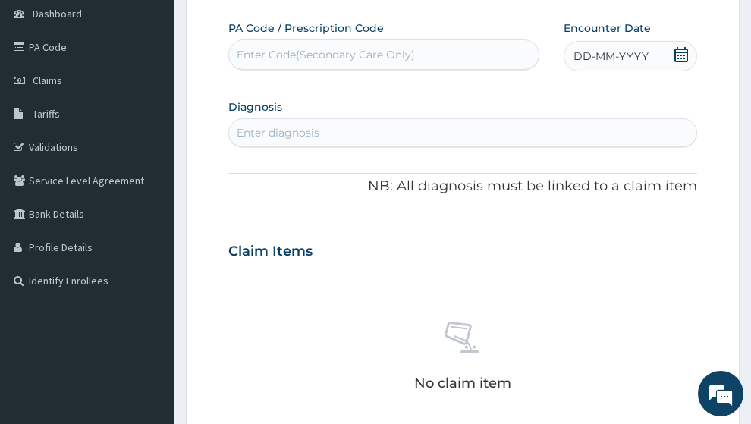
click at [657, 41] on div "DD-MM-YYYY" at bounding box center [629, 56] width 133 height 30
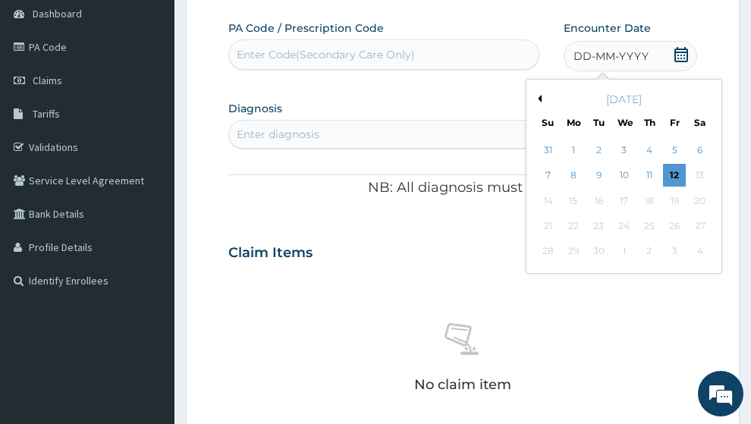
click at [541, 92] on div "September 2025" at bounding box center [623, 99] width 183 height 15
click at [541, 95] on button "Previous Month" at bounding box center [538, 99] width 8 height 8
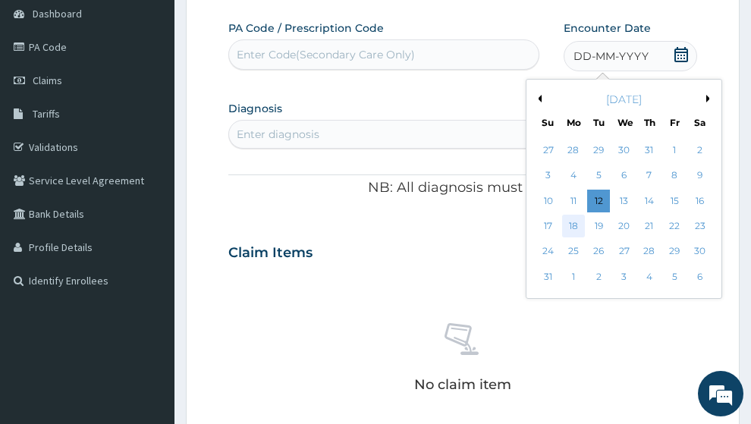
click at [572, 215] on div "18" at bounding box center [573, 226] width 23 height 23
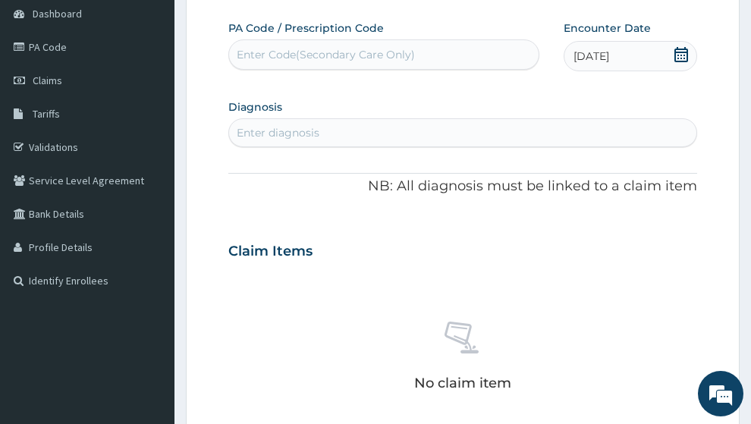
click at [362, 121] on div "Enter diagnosis" at bounding box center [463, 133] width 468 height 24
type input "MALAR"
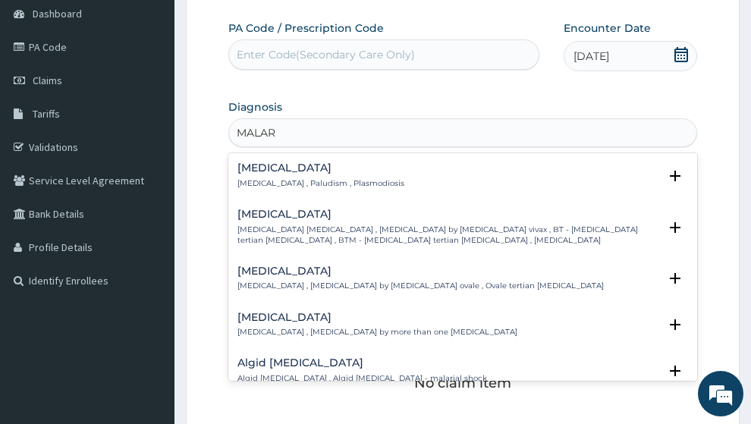
click at [364, 178] on p "Malaria , Paludism , Plasmodiosis" at bounding box center [320, 183] width 167 height 11
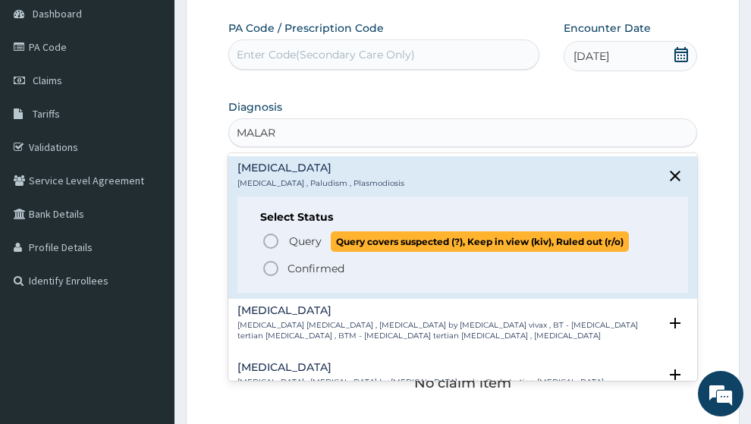
click at [274, 232] on icon "status option query" at bounding box center [271, 241] width 18 height 18
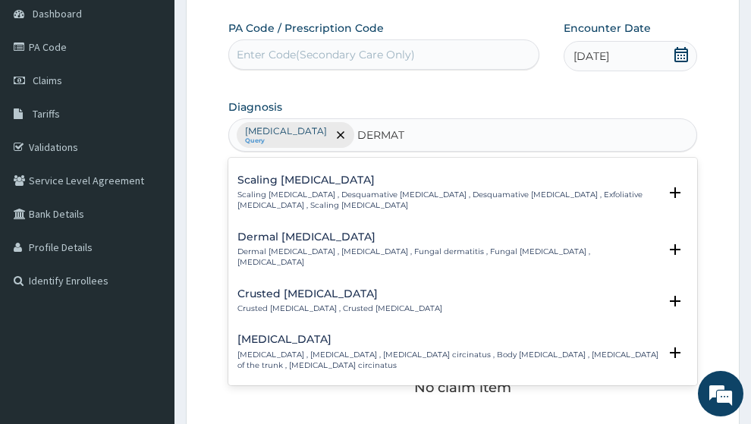
scroll to position [879, 0]
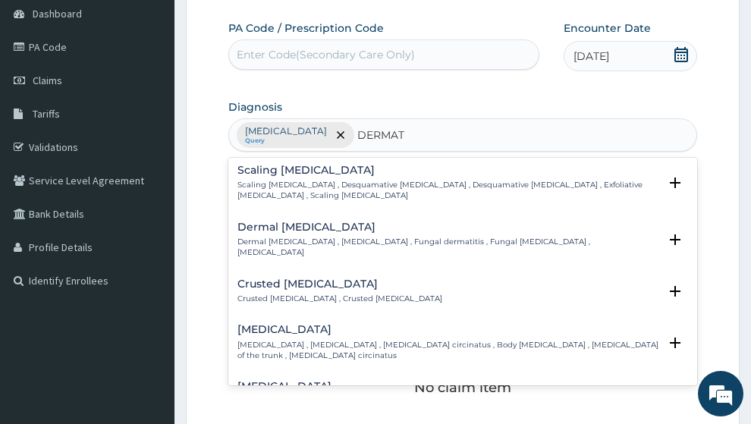
type input "DERMATI"
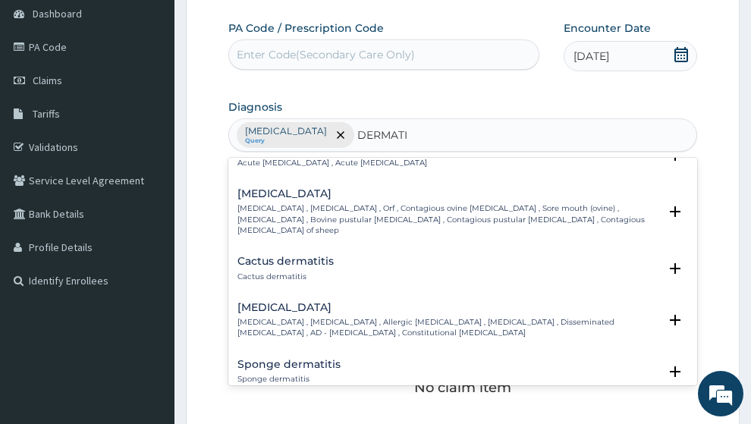
scroll to position [1211, 0]
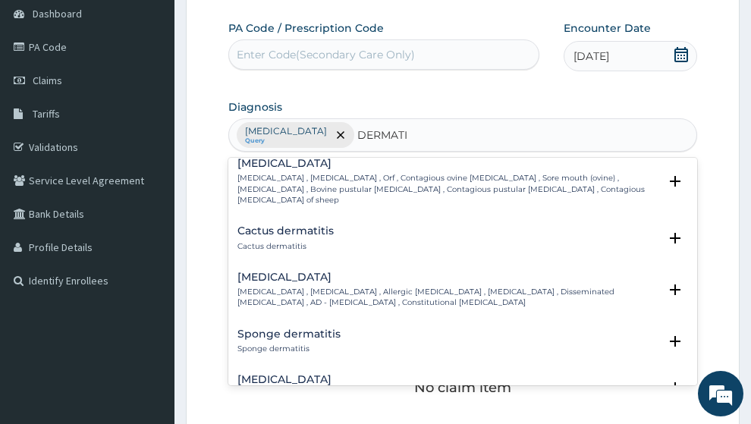
click at [421, 287] on p "Atopic dermatitis , Atopic eczema , Allergic eczema , Allergic dermatitis , Dis…" at bounding box center [448, 298] width 422 height 22
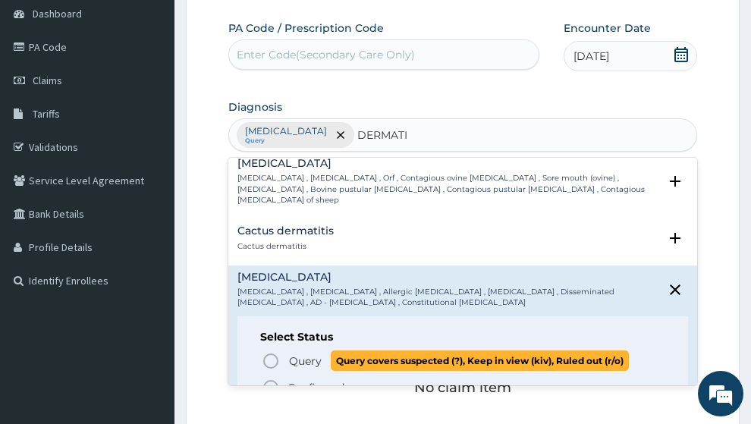
click at [264, 354] on circle "status option query" at bounding box center [271, 361] width 14 height 14
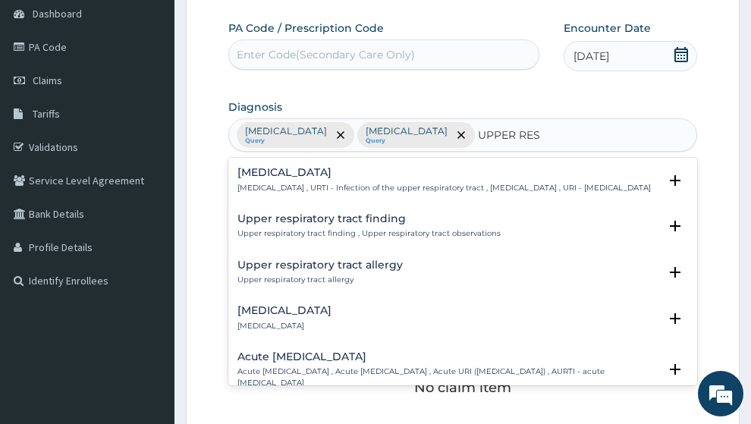
type input "UPPER RESP"
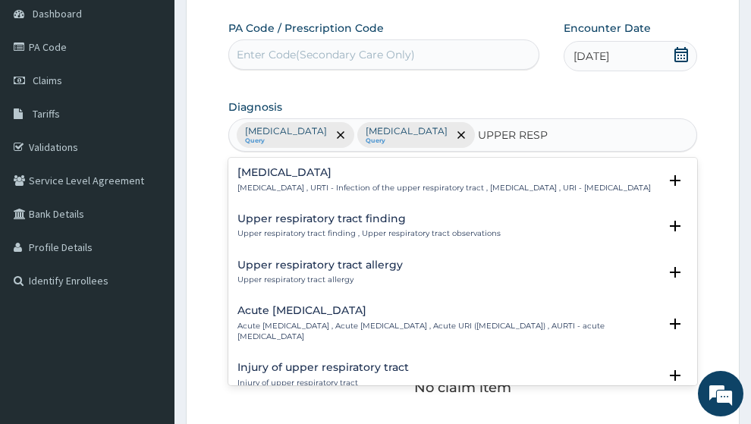
click at [458, 183] on p "Upper respiratory infection , URTI - Infection of the upper respiratory tract ,…" at bounding box center [443, 188] width 413 height 11
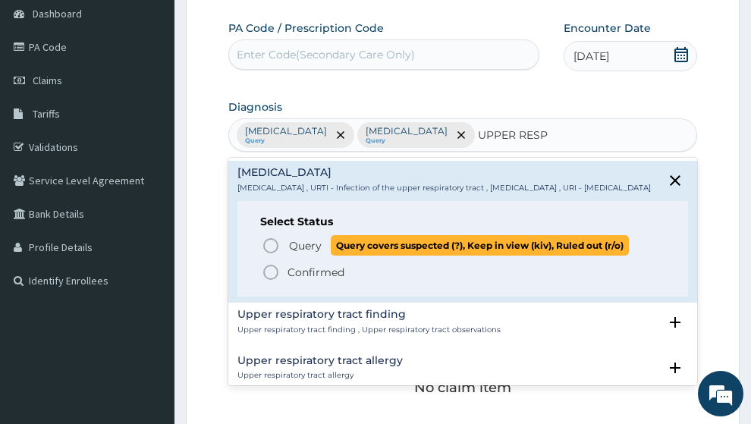
click at [274, 239] on circle "status option query" at bounding box center [271, 246] width 14 height 14
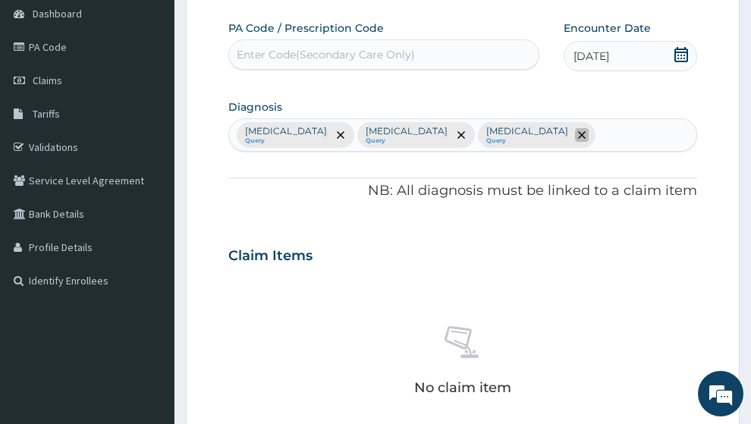
click at [575, 128] on span "remove selection option" at bounding box center [582, 135] width 14 height 14
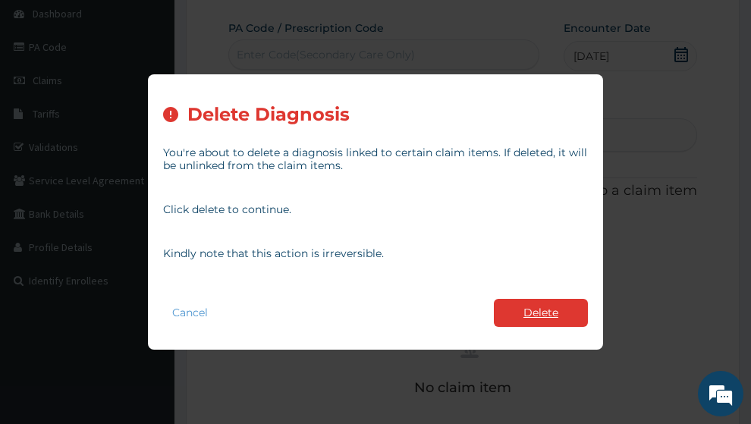
click at [553, 312] on button "Delete" at bounding box center [541, 313] width 94 height 28
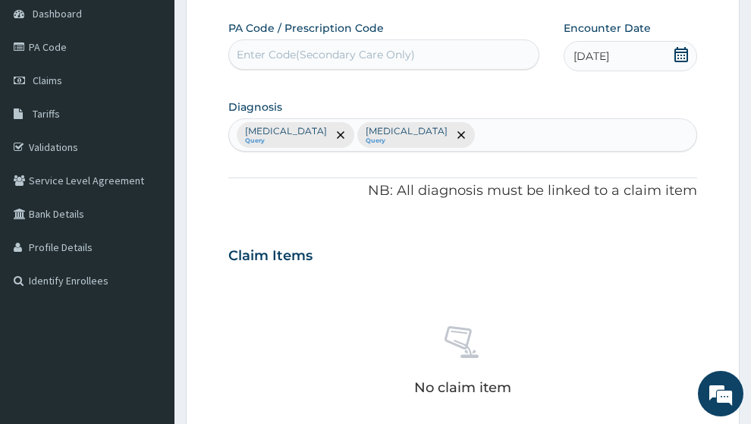
click at [547, 119] on div "Malaria Query Atopic dermatitis Query" at bounding box center [463, 135] width 468 height 32
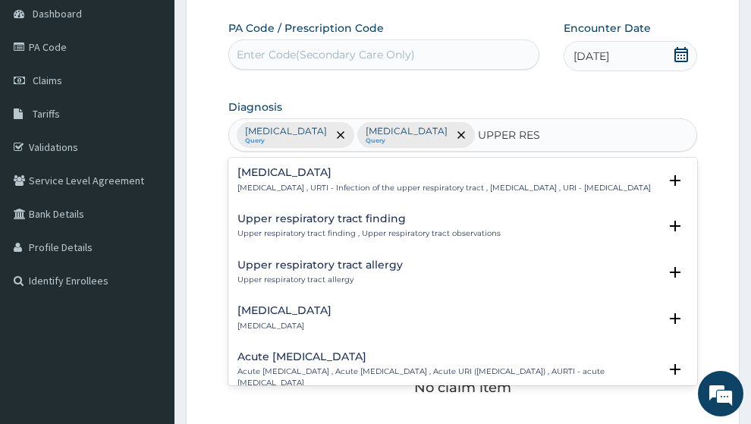
type input "UPPER RESP"
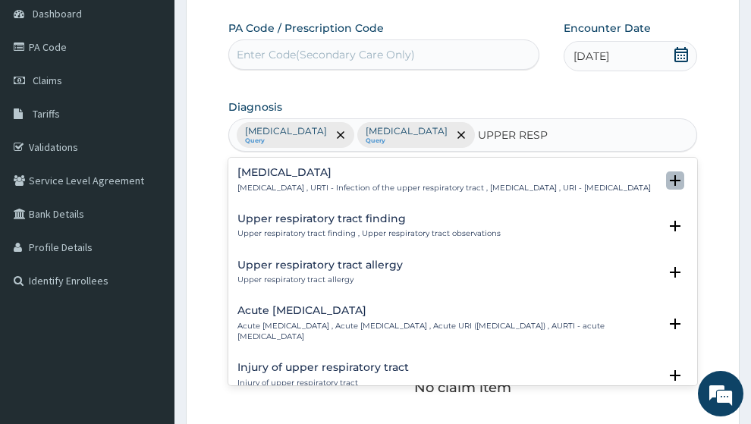
click at [666, 171] on icon "open select status" at bounding box center [675, 180] width 18 height 18
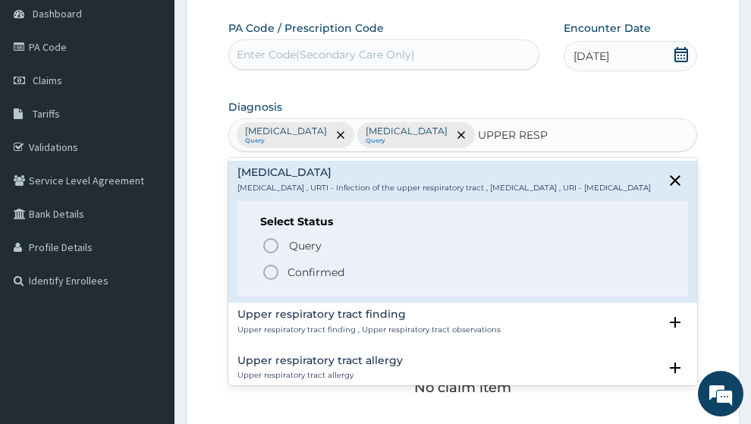
click at [268, 263] on icon "status option filled" at bounding box center [271, 272] width 18 height 18
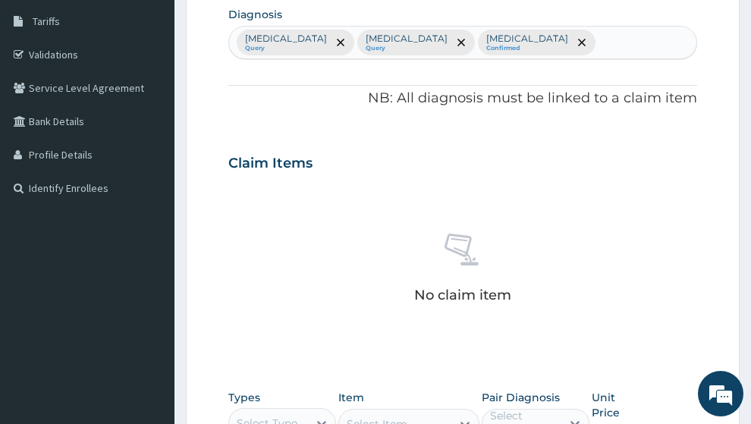
scroll to position [303, 0]
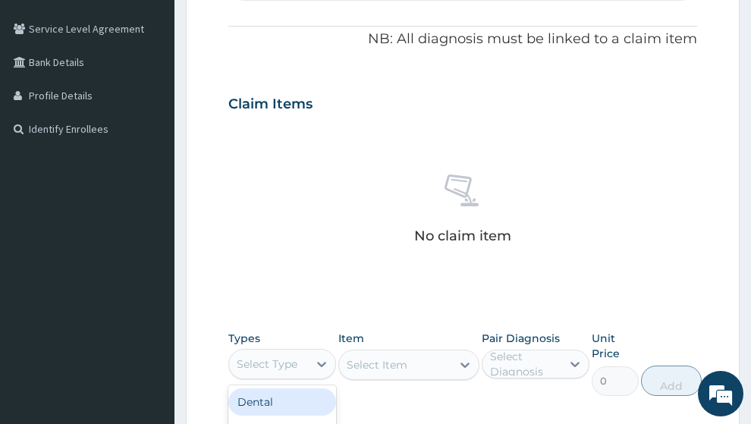
click at [299, 352] on div "Select Type" at bounding box center [268, 364] width 79 height 24
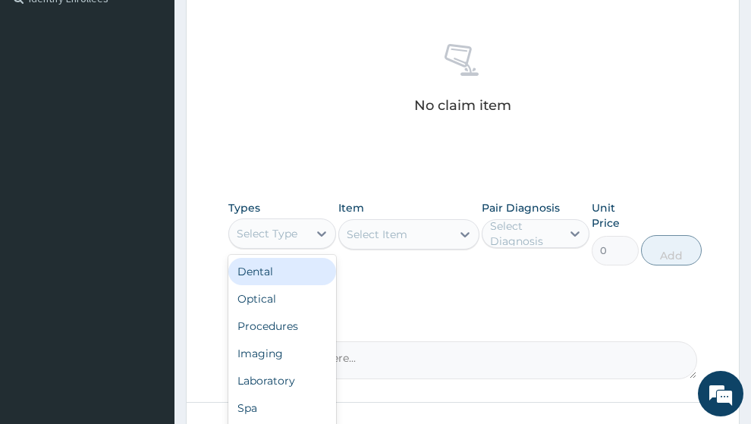
scroll to position [536, 0]
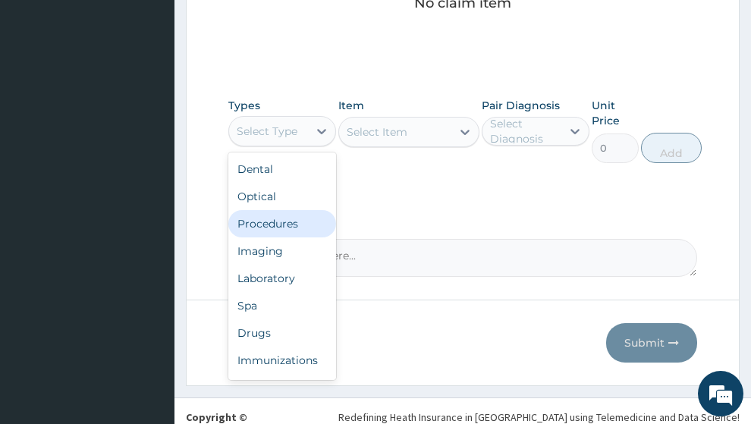
click at [293, 210] on div "Procedures" at bounding box center [282, 223] width 108 height 27
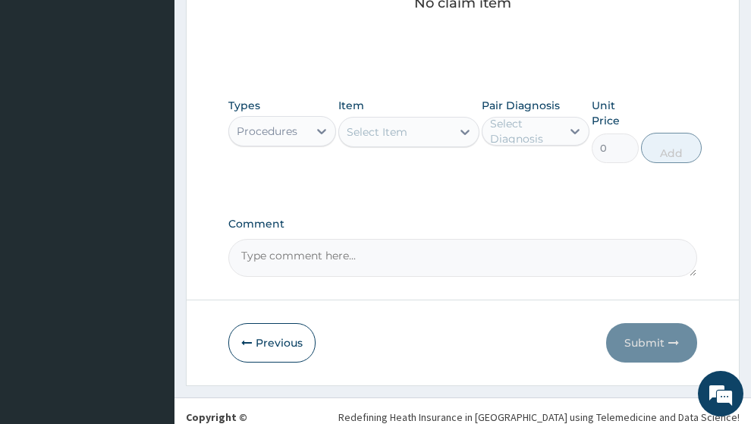
click at [403, 120] on div "Select Item" at bounding box center [395, 132] width 112 height 24
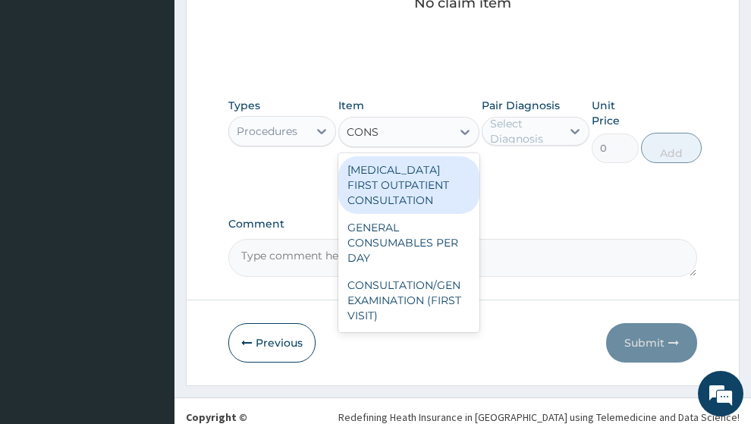
type input "CONSU"
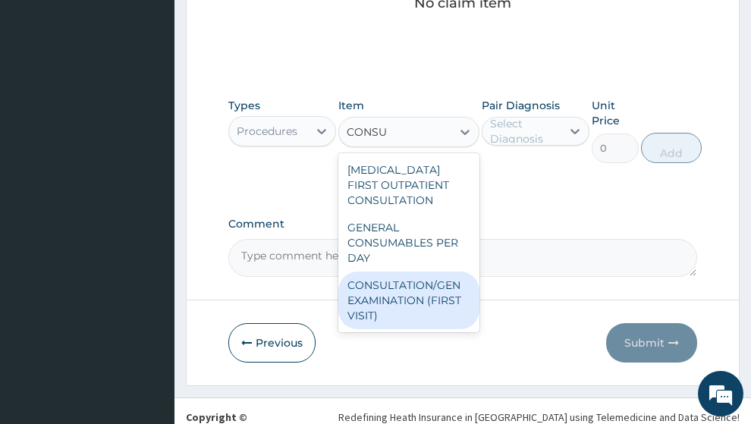
click at [399, 271] on div "CONSULTATION/GEN EXAMINATION (FIRST VISIT)" at bounding box center [408, 300] width 141 height 58
type input "5000"
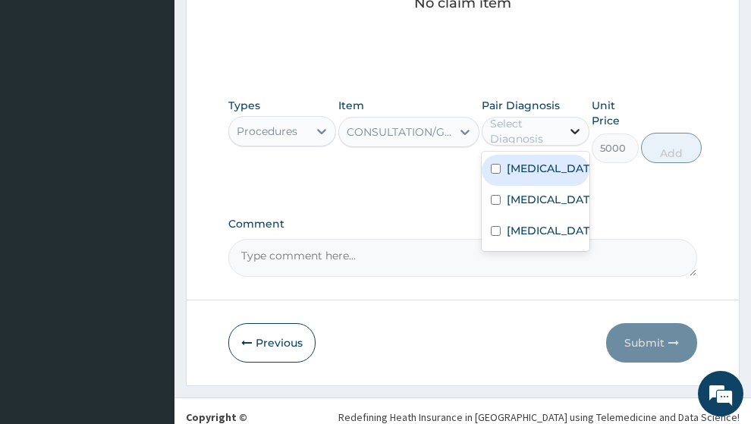
click at [571, 124] on icon at bounding box center [574, 131] width 15 height 15
click at [544, 161] on label "Malaria" at bounding box center [550, 168] width 89 height 15
checkbox input "true"
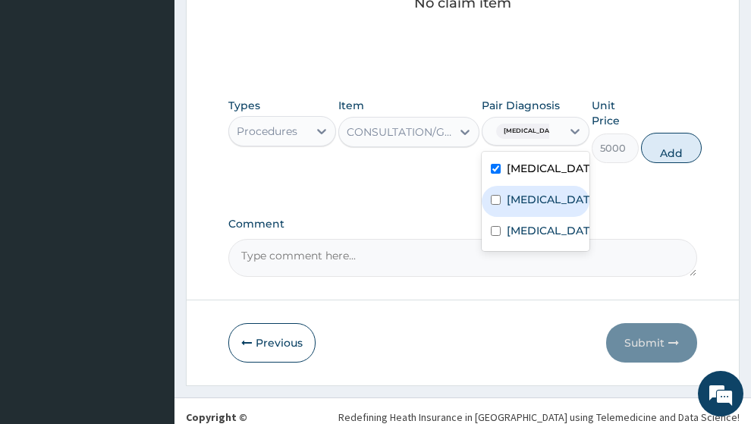
click at [524, 192] on label "Atopic dermatitis" at bounding box center [550, 199] width 89 height 15
checkbox input "true"
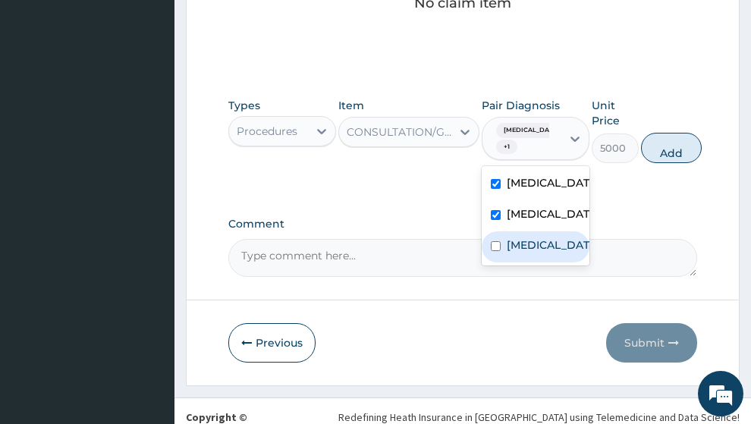
click at [506, 245] on label "Upper respiratory infection" at bounding box center [550, 244] width 89 height 15
checkbox input "true"
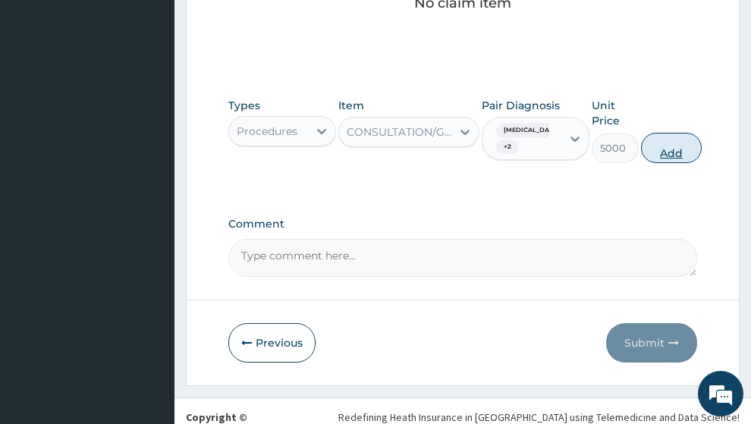
click at [660, 133] on button "Add" at bounding box center [671, 148] width 61 height 30
type input "0"
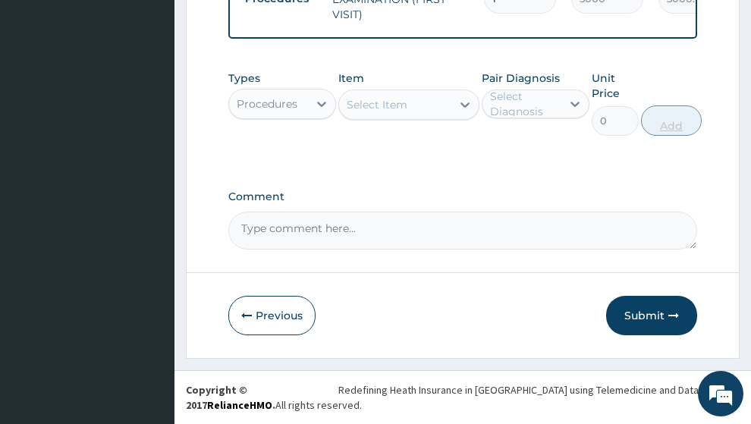
scroll to position [456, 0]
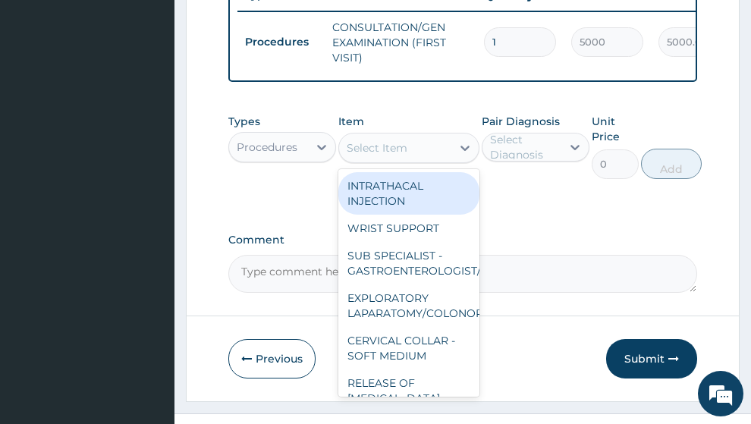
click at [373, 140] on div "Select Item" at bounding box center [376, 147] width 61 height 15
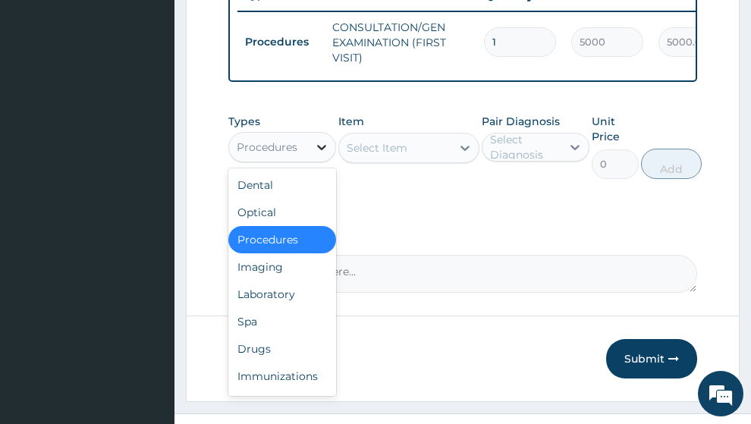
click at [312, 133] on div at bounding box center [321, 146] width 27 height 27
click at [277, 284] on div "Laboratory" at bounding box center [282, 294] width 108 height 27
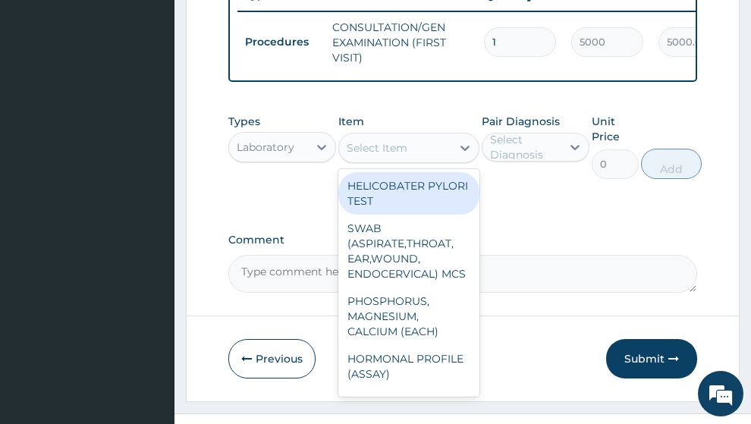
click at [418, 143] on div "Select Item" at bounding box center [395, 148] width 112 height 24
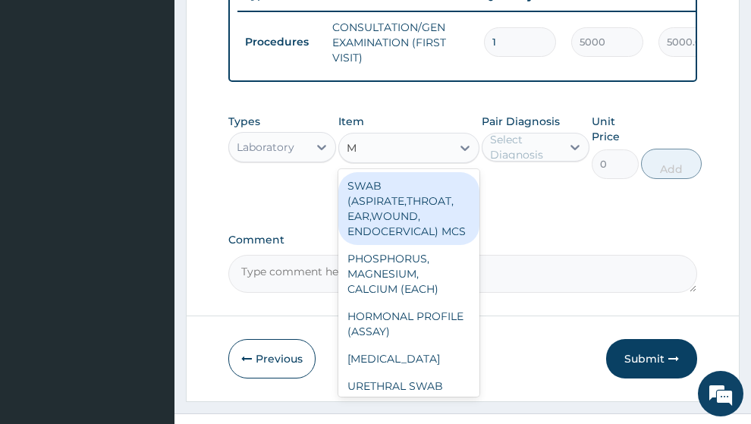
type input "MP"
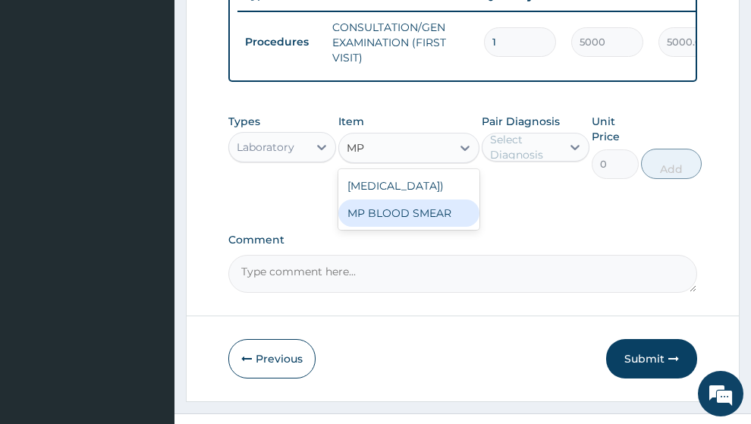
click at [415, 215] on div "MP BLOOD SMEAR" at bounding box center [408, 212] width 141 height 27
type input "2500"
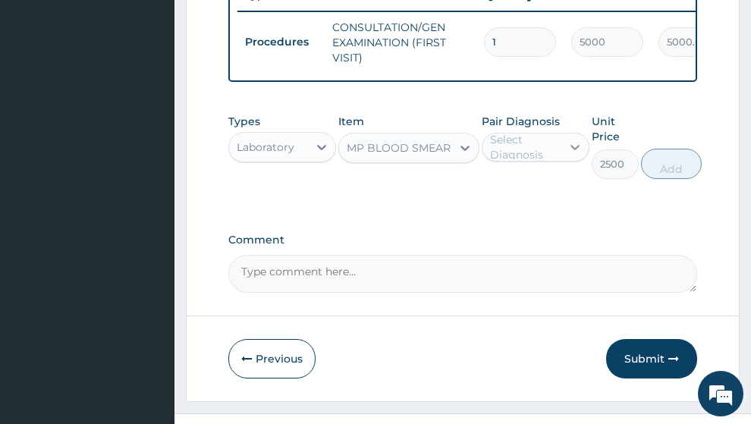
click at [572, 140] on icon at bounding box center [574, 147] width 15 height 15
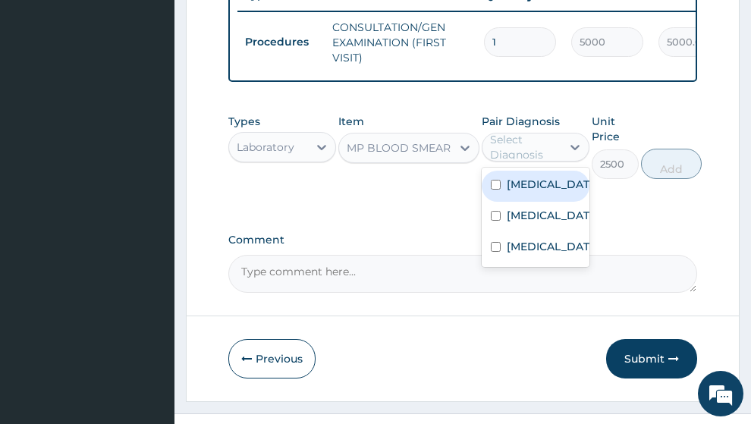
click at [507, 177] on label "Malaria" at bounding box center [550, 184] width 89 height 15
checkbox input "true"
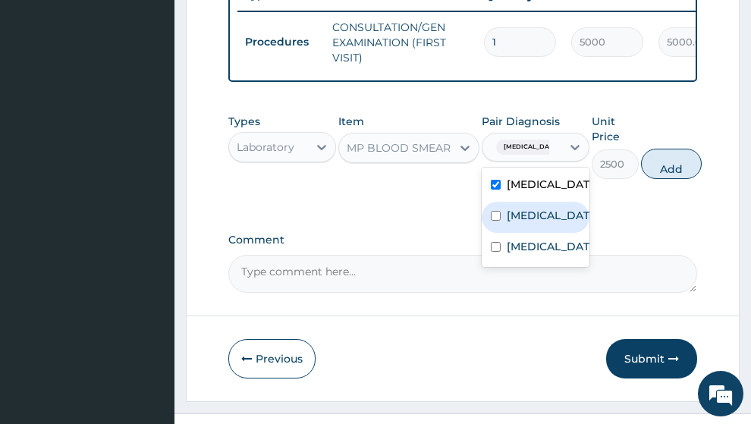
click at [492, 211] on input "checkbox" at bounding box center [496, 216] width 10 height 10
checkbox input "true"
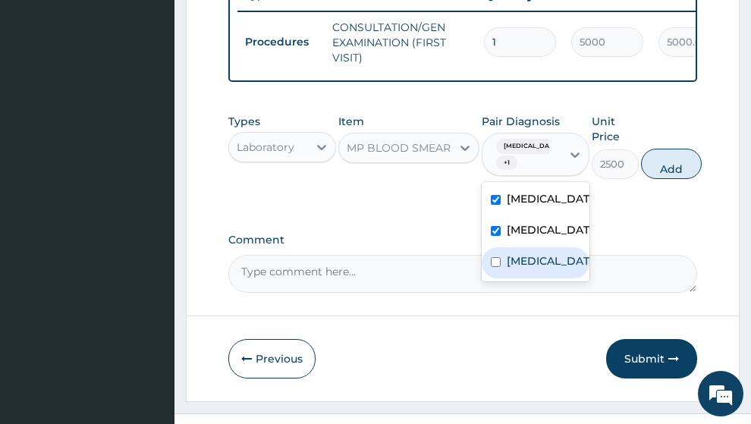
click at [497, 267] on input "checkbox" at bounding box center [496, 262] width 10 height 10
checkbox input "true"
click at [654, 152] on button "Add" at bounding box center [671, 164] width 61 height 30
type input "0"
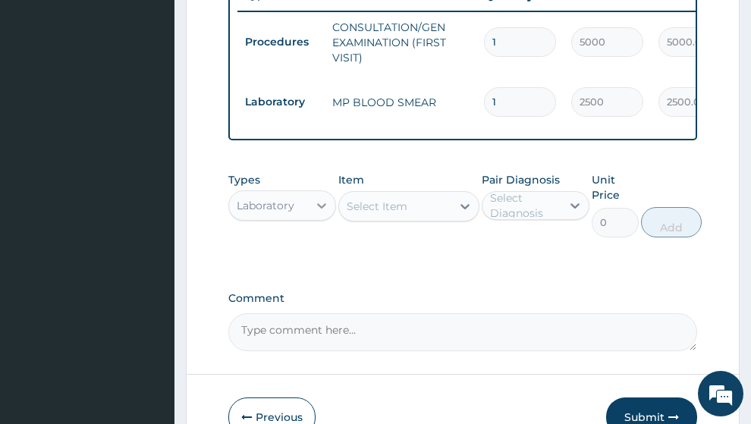
click at [321, 204] on icon at bounding box center [321, 206] width 9 height 5
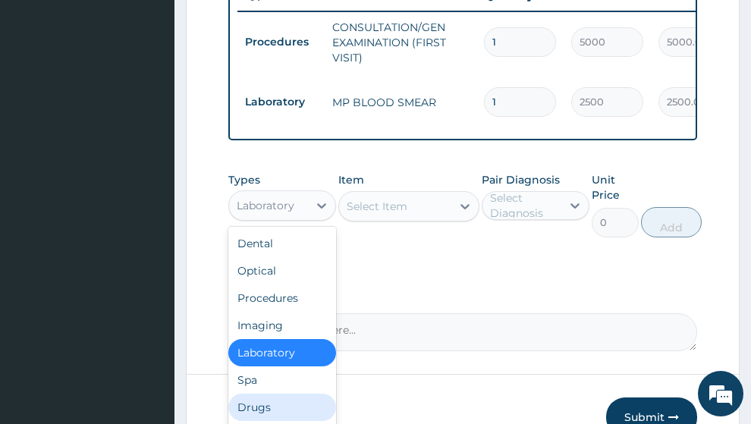
click at [270, 393] on div "Drugs" at bounding box center [282, 406] width 108 height 27
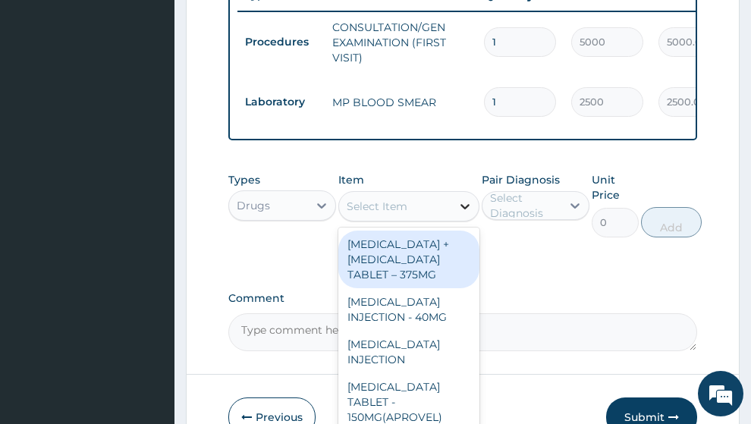
click at [462, 199] on icon at bounding box center [464, 206] width 15 height 15
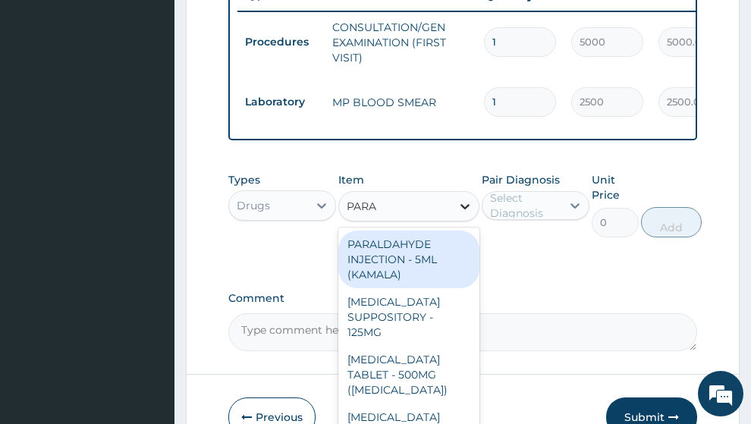
type input "PARAC"
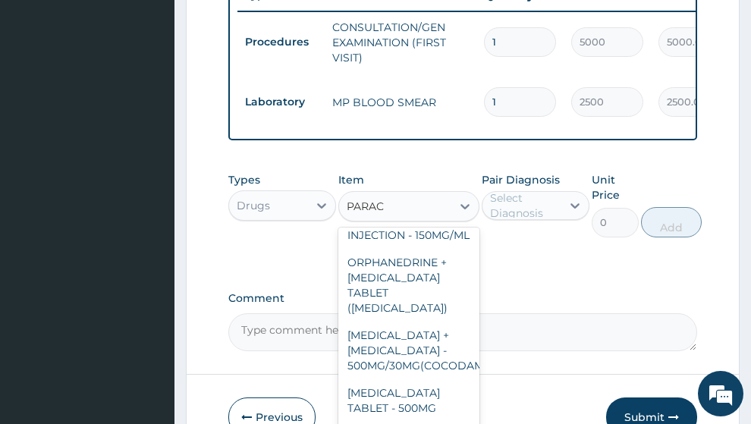
scroll to position [212, 0]
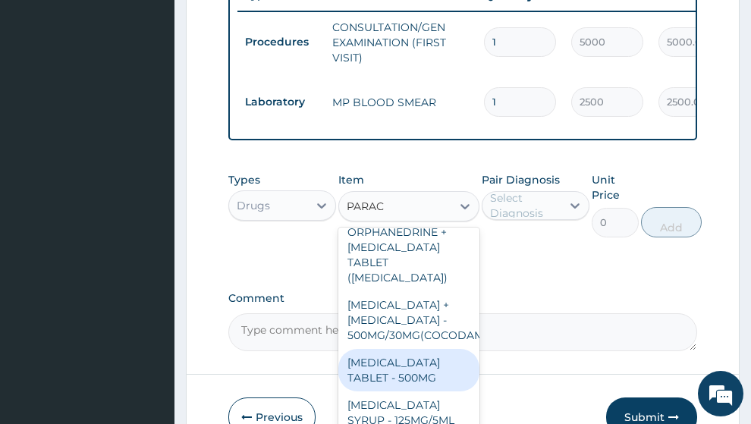
click at [442, 360] on div "PARACETAMOL TABLET - 500MG" at bounding box center [408, 370] width 141 height 42
type input "60"
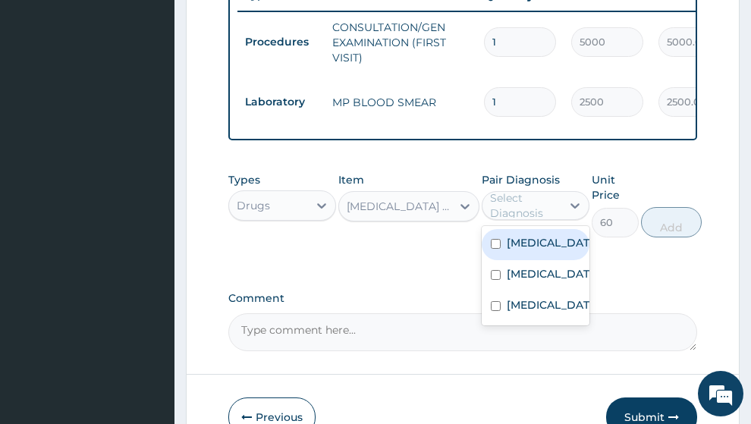
click at [556, 190] on div "Select Diagnosis" at bounding box center [525, 205] width 70 height 30
click at [533, 229] on div "Malaria" at bounding box center [535, 244] width 108 height 31
checkbox input "true"
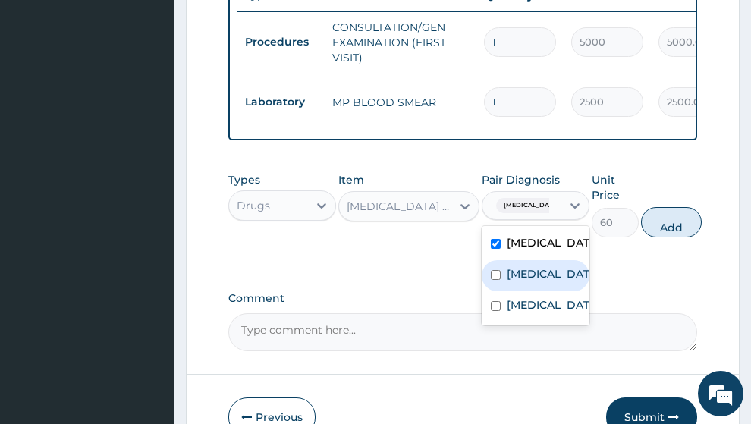
click at [510, 266] on label "Atopic dermatitis" at bounding box center [550, 273] width 89 height 15
checkbox input "true"
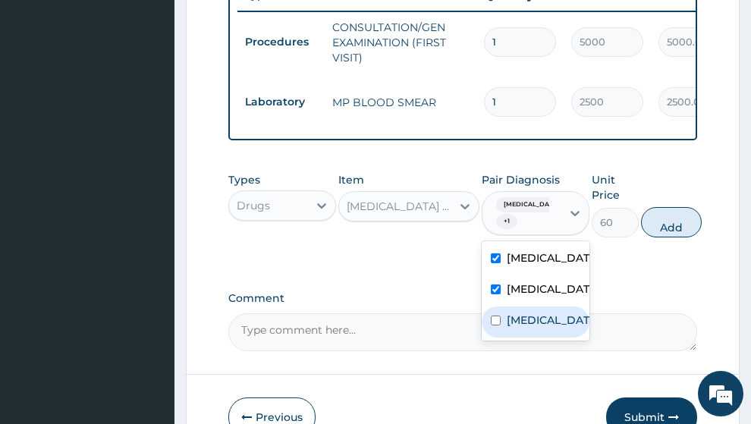
click at [500, 333] on div "Upper respiratory infection" at bounding box center [535, 321] width 108 height 31
checkbox input "true"
click at [650, 209] on button "Add" at bounding box center [671, 222] width 61 height 30
type input "0"
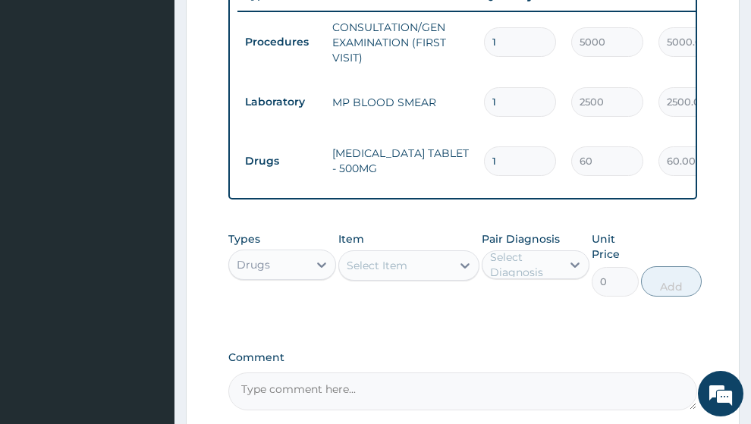
type input "18"
type input "1080.00"
type input "18"
click at [400, 253] on div "Select Item" at bounding box center [395, 265] width 112 height 24
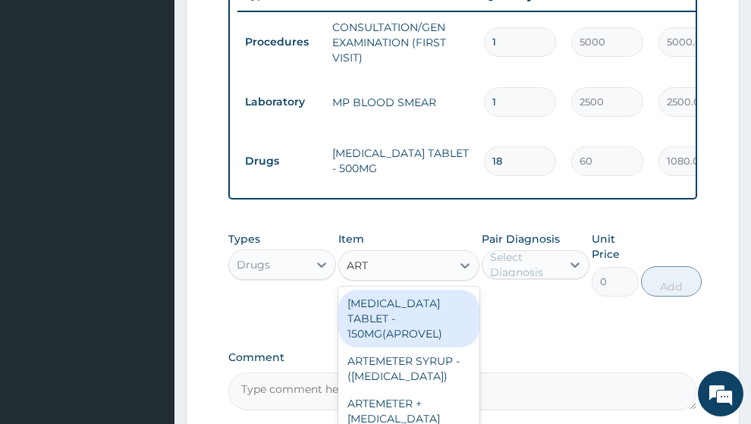
type input "ARTE"
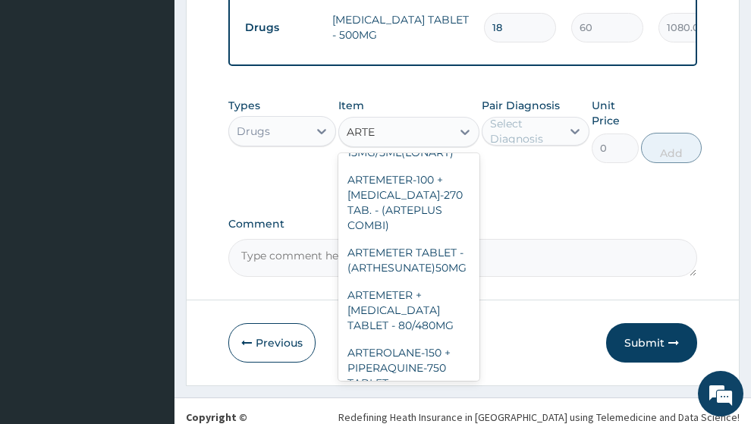
scroll to position [1001, 0]
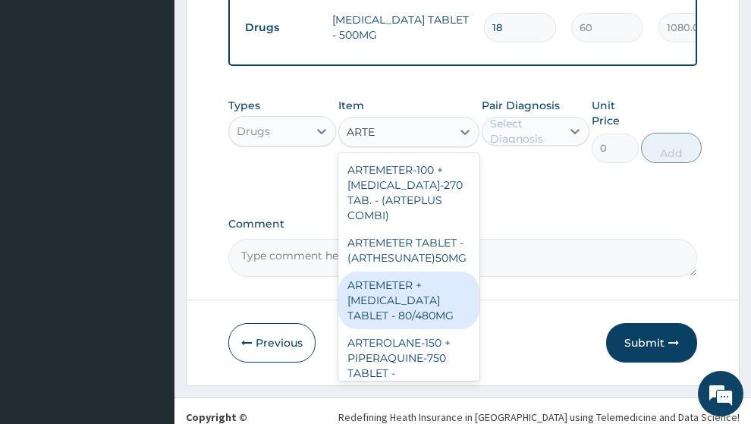
click at [379, 329] on div "ARTEMETER + LUMEFANTRINE TABLET - 80/480MG" at bounding box center [408, 300] width 141 height 58
type input "650"
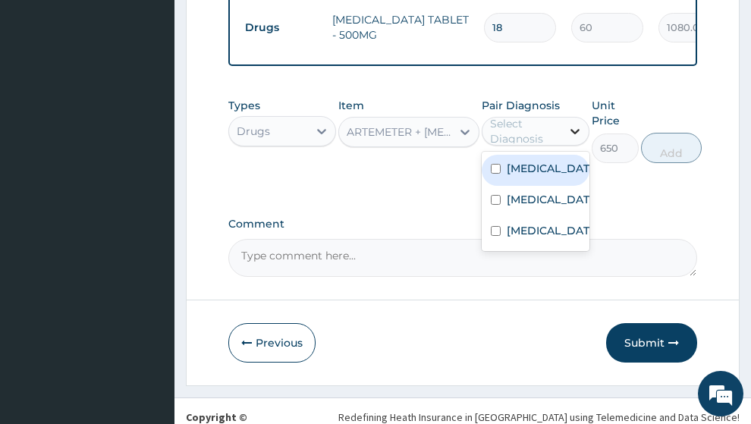
click at [571, 124] on icon at bounding box center [574, 131] width 15 height 15
click at [546, 155] on div "Malaria" at bounding box center [535, 170] width 108 height 31
checkbox input "true"
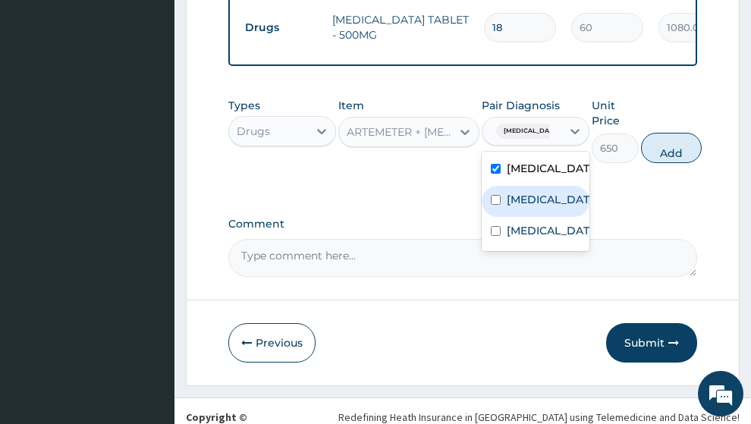
click at [532, 192] on label "Atopic dermatitis" at bounding box center [550, 199] width 89 height 15
checkbox input "true"
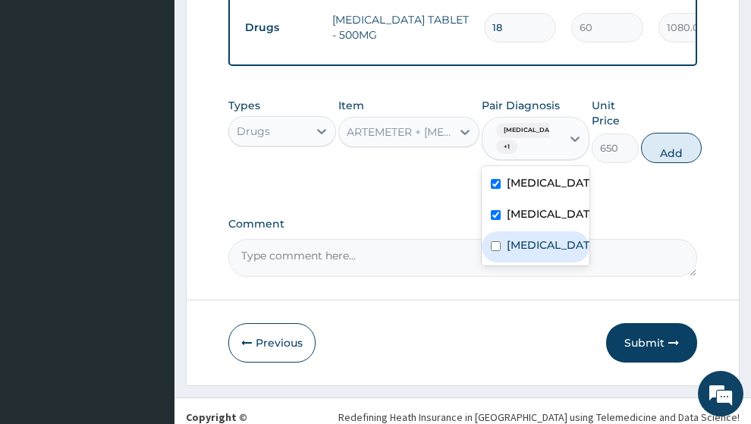
click at [517, 245] on label "Upper respiratory infection" at bounding box center [550, 244] width 89 height 15
checkbox input "true"
click at [647, 133] on button "Add" at bounding box center [671, 148] width 61 height 30
type input "0"
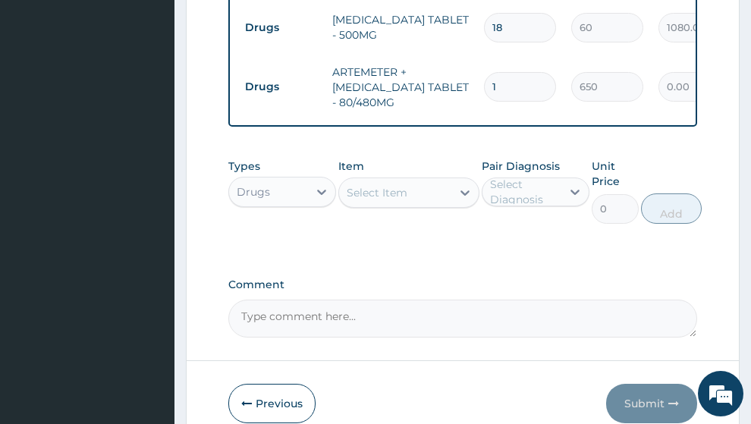
type input "0.00"
type input "6"
type input "3900.00"
type input "6"
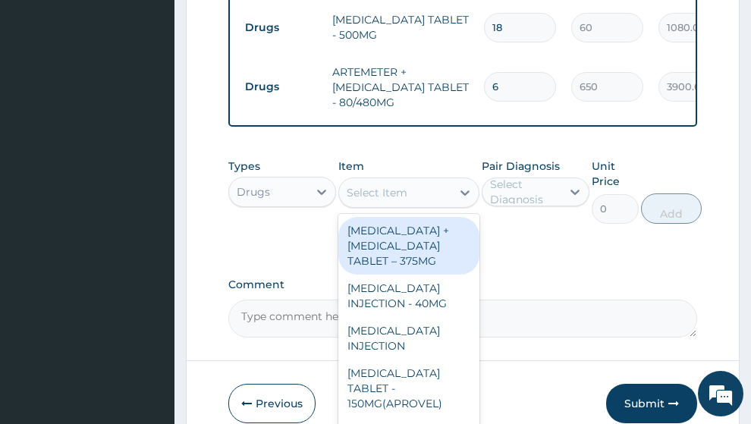
click at [397, 185] on div "Select Item" at bounding box center [376, 192] width 61 height 15
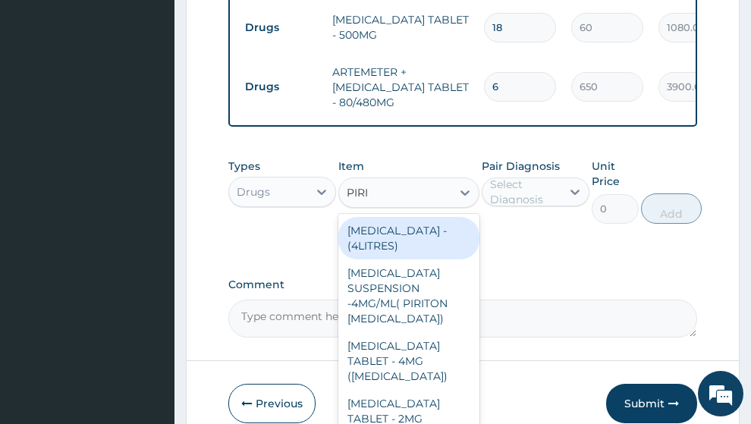
type input "PIRIT"
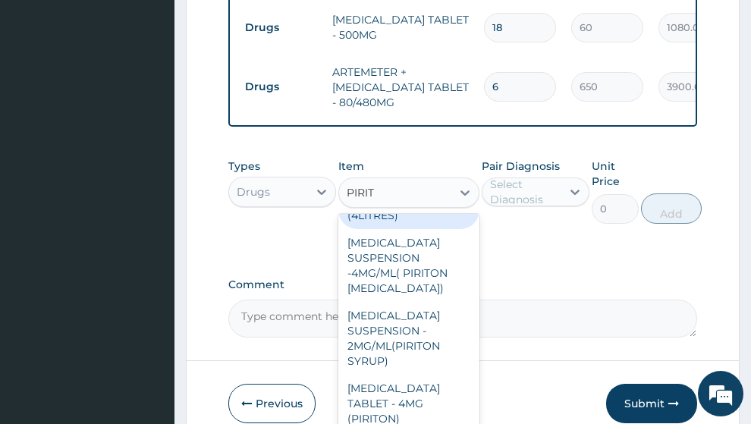
scroll to position [61, 0]
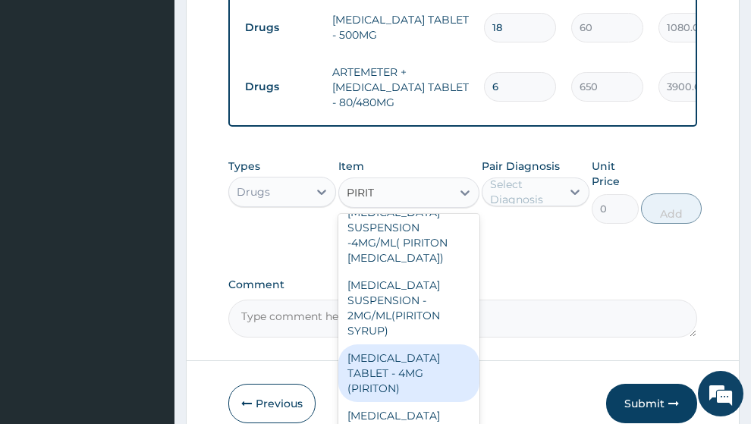
click at [408, 349] on div "CHLORPHENIRAMINE TABLET - 4MG (PIRITON)" at bounding box center [408, 373] width 141 height 58
type input "40"
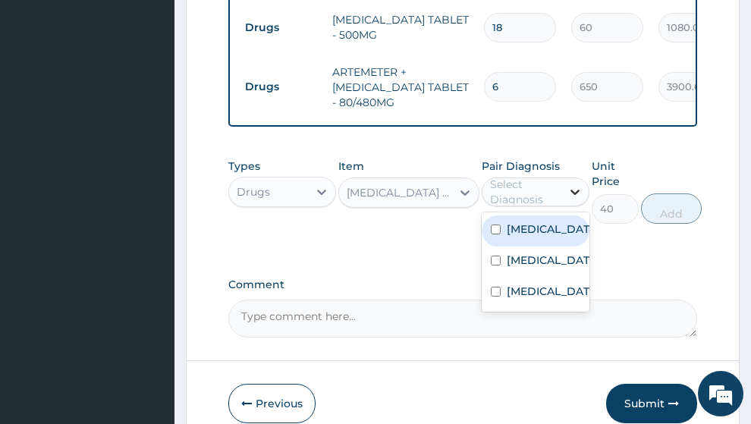
click at [572, 184] on icon at bounding box center [574, 191] width 15 height 15
click at [547, 215] on div "Malaria" at bounding box center [535, 230] width 108 height 31
checkbox input "true"
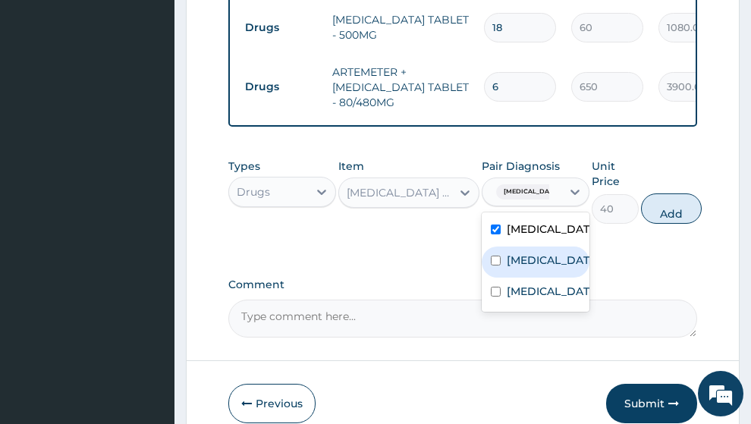
click at [521, 252] on label "Atopic dermatitis" at bounding box center [550, 259] width 89 height 15
checkbox input "true"
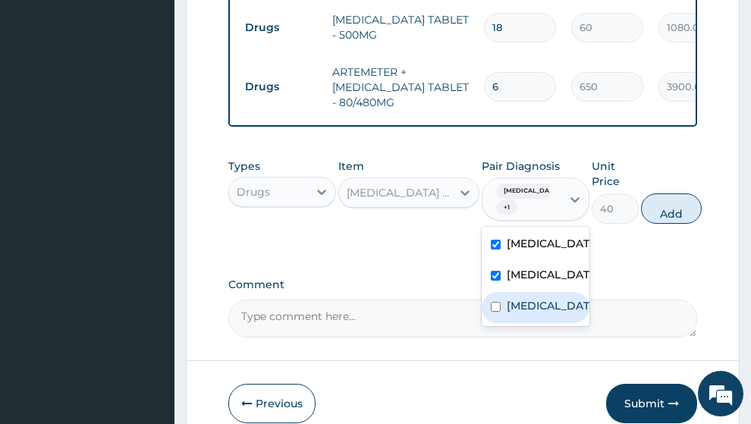
click at [514, 311] on label "Upper respiratory infection" at bounding box center [550, 305] width 89 height 15
checkbox input "true"
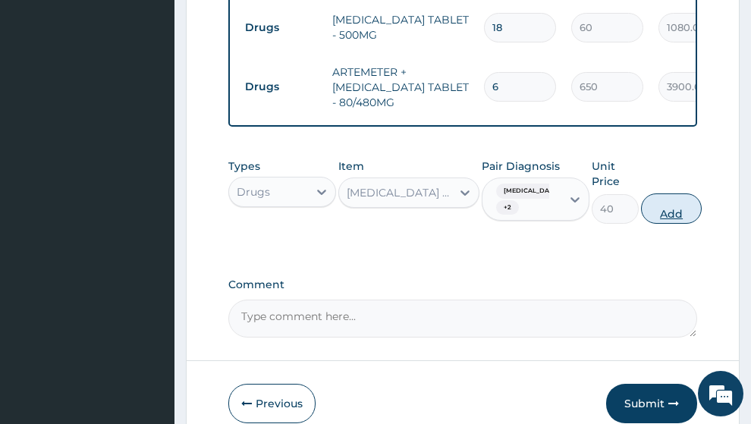
click at [676, 193] on button "Add" at bounding box center [671, 208] width 61 height 30
type input "0"
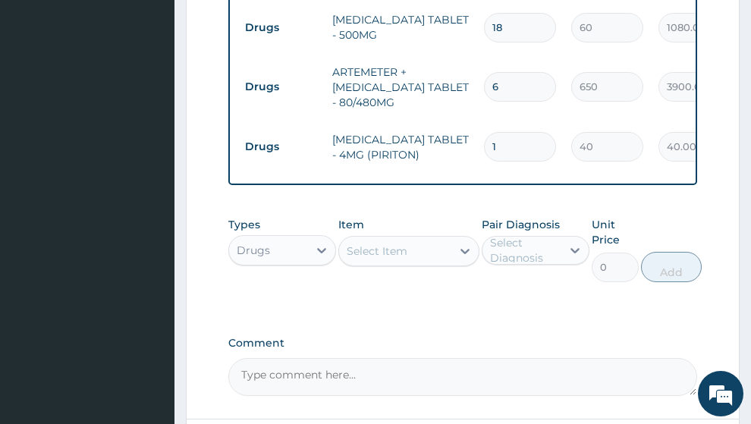
type input "15"
type input "600.00"
type input "15"
click at [371, 243] on div "Select Item" at bounding box center [376, 250] width 61 height 15
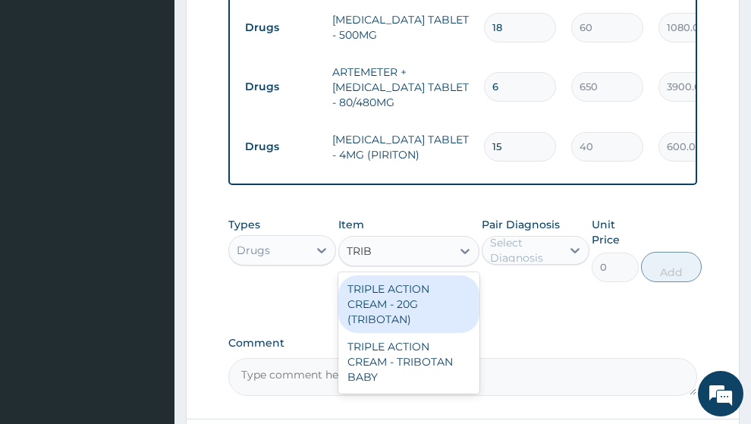
type input "TRIBO"
click at [414, 282] on div "TRIPLE ACTION CREAM - 20G (TRIBOTAN)" at bounding box center [408, 304] width 141 height 58
type input "2500"
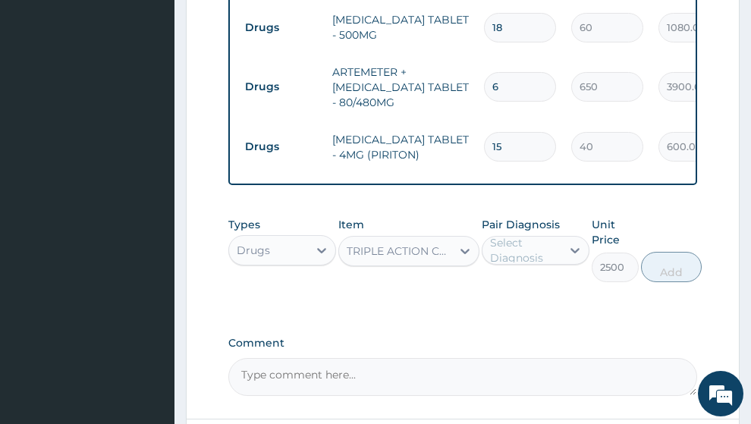
click at [499, 235] on div "Select Diagnosis" at bounding box center [525, 250] width 70 height 30
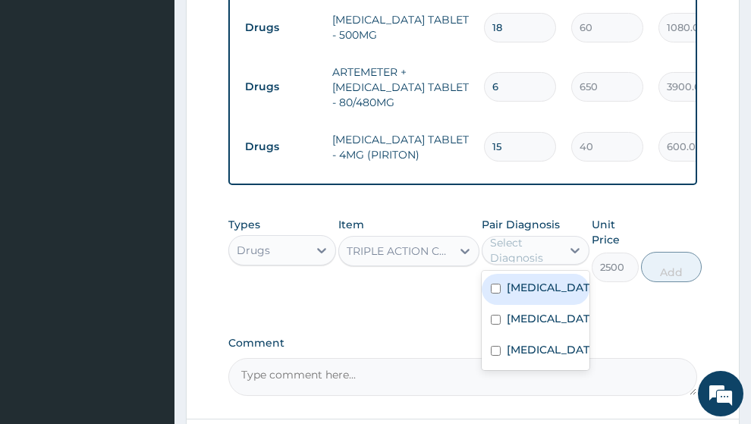
click at [504, 274] on div "Malaria" at bounding box center [535, 289] width 108 height 31
checkbox input "true"
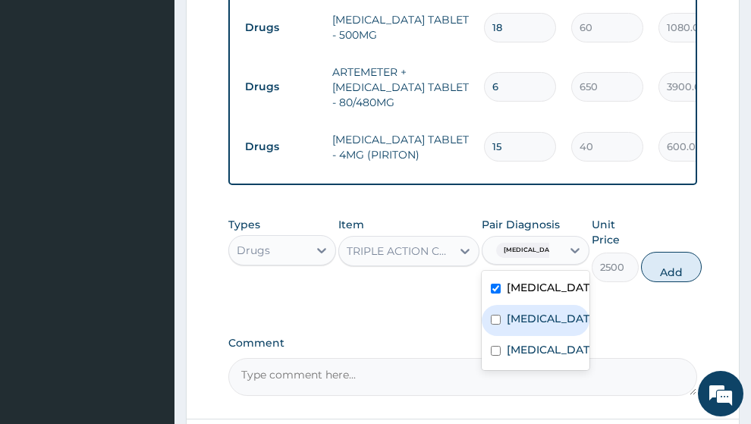
click at [500, 305] on div "Atopic dermatitis" at bounding box center [535, 320] width 108 height 31
checkbox input "true"
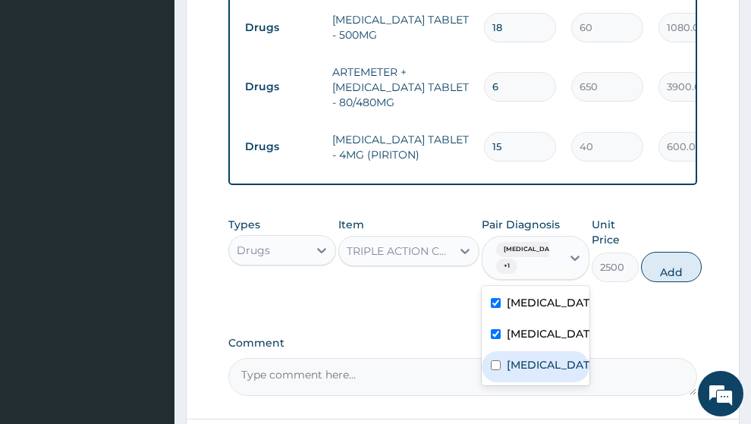
click at [494, 363] on input "checkbox" at bounding box center [496, 365] width 10 height 10
checkbox input "true"
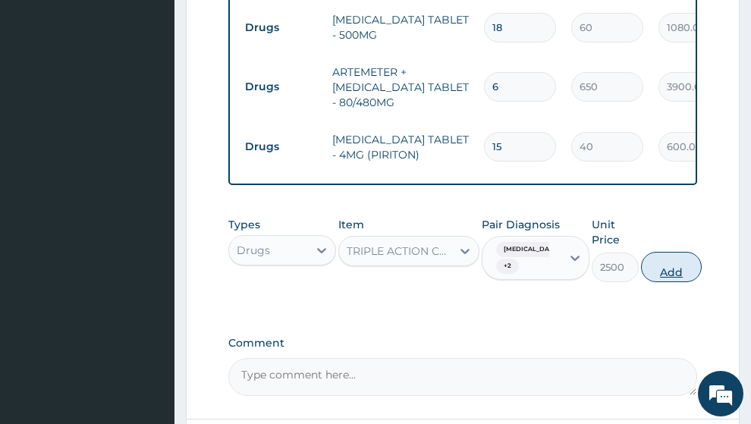
click at [668, 252] on button "Add" at bounding box center [671, 267] width 61 height 30
type input "0"
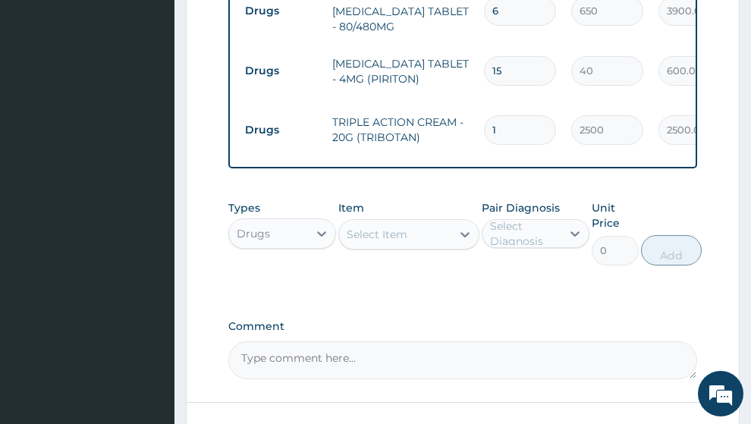
scroll to position [755, 0]
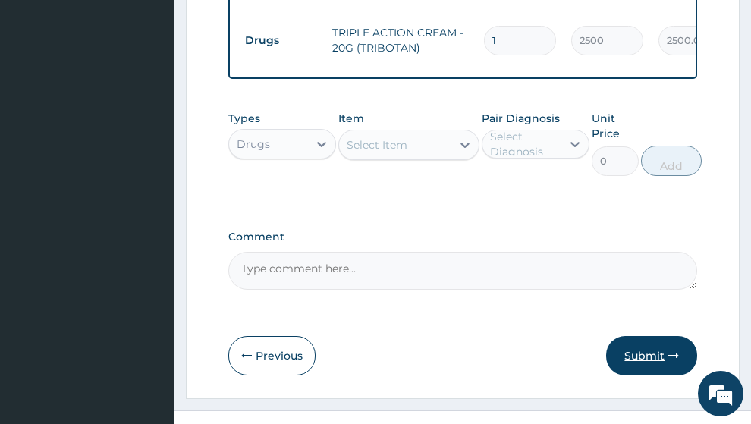
click at [632, 336] on button "Submit" at bounding box center [651, 355] width 91 height 39
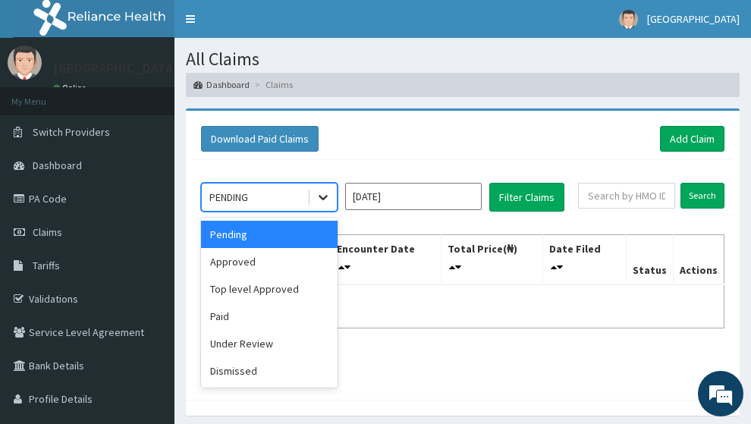
click at [315, 190] on icon at bounding box center [322, 197] width 15 height 15
click at [264, 221] on div "Pending" at bounding box center [269, 234] width 136 height 27
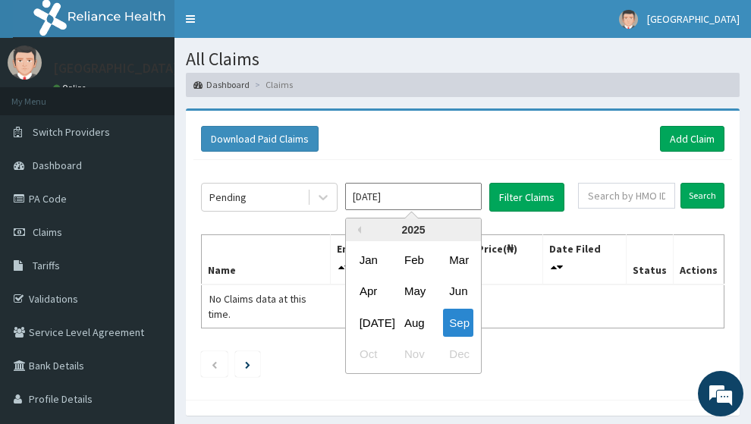
click at [469, 183] on input "[DATE]" at bounding box center [413, 196] width 136 height 27
click at [418, 308] on div "Aug" at bounding box center [413, 322] width 30 height 28
type input "[DATE]"
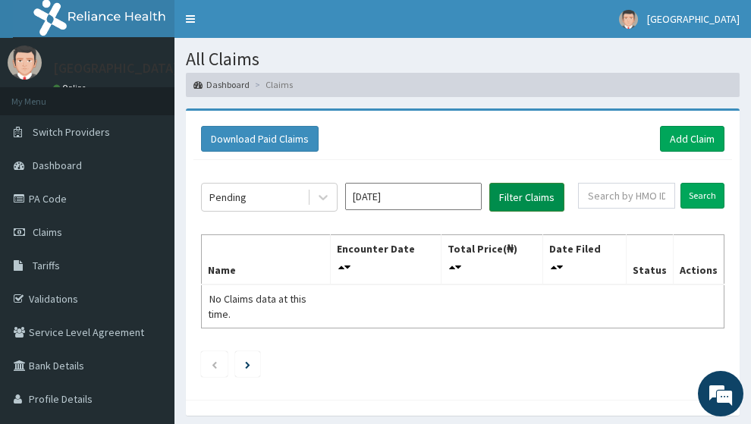
click at [545, 183] on button "Filter Claims" at bounding box center [526, 197] width 75 height 29
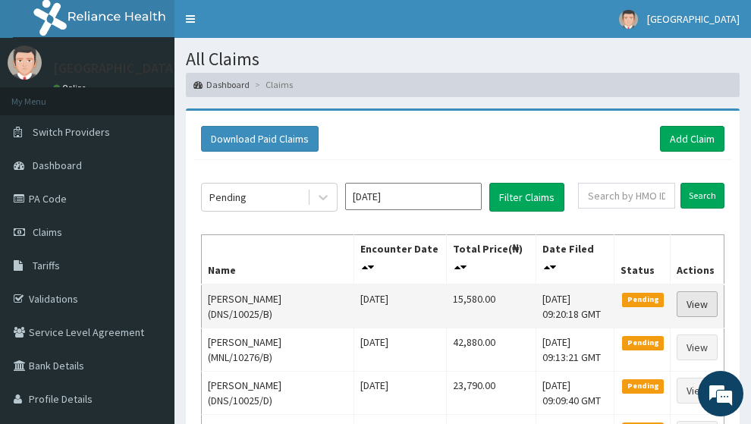
click at [688, 291] on link "View" at bounding box center [696, 304] width 41 height 26
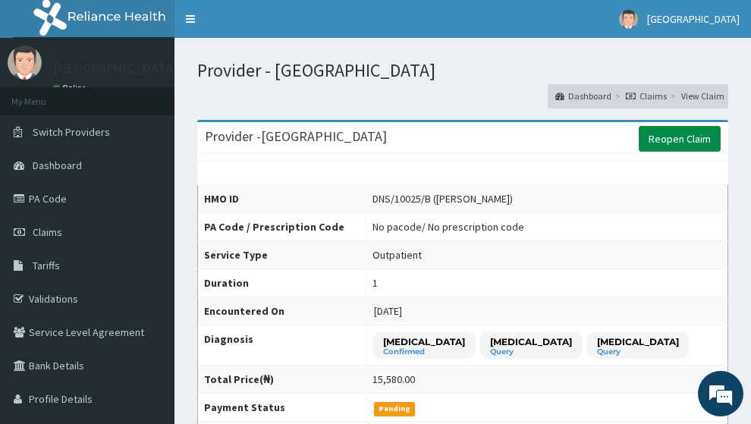
click at [654, 126] on link "Reopen Claim" at bounding box center [679, 139] width 82 height 26
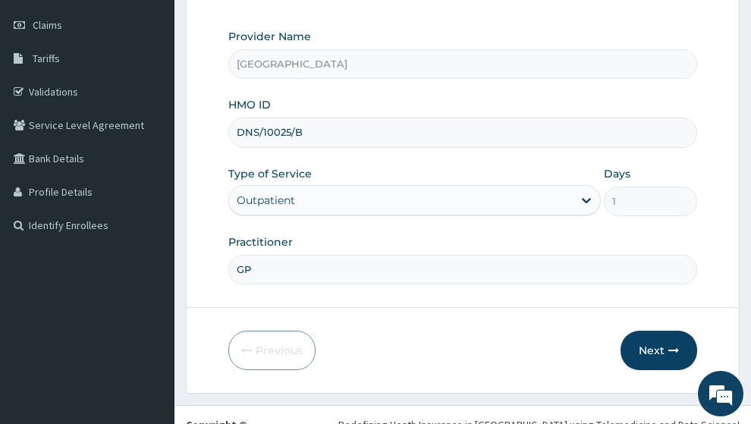
scroll to position [215, 0]
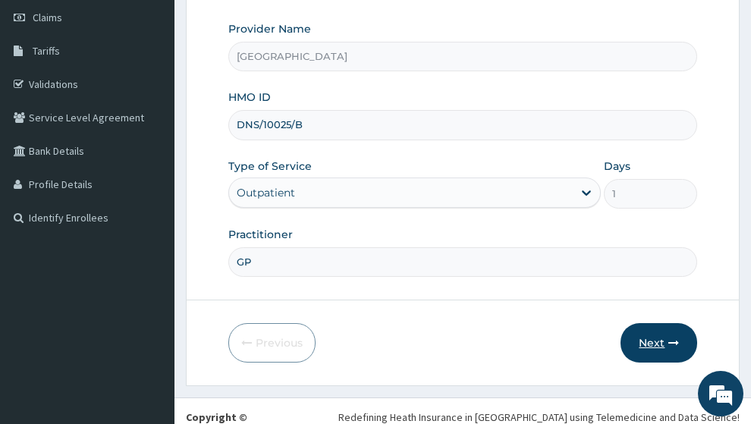
click at [653, 323] on button "Next" at bounding box center [658, 342] width 77 height 39
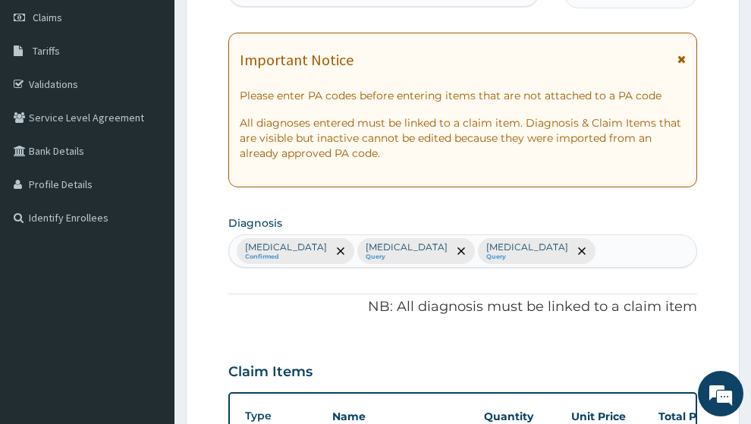
scroll to position [0, 0]
click at [679, 54] on icon at bounding box center [681, 59] width 8 height 11
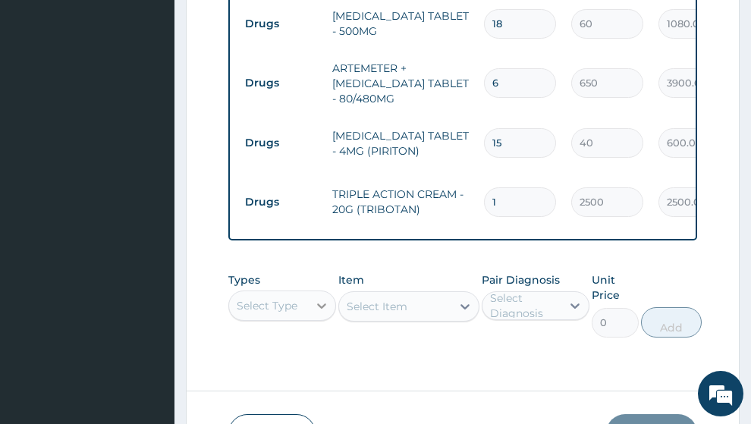
scroll to position [12, 0]
click at [322, 292] on div at bounding box center [321, 305] width 27 height 27
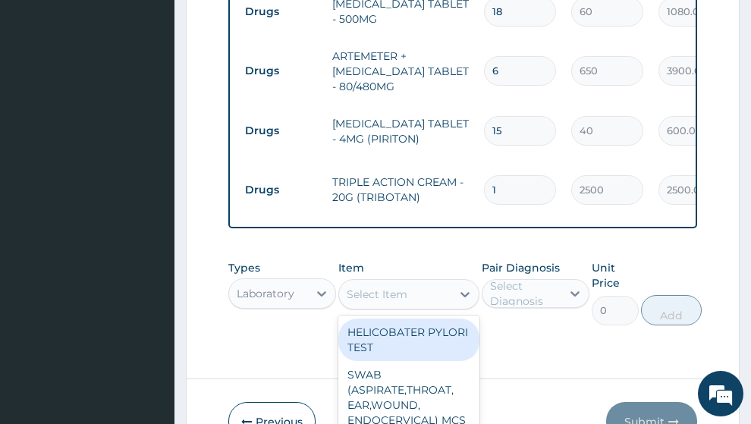
click at [449, 260] on div "Item option HELICOBATER PYLORI TEST focused, 1 of 138. 138 results available. U…" at bounding box center [408, 292] width 141 height 65
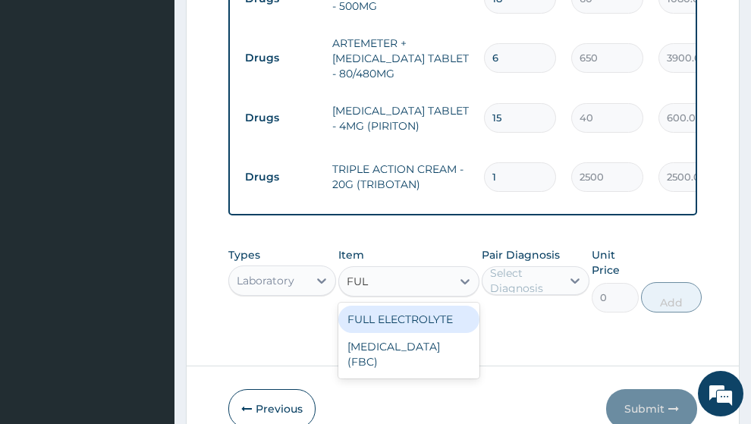
type input "FULL"
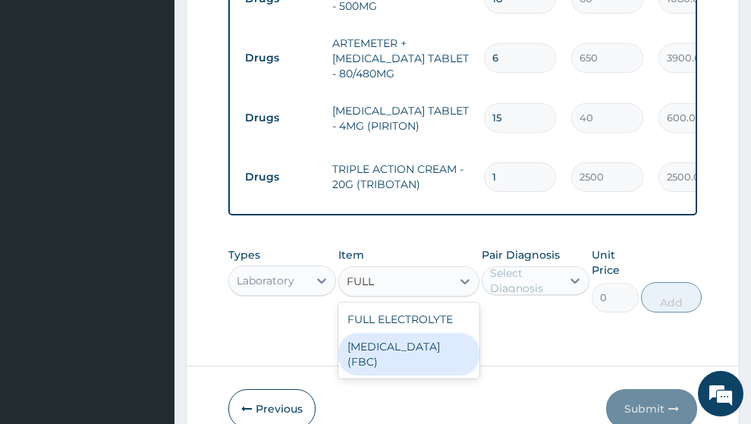
click at [441, 333] on div "FULL BLOOD COUNT (FBC)" at bounding box center [408, 354] width 141 height 42
type input "7000"
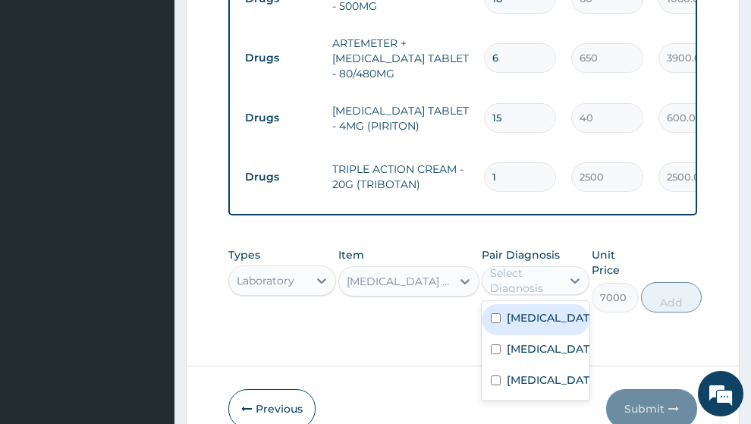
click at [548, 265] on div "Select Diagnosis" at bounding box center [525, 280] width 70 height 30
click at [523, 310] on label "Upper respiratory infection" at bounding box center [550, 317] width 89 height 15
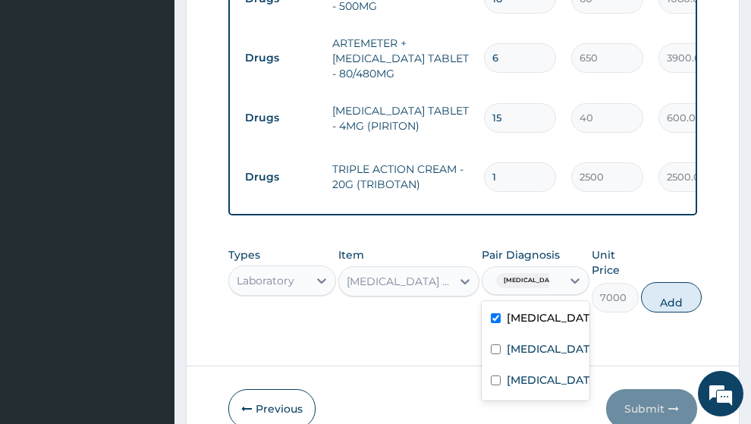
checkbox input "true"
click at [509, 341] on label "Malaria" at bounding box center [550, 348] width 89 height 15
checkbox input "true"
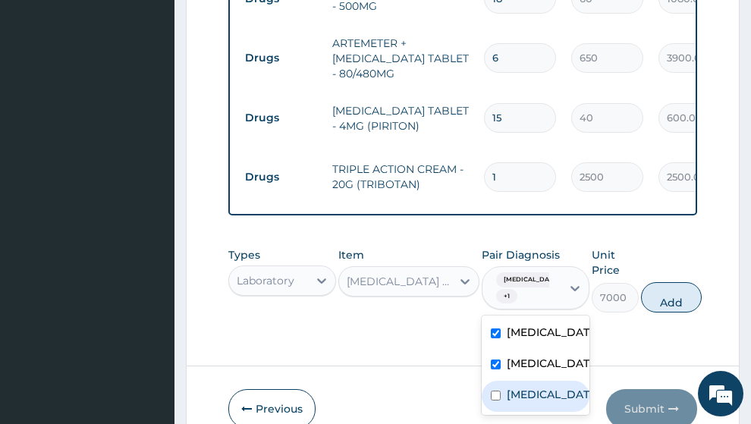
click at [498, 393] on input "checkbox" at bounding box center [496, 395] width 10 height 10
checkbox input "true"
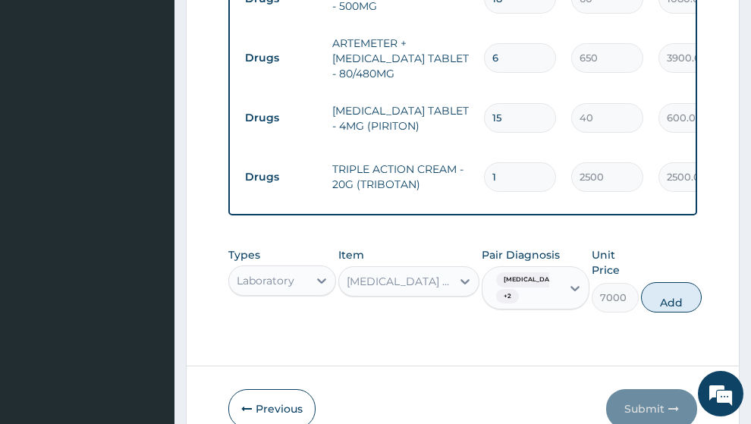
click at [648, 283] on div "Types Laboratory Item FULL BLOOD COUNT (FBC) Pair Diagnosis Upper respiratory i…" at bounding box center [462, 291] width 469 height 103
click at [676, 282] on button "Add" at bounding box center [671, 297] width 61 height 30
type input "0"
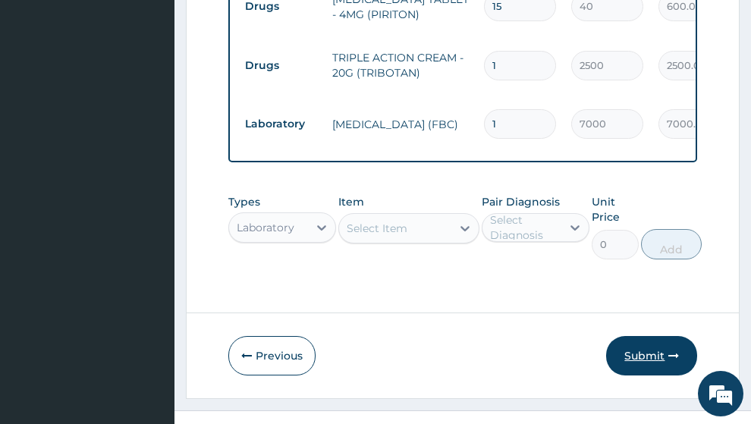
click at [619, 336] on button "Submit" at bounding box center [651, 355] width 91 height 39
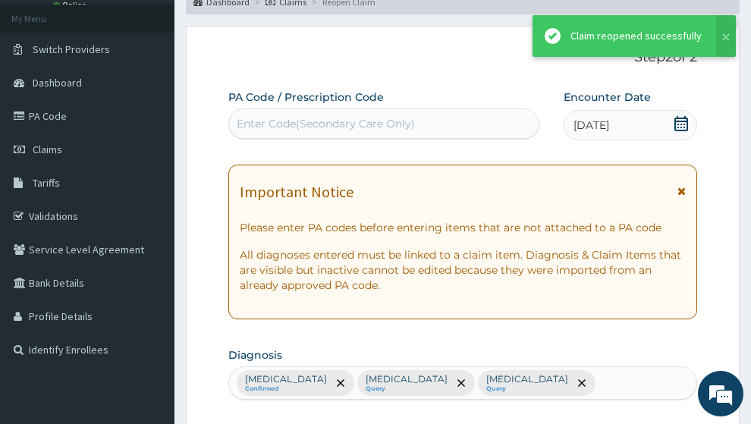
scroll to position [730, 0]
